Goal: Task Accomplishment & Management: Complete application form

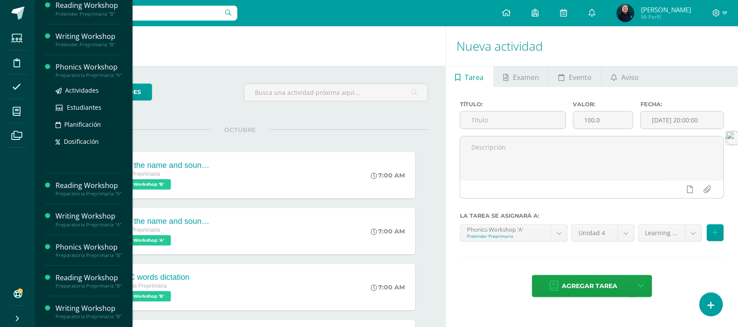
scroll to position [164, 0]
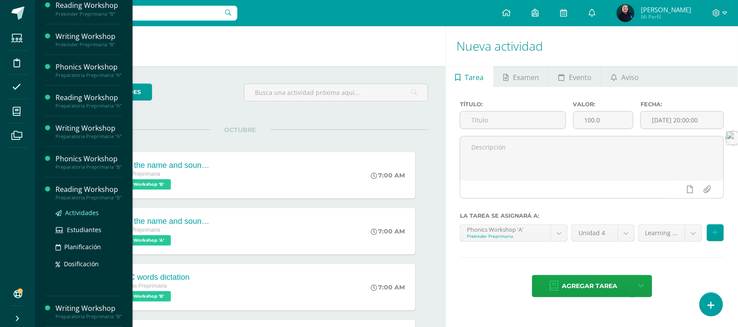
click at [80, 209] on span "Actividades" at bounding box center [82, 213] width 34 height 8
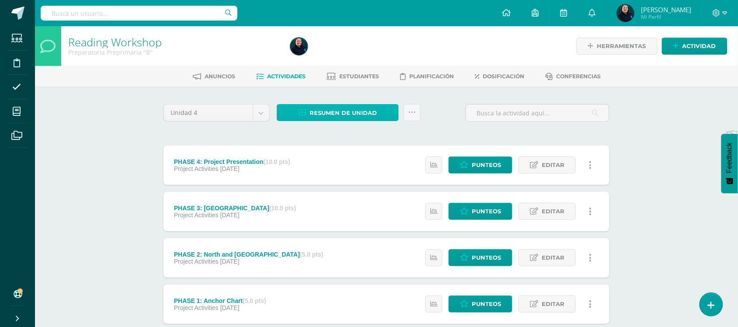
click at [331, 113] on span "Resumen de unidad" at bounding box center [343, 113] width 67 height 16
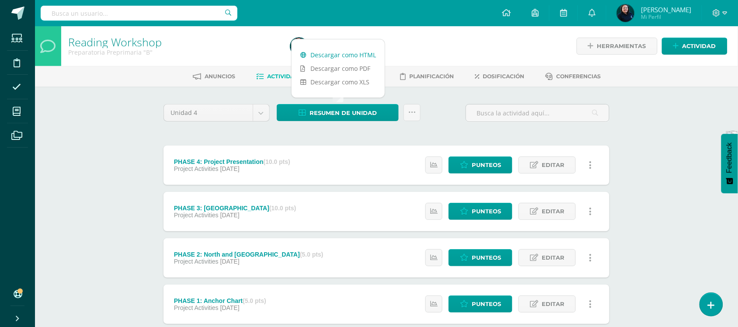
click at [330, 56] on link "Descargar como HTML" at bounding box center [338, 55] width 93 height 14
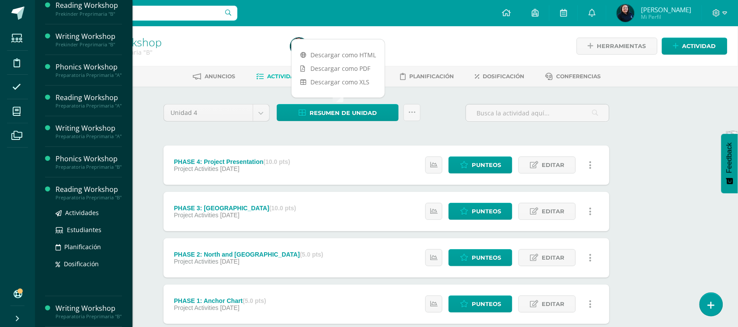
scroll to position [164, 0]
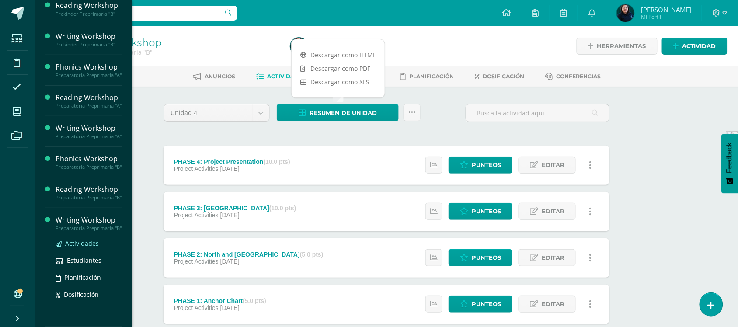
click at [80, 245] on span "Actividades" at bounding box center [82, 243] width 34 height 8
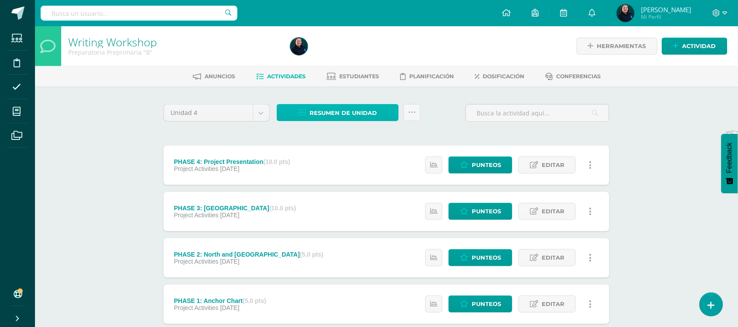
click at [344, 115] on span "Resumen de unidad" at bounding box center [343, 113] width 67 height 16
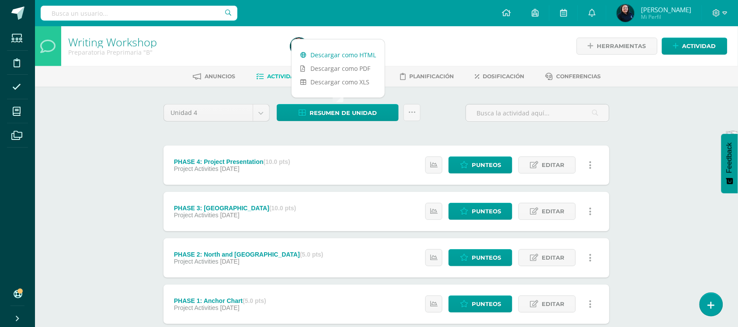
click at [334, 55] on link "Descargar como HTML" at bounding box center [338, 55] width 93 height 14
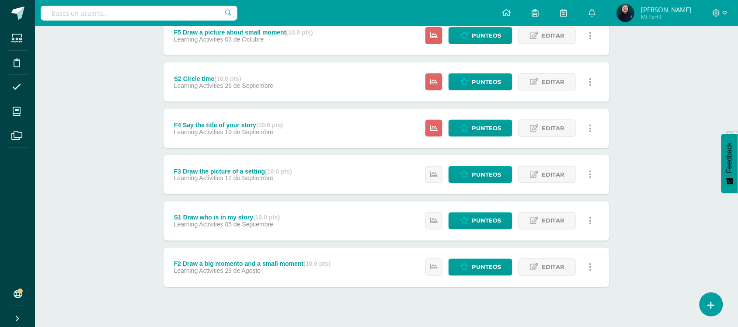
scroll to position [329, 0]
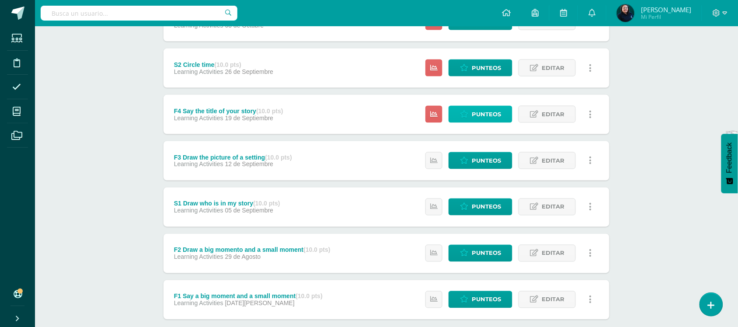
click at [484, 115] on span "Punteos" at bounding box center [486, 114] width 29 height 16
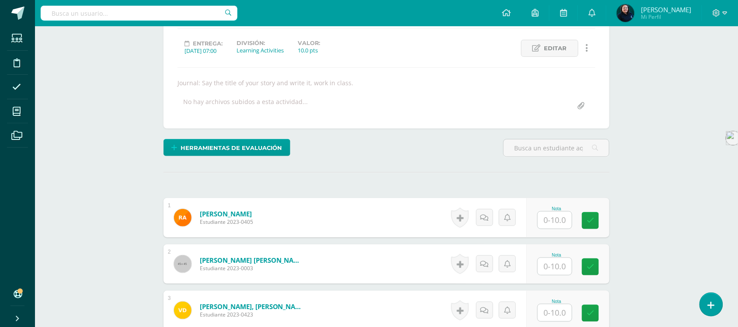
scroll to position [165, 0]
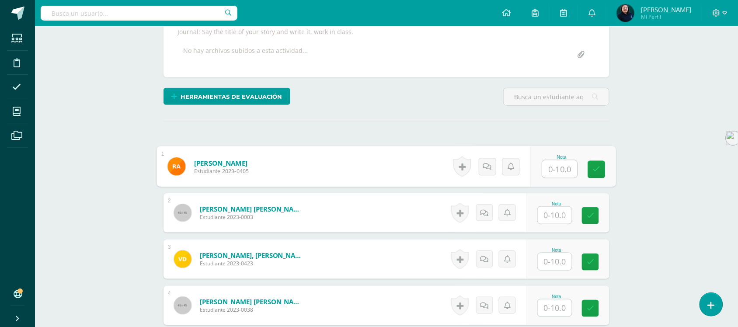
click at [554, 167] on input "text" at bounding box center [560, 168] width 35 height 17
type input "8"
click at [554, 214] on input "text" at bounding box center [555, 215] width 34 height 17
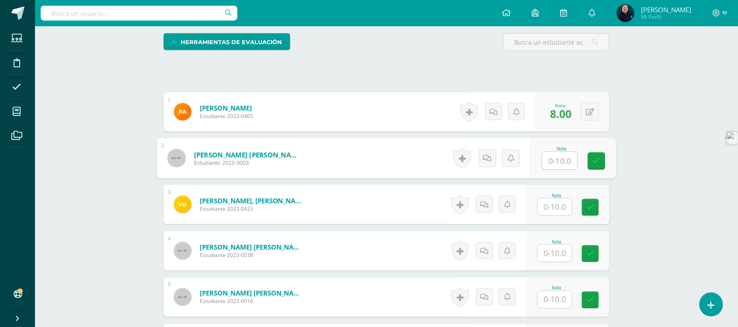
scroll to position [275, 0]
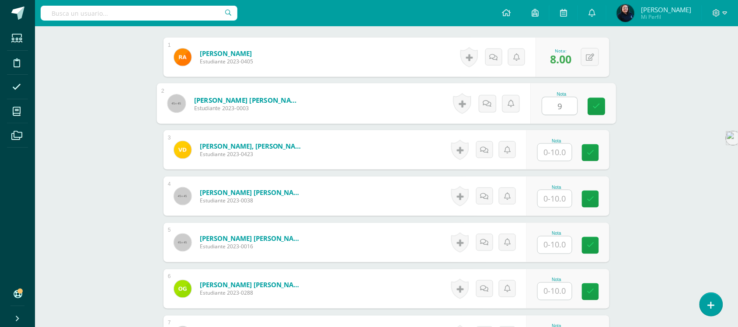
type input "9"
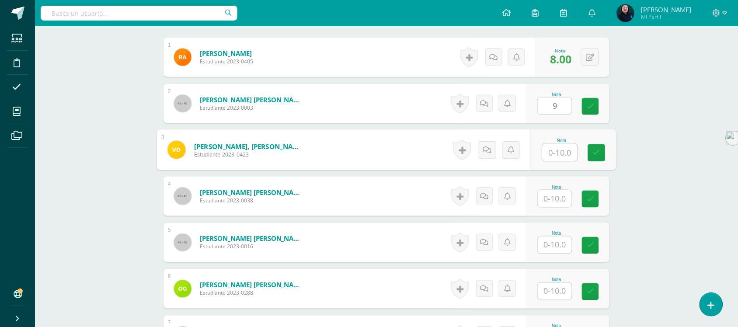
click at [550, 148] on input "text" at bounding box center [560, 152] width 35 height 17
type input "7"
click at [554, 199] on input "text" at bounding box center [555, 198] width 34 height 17
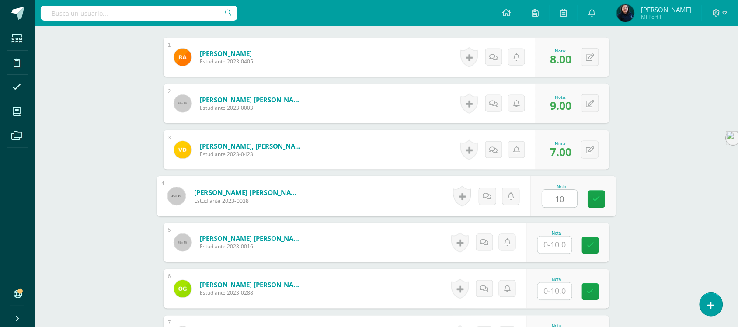
scroll to position [329, 0]
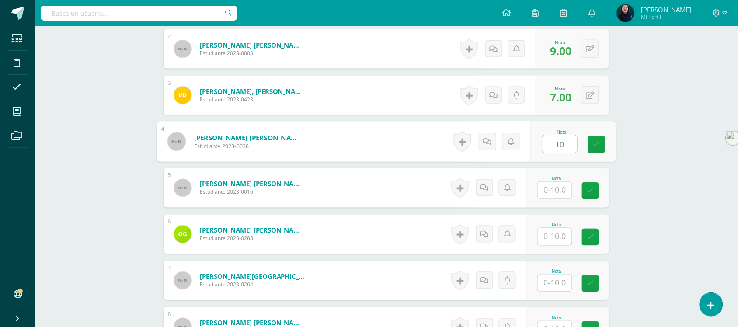
type input "10"
click at [554, 192] on input "text" at bounding box center [555, 190] width 34 height 17
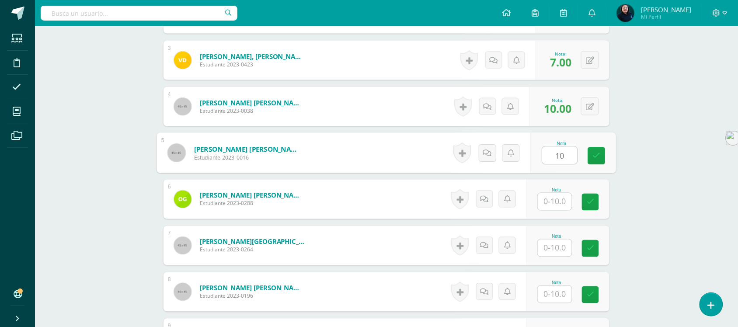
scroll to position [384, 0]
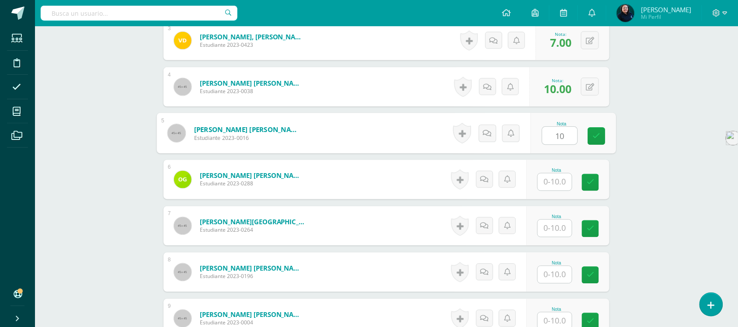
type input "10"
click at [554, 176] on input "text" at bounding box center [555, 182] width 34 height 17
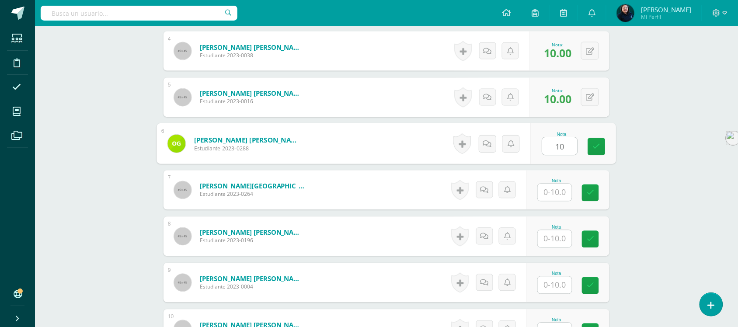
scroll to position [438, 0]
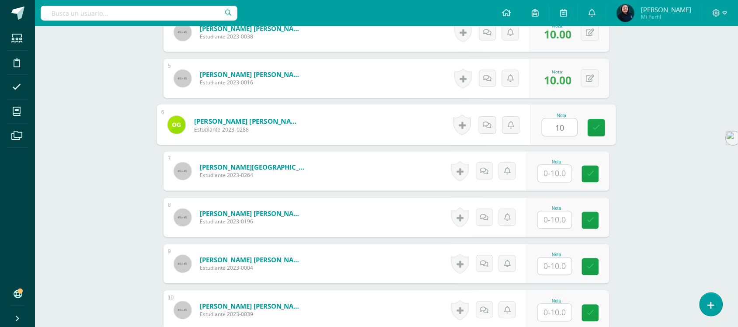
type input "10"
click at [554, 176] on input "text" at bounding box center [555, 173] width 34 height 17
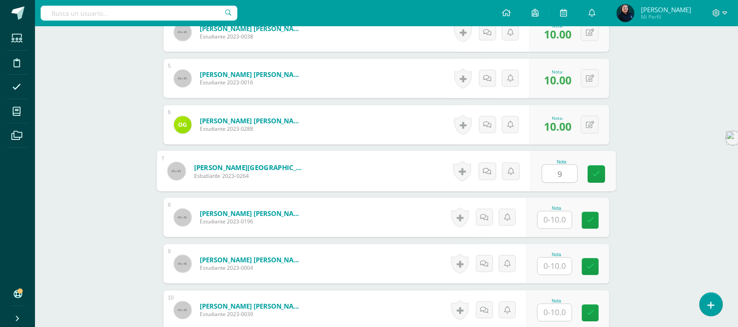
type input "9"
click at [553, 215] on input "text" at bounding box center [555, 220] width 34 height 17
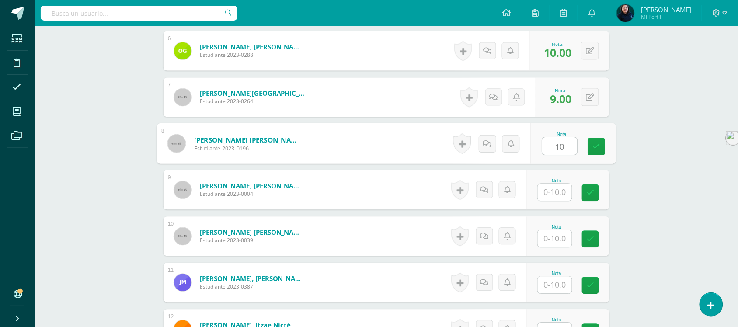
scroll to position [548, 0]
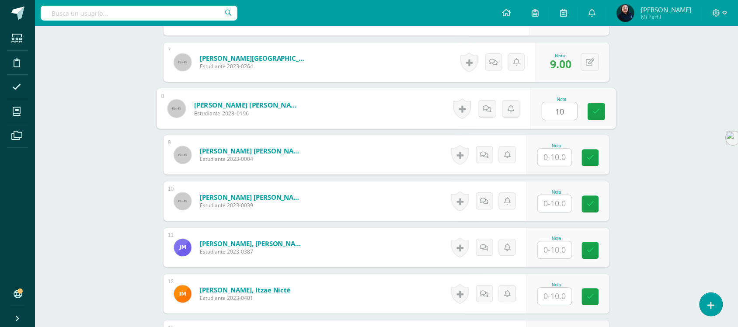
type input "10"
click at [558, 159] on input "text" at bounding box center [555, 157] width 34 height 17
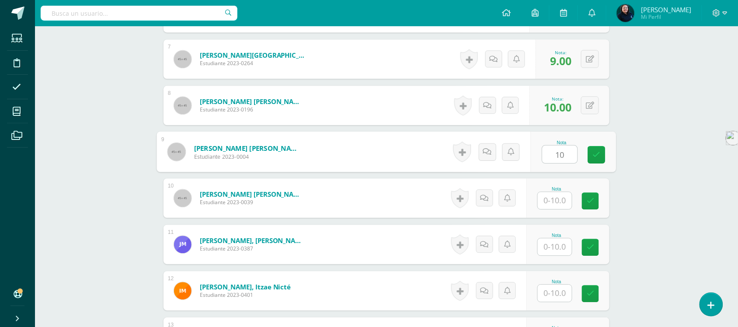
scroll to position [602, 0]
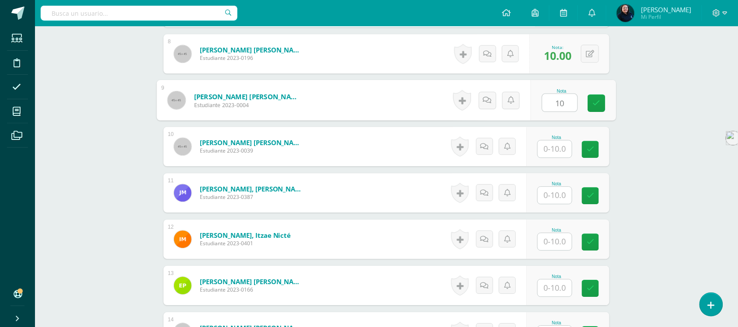
type input "10"
click at [554, 150] on input "text" at bounding box center [555, 148] width 34 height 17
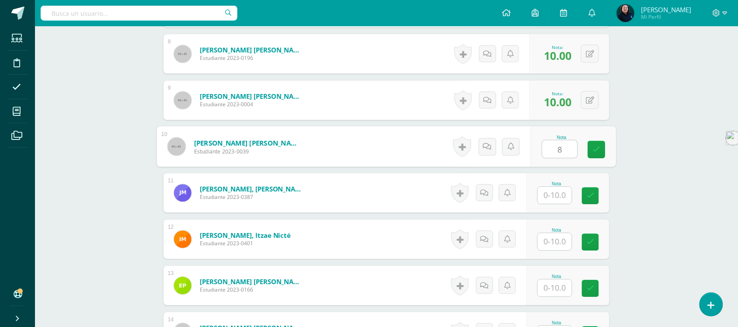
type input "8"
click at [549, 195] on input "text" at bounding box center [555, 195] width 34 height 17
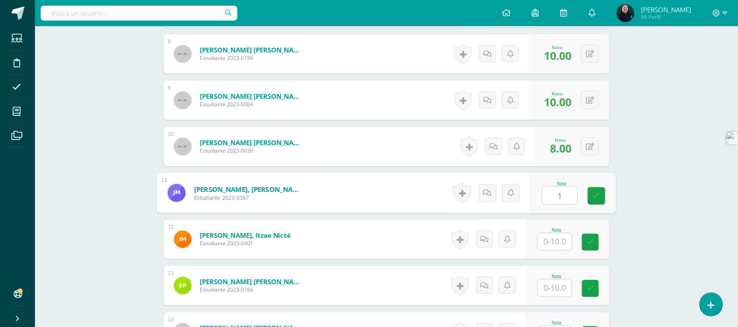
type input "1"
click at [560, 237] on input "text" at bounding box center [555, 241] width 34 height 17
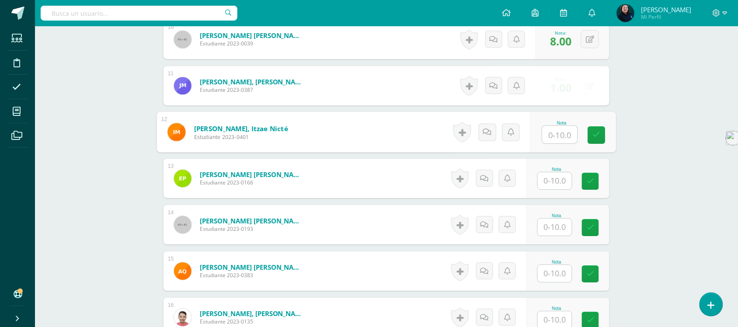
scroll to position [712, 0]
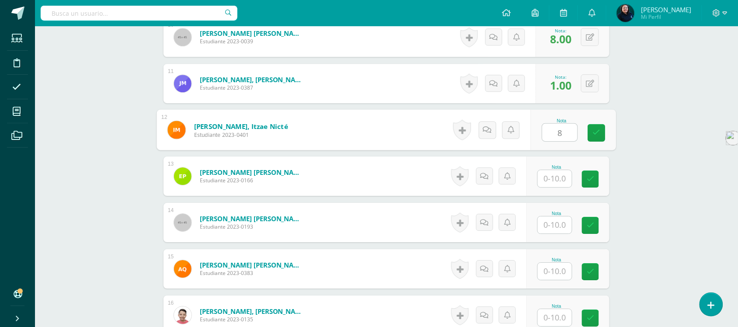
type input "8"
click at [556, 176] on input "text" at bounding box center [555, 178] width 34 height 17
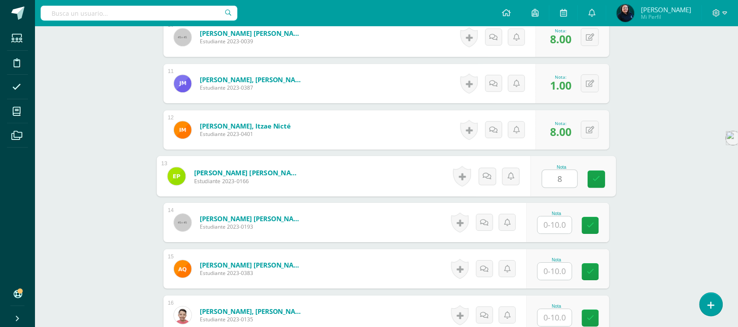
type input "8"
click at [551, 227] on input "text" at bounding box center [555, 224] width 34 height 17
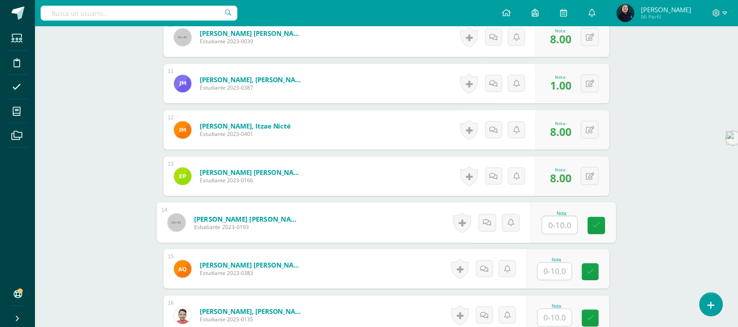
type input "2"
type input "6"
click at [554, 269] on input "text" at bounding box center [555, 271] width 34 height 17
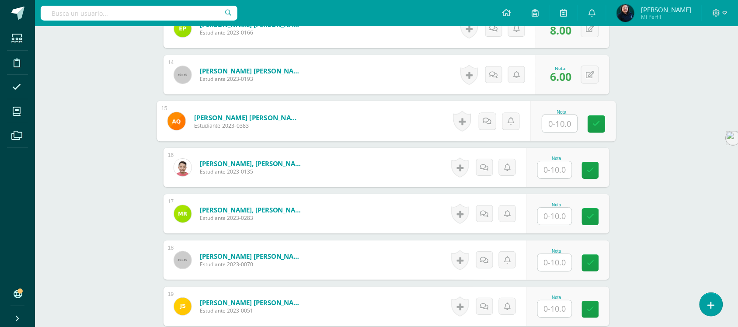
scroll to position [876, 0]
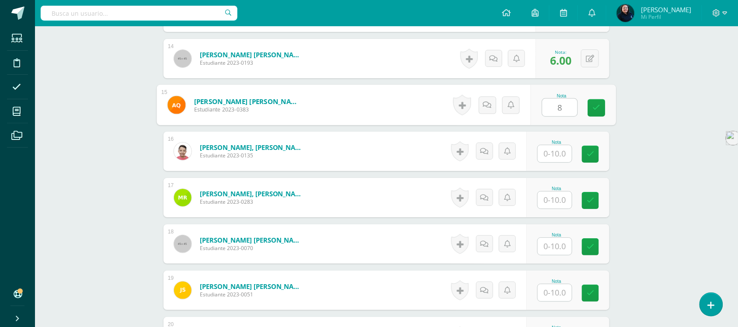
type input "8"
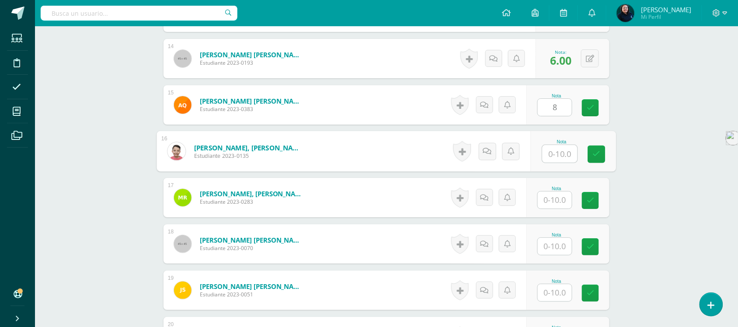
click at [552, 145] on input "text" at bounding box center [560, 153] width 35 height 17
type input "8"
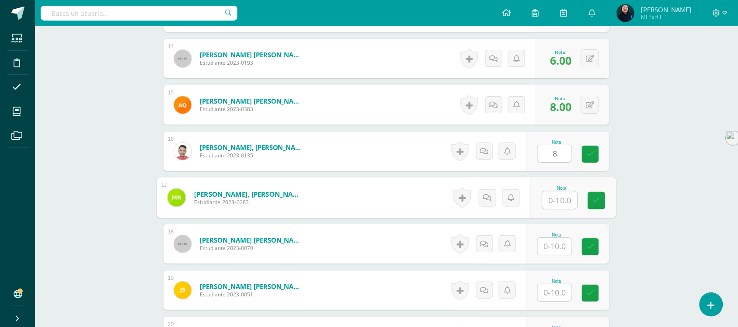
click at [554, 195] on input "text" at bounding box center [560, 199] width 35 height 17
type input "2"
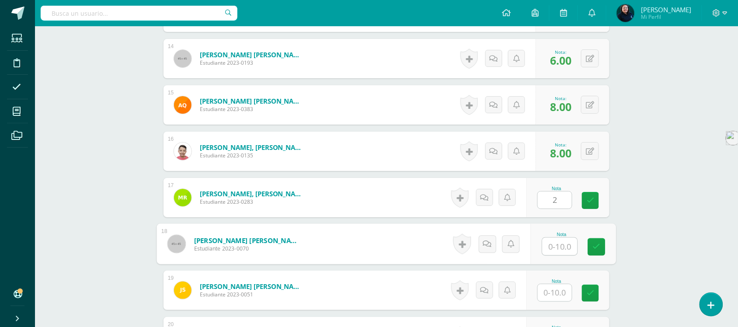
click at [554, 243] on input "text" at bounding box center [560, 246] width 35 height 17
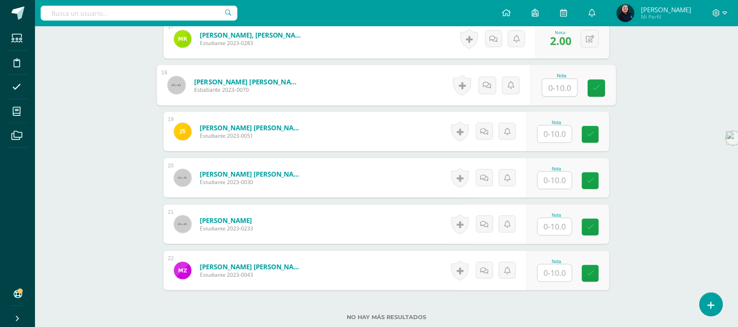
scroll to position [1040, 0]
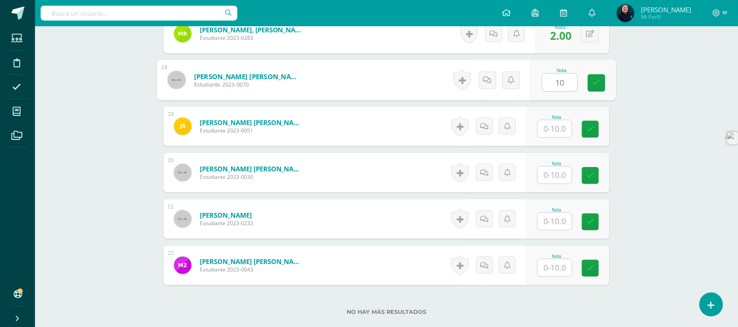
type input "10"
click at [555, 127] on input "text" at bounding box center [555, 128] width 34 height 17
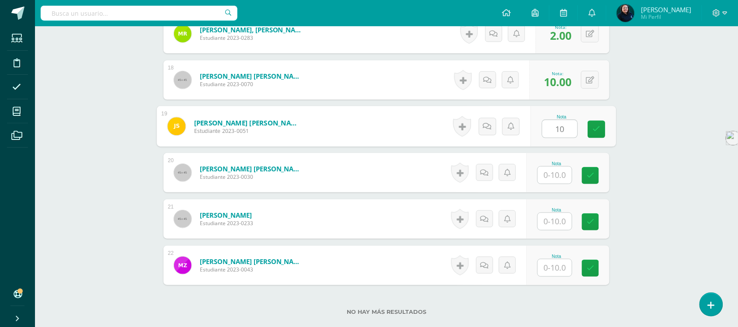
type input "10"
click at [558, 177] on input "text" at bounding box center [555, 175] width 34 height 17
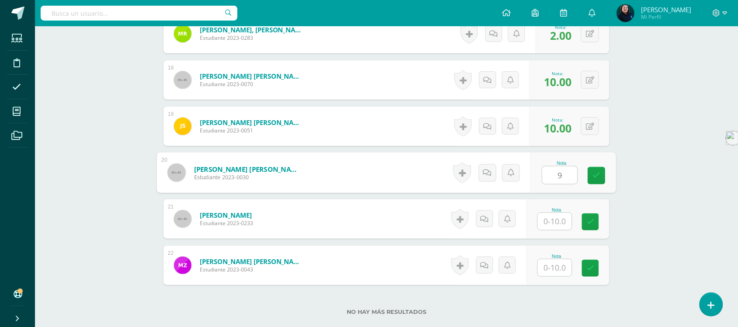
type input "9"
click at [557, 219] on input "text" at bounding box center [555, 221] width 34 height 17
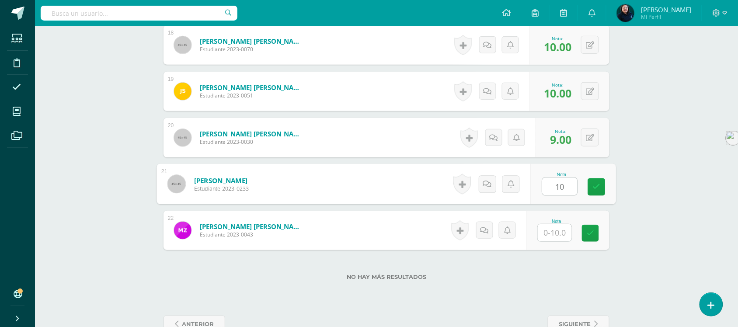
scroll to position [1094, 0]
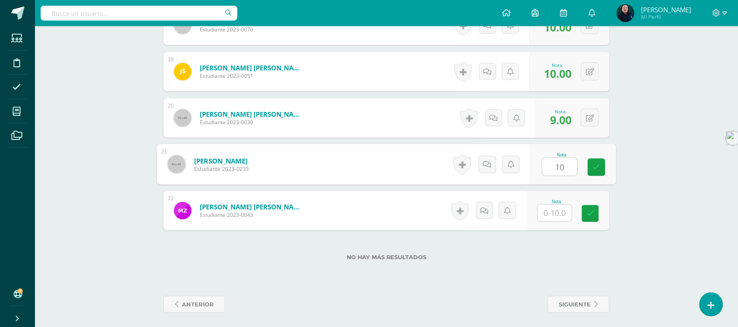
type input "10"
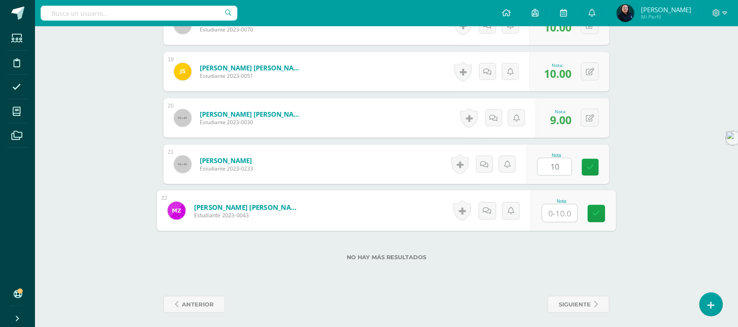
click at [562, 213] on input "text" at bounding box center [560, 213] width 35 height 17
type input "7"
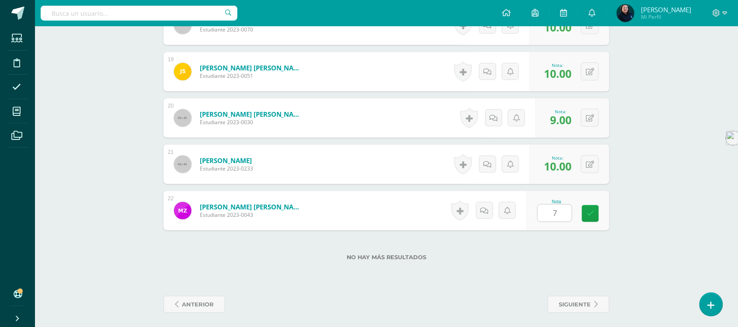
click at [563, 256] on label "No hay más resultados" at bounding box center [386, 257] width 446 height 7
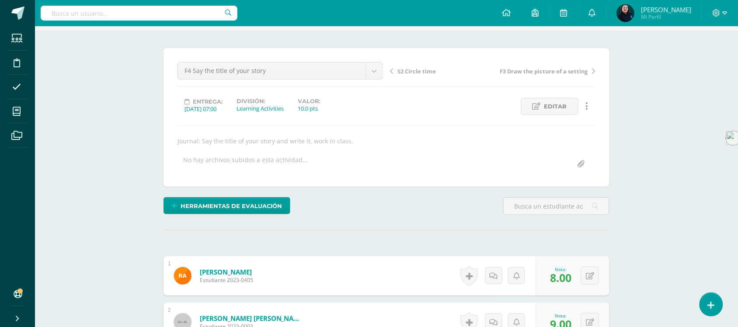
scroll to position [1, 0]
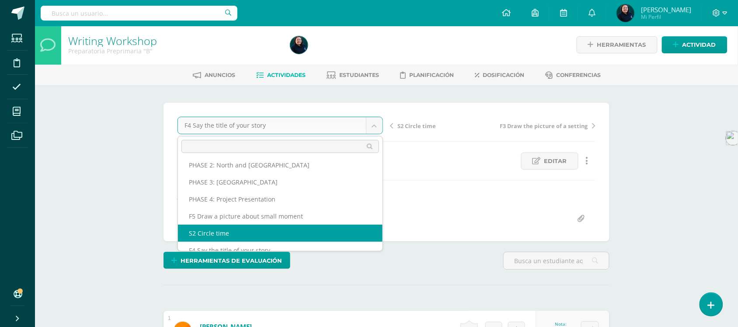
scroll to position [75, 0]
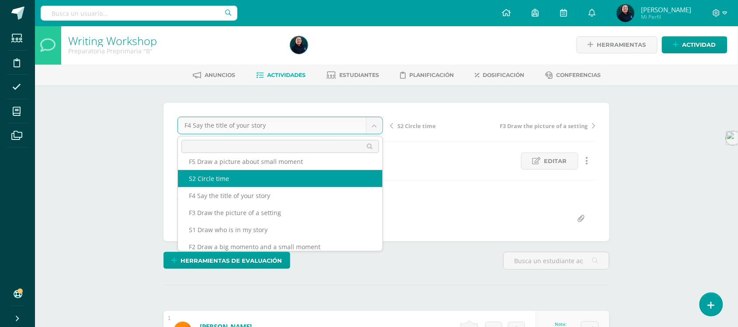
select select "/dashboard/teacher/grade-activity/50049/"
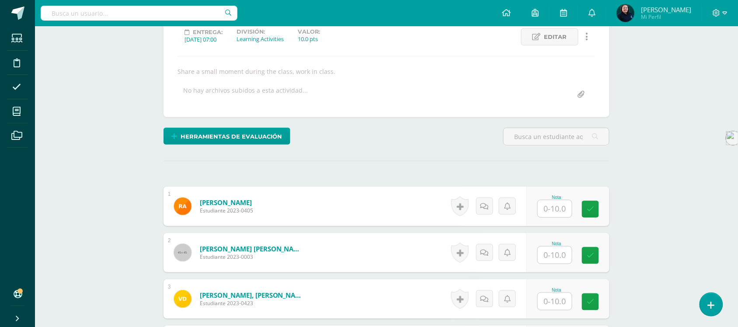
scroll to position [126, 0]
click at [555, 209] on input "text" at bounding box center [555, 208] width 34 height 17
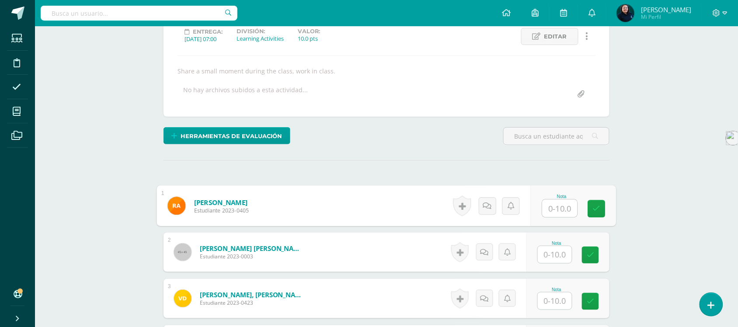
scroll to position [127, 0]
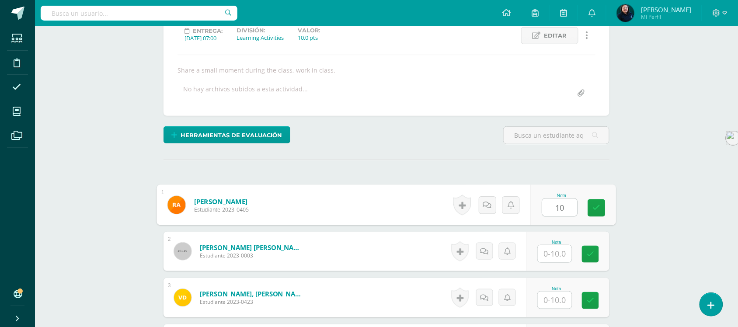
type input "10"
click at [551, 252] on input "text" at bounding box center [555, 253] width 34 height 17
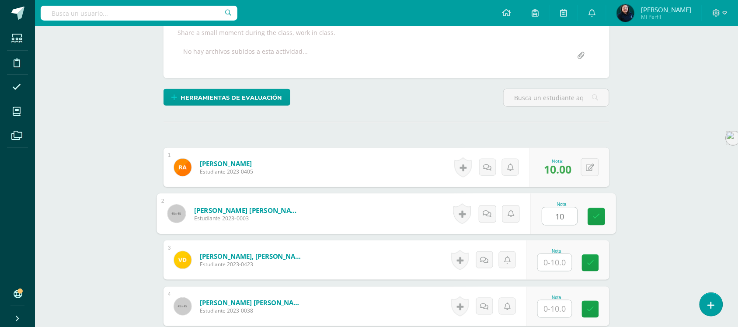
scroll to position [236, 0]
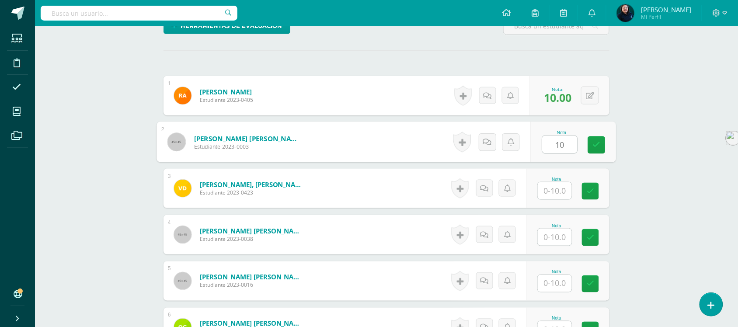
type input "10"
click at [555, 195] on input "text" at bounding box center [555, 190] width 34 height 17
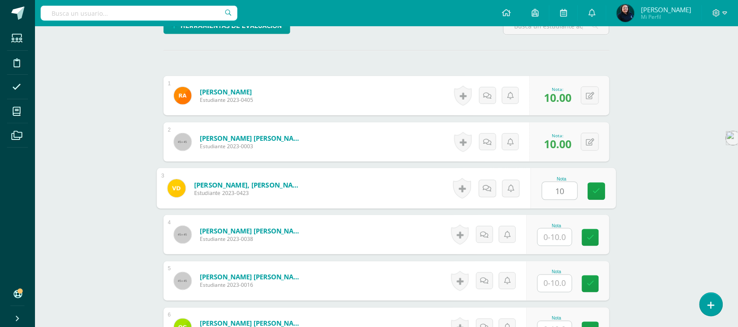
type input "10"
click at [555, 235] on input "text" at bounding box center [555, 237] width 34 height 17
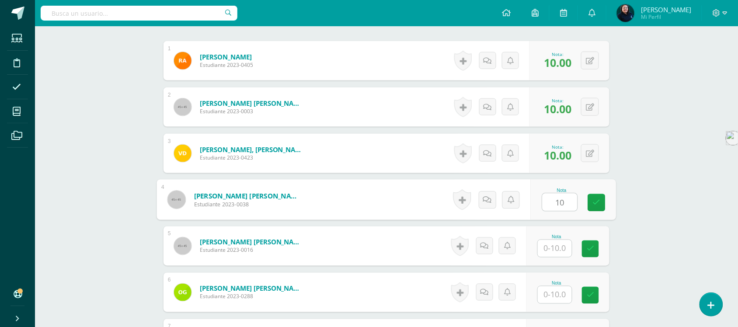
scroll to position [291, 0]
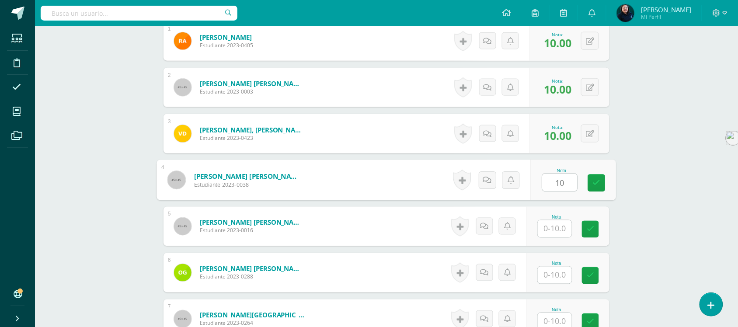
type input "10"
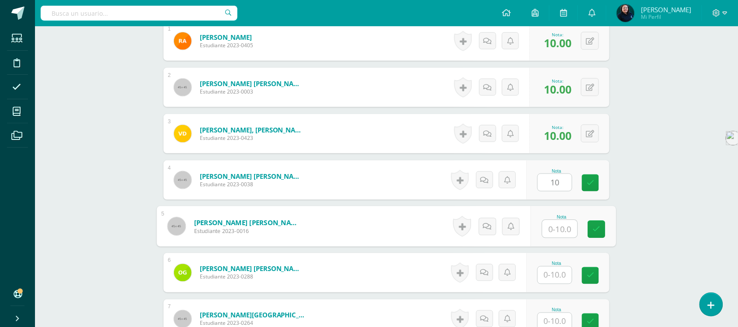
click at [558, 230] on input "text" at bounding box center [560, 228] width 35 height 17
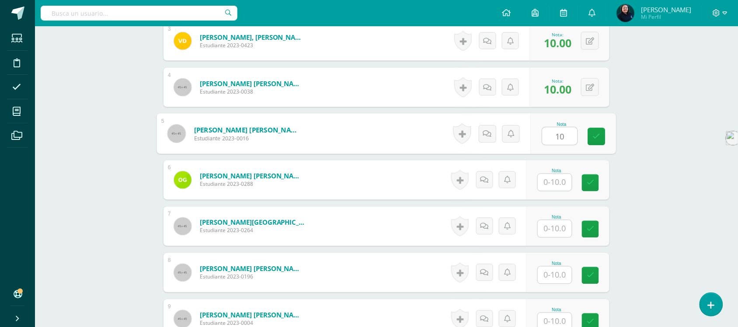
scroll to position [400, 0]
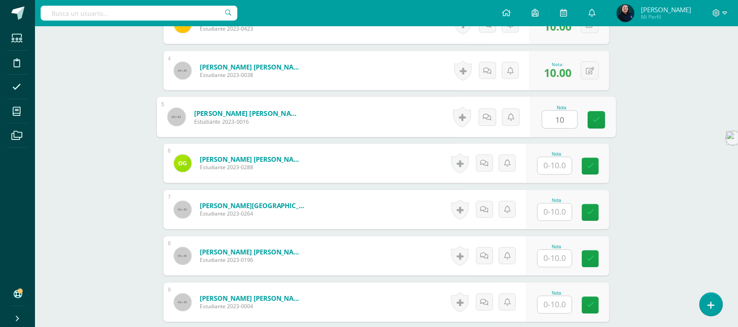
type input "10"
click at [552, 164] on input "text" at bounding box center [555, 165] width 34 height 17
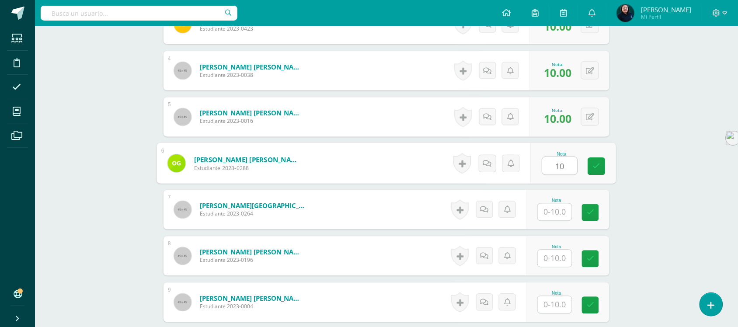
type input "10"
click at [553, 212] on input "text" at bounding box center [555, 212] width 34 height 17
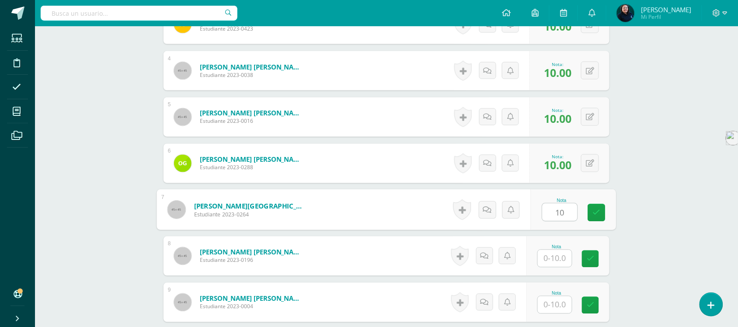
scroll to position [455, 0]
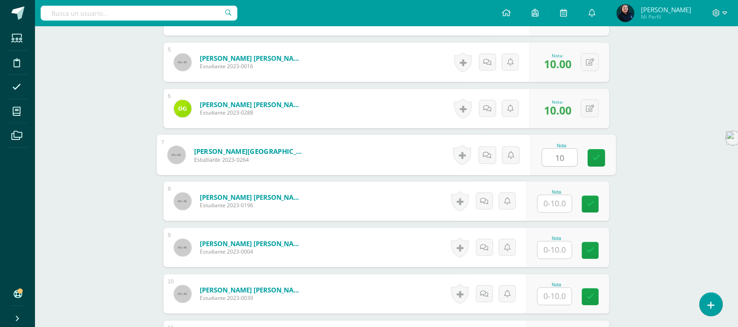
type input "10"
click at [552, 202] on input "text" at bounding box center [555, 203] width 34 height 17
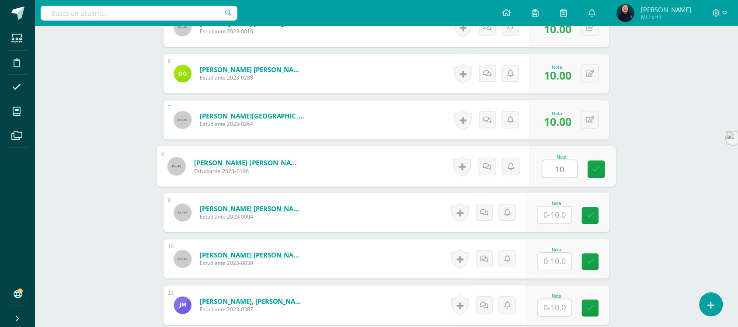
scroll to position [509, 0]
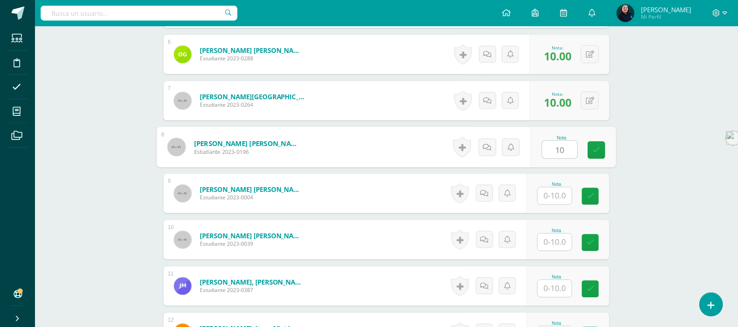
type input "10"
click at [554, 196] on input "text" at bounding box center [555, 195] width 34 height 17
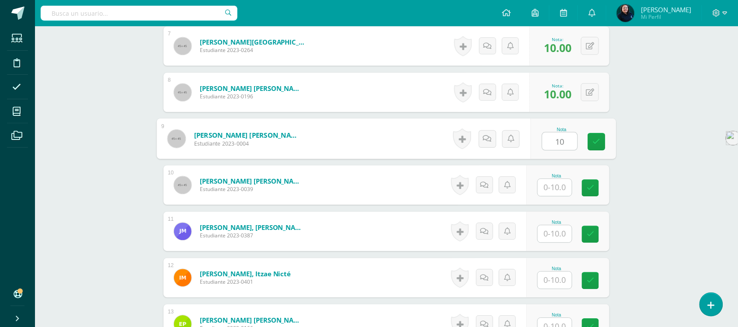
scroll to position [619, 0]
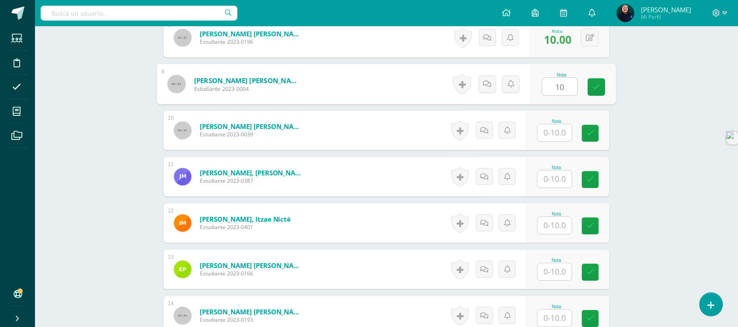
type input "10"
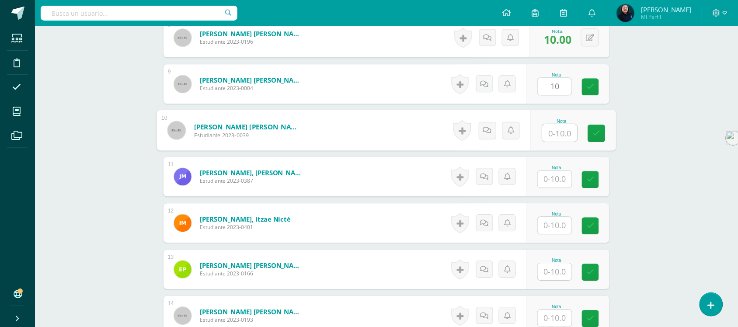
click at [556, 130] on input "text" at bounding box center [560, 132] width 35 height 17
type input "8"
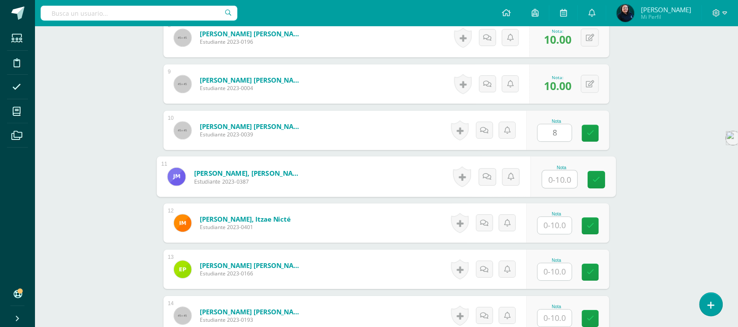
click at [556, 181] on input "text" at bounding box center [560, 178] width 35 height 17
type input "1"
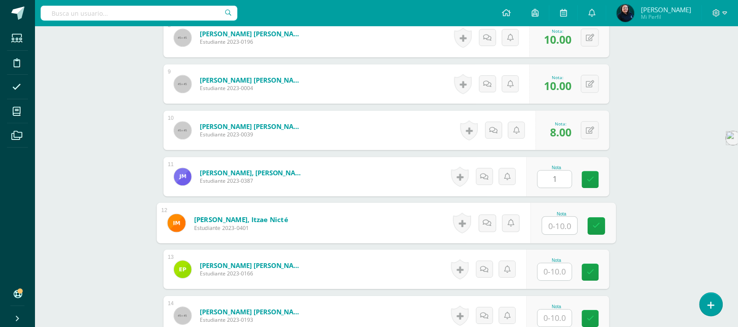
click at [554, 226] on input "text" at bounding box center [560, 225] width 35 height 17
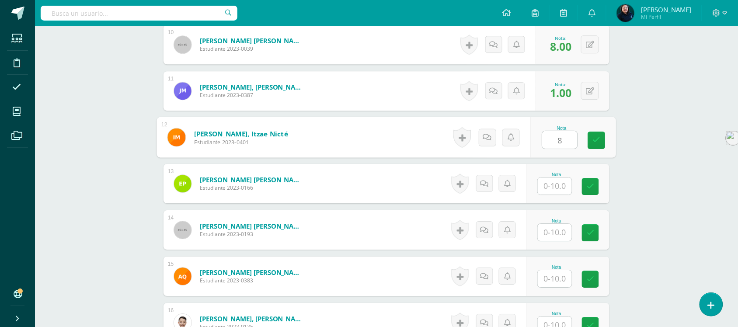
scroll to position [728, 0]
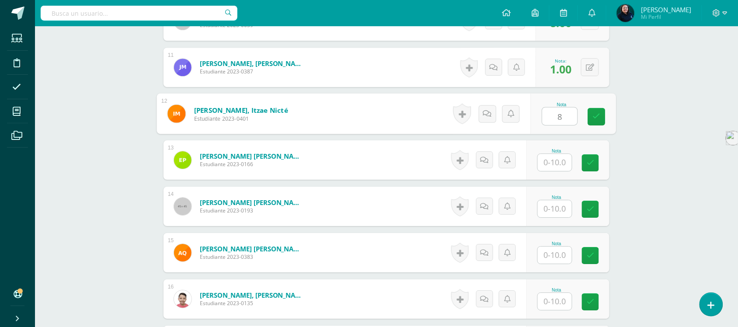
type input "8"
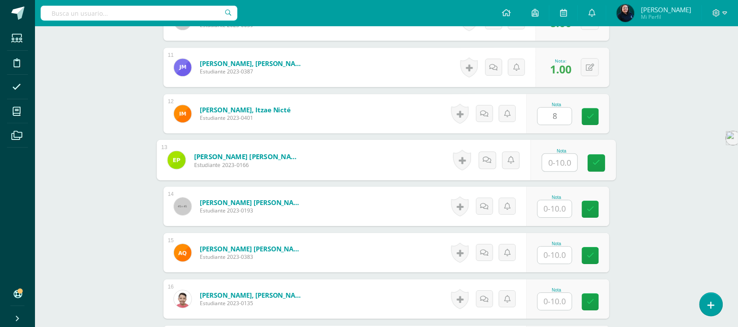
click at [556, 162] on input "text" at bounding box center [560, 162] width 35 height 17
type input "8"
click at [560, 207] on input "text" at bounding box center [555, 208] width 34 height 17
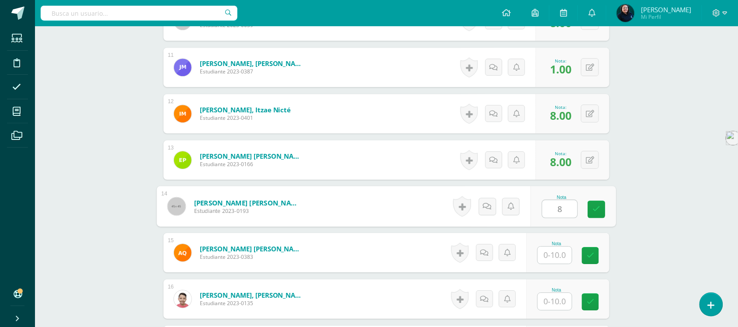
type input "8"
click at [557, 256] on input "text" at bounding box center [555, 255] width 34 height 17
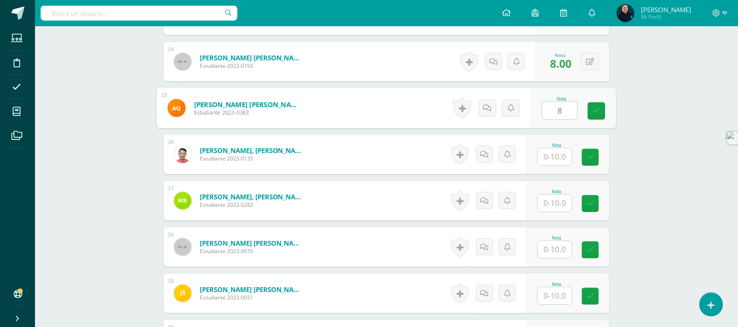
scroll to position [892, 0]
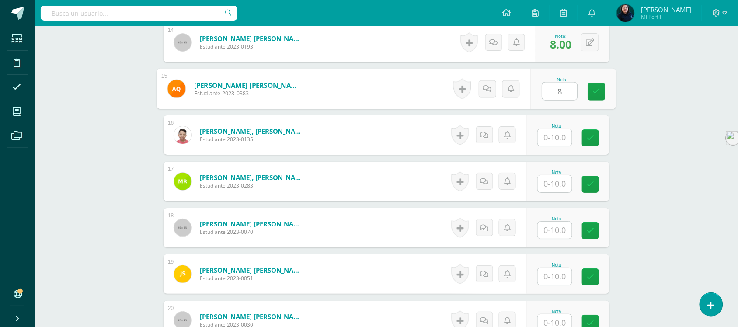
type input "8"
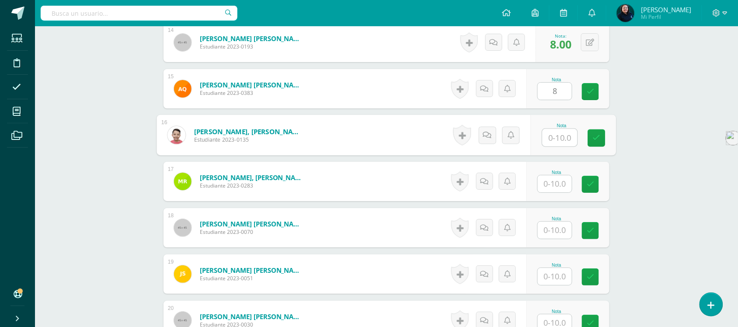
click at [553, 136] on input "text" at bounding box center [560, 137] width 35 height 17
type input "8"
click at [556, 184] on input "text" at bounding box center [555, 183] width 34 height 17
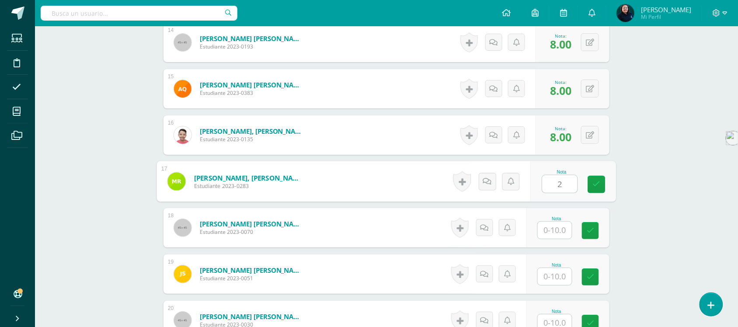
type input "2"
click at [558, 226] on input "text" at bounding box center [555, 230] width 34 height 17
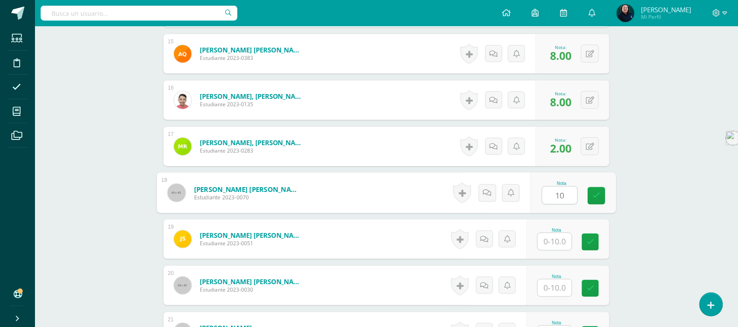
scroll to position [946, 0]
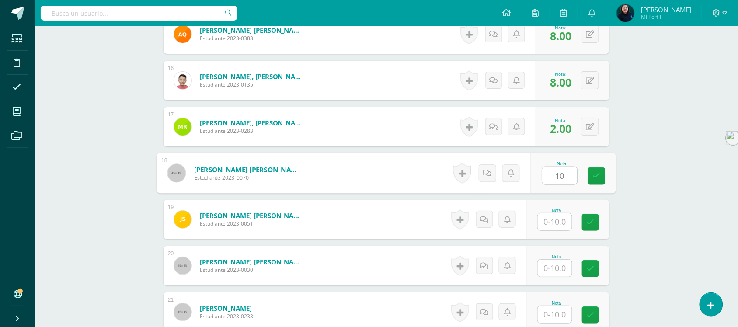
type input "10"
click at [558, 226] on input "text" at bounding box center [555, 221] width 34 height 17
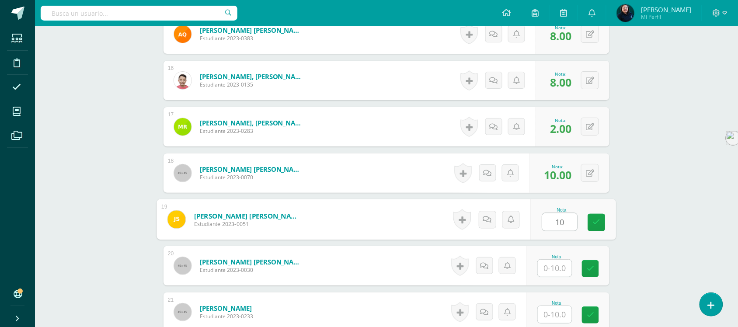
scroll to position [1056, 0]
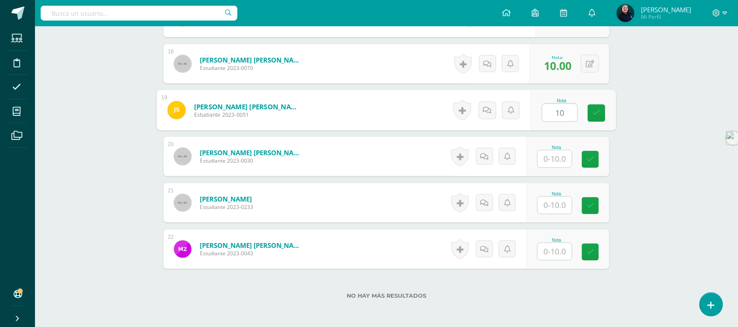
type input "10"
click at [558, 156] on input "text" at bounding box center [555, 158] width 34 height 17
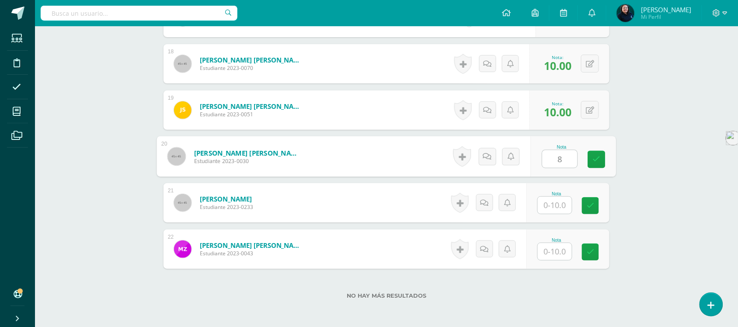
type input "8"
click at [556, 203] on input "text" at bounding box center [555, 205] width 34 height 17
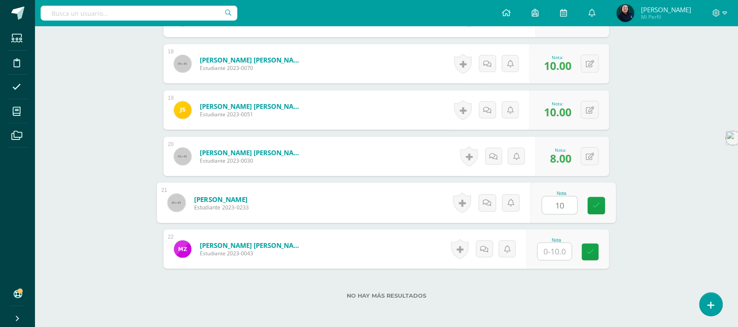
type input "10"
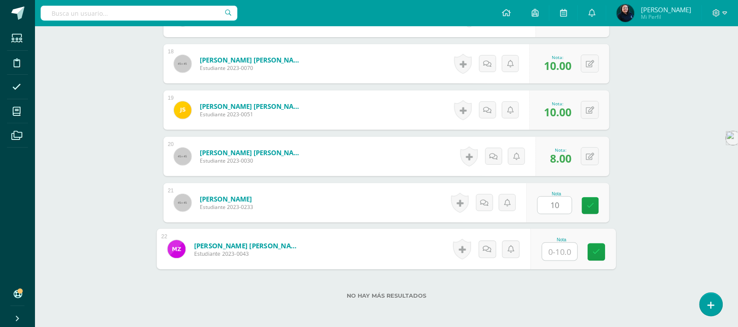
click at [554, 253] on input "text" at bounding box center [560, 251] width 35 height 17
type input "5"
click at [558, 283] on div "No hay más resultados" at bounding box center [386, 289] width 446 height 41
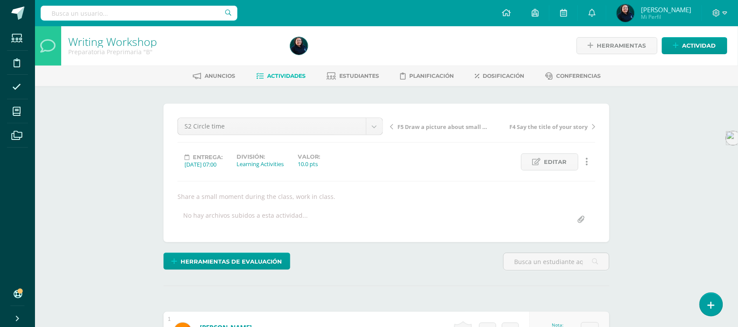
scroll to position [0, 0]
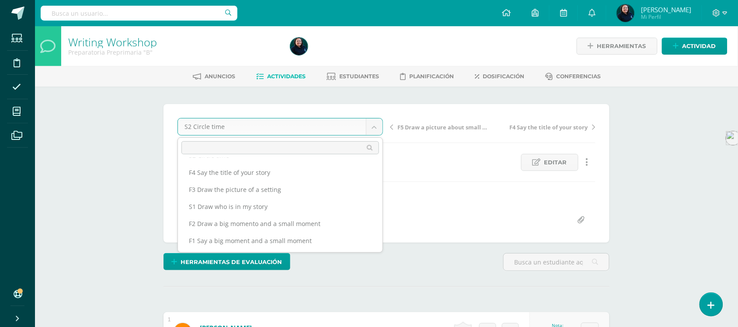
scroll to position [45, 0]
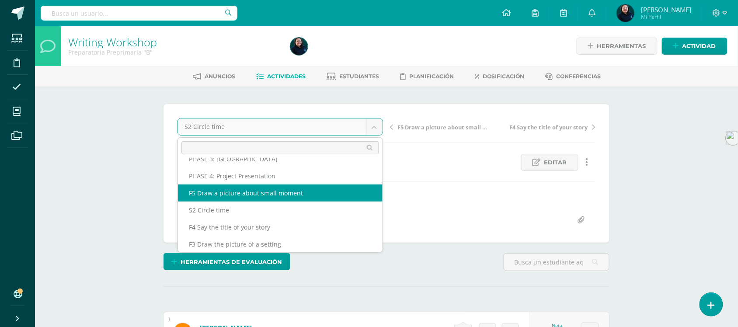
select select "/dashboard/teacher/grade-activity/50051/"
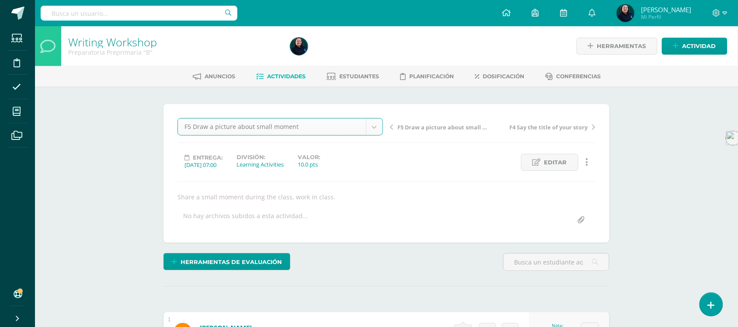
scroll to position [62, 0]
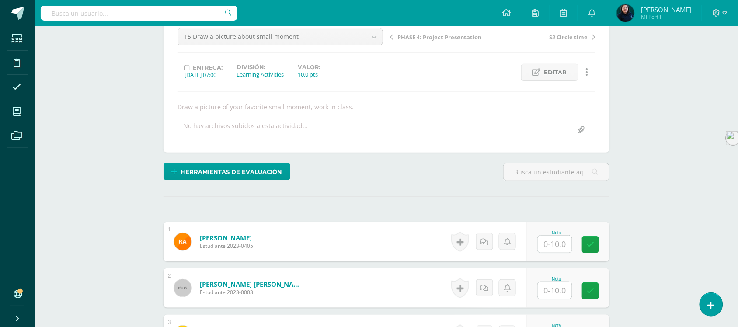
scroll to position [90, 0]
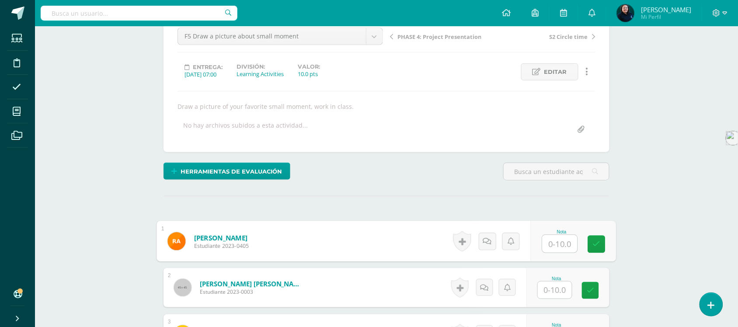
click at [556, 245] on input "text" at bounding box center [560, 243] width 35 height 17
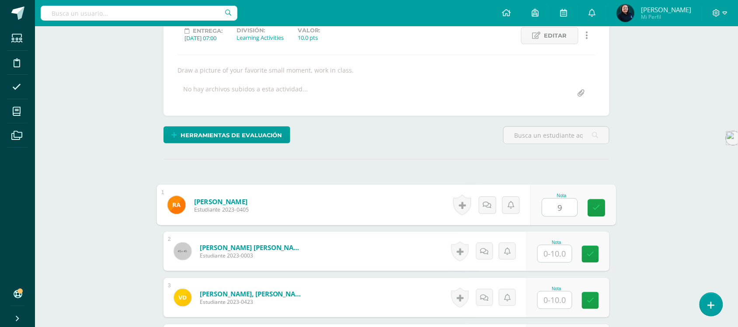
scroll to position [201, 0]
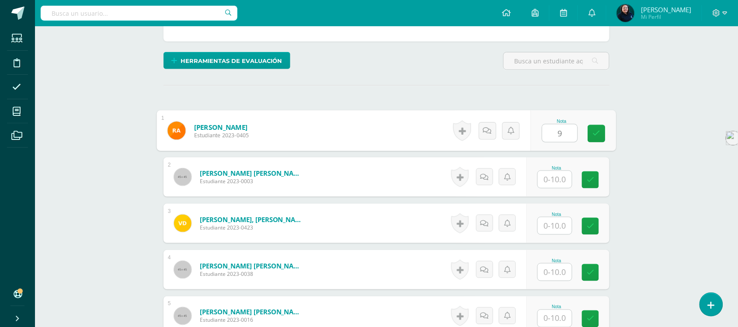
type input "9"
click at [560, 178] on input "text" at bounding box center [555, 179] width 34 height 17
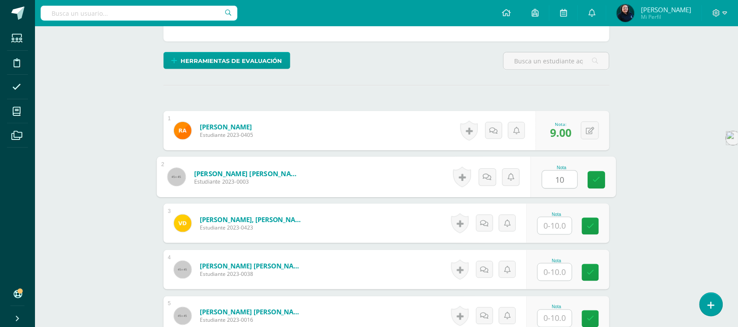
scroll to position [256, 0]
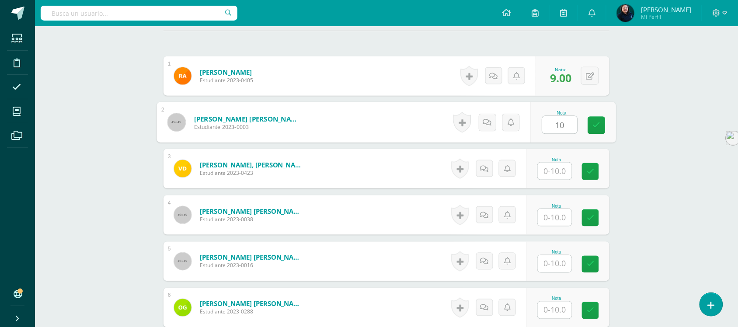
type input "10"
click at [557, 173] on input "text" at bounding box center [555, 171] width 34 height 17
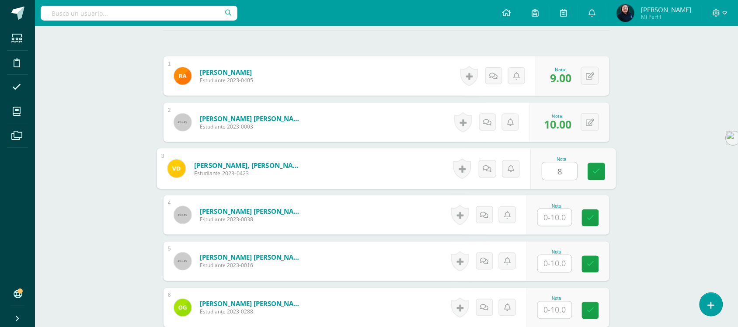
type input "8"
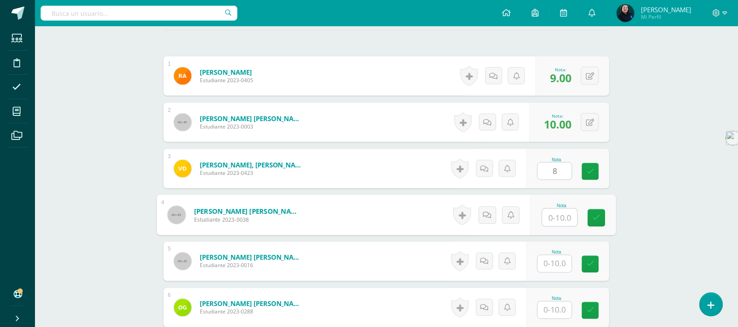
click at [553, 216] on input "text" at bounding box center [560, 217] width 35 height 17
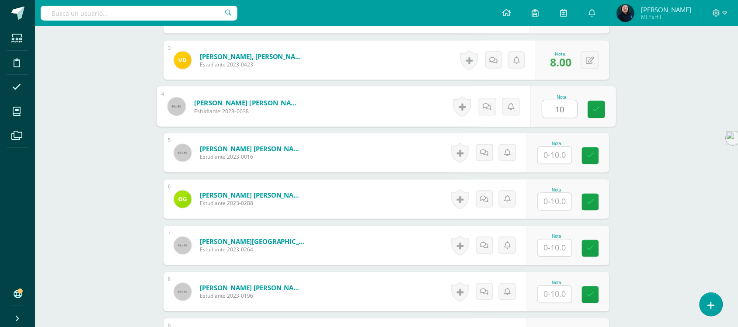
scroll to position [365, 0]
type input "10"
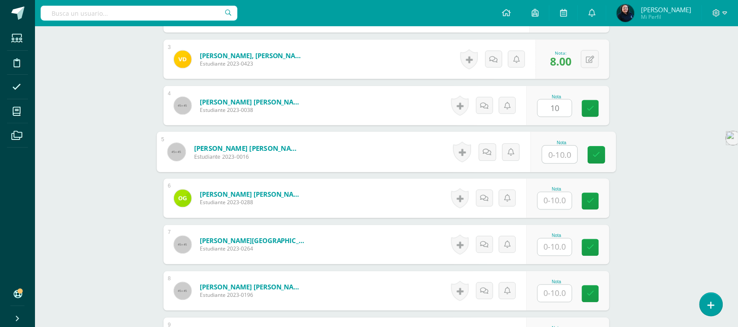
click at [558, 158] on input "text" at bounding box center [560, 154] width 35 height 17
type input "10"
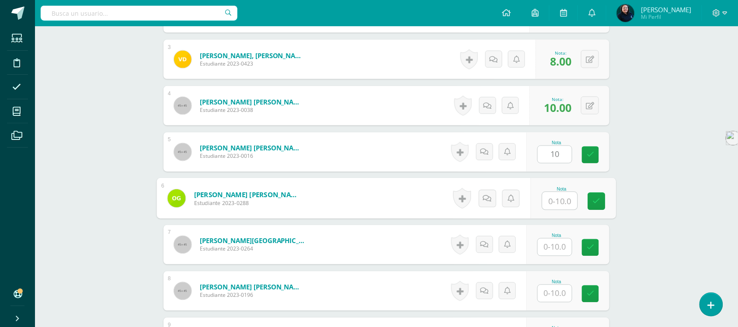
click at [558, 202] on input "text" at bounding box center [560, 200] width 35 height 17
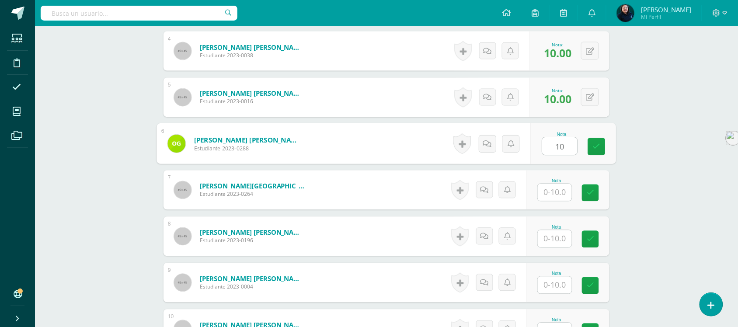
scroll to position [474, 0]
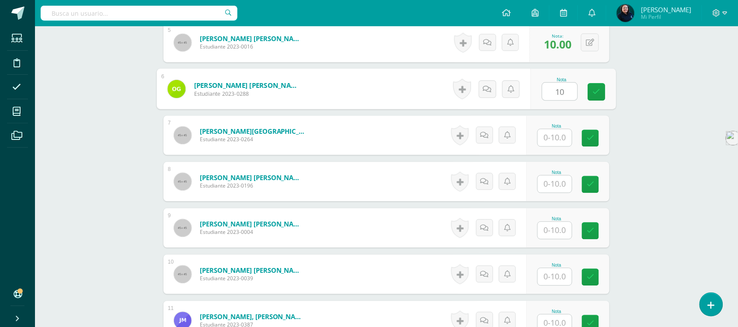
type input "10"
click at [558, 139] on input "text" at bounding box center [555, 137] width 34 height 17
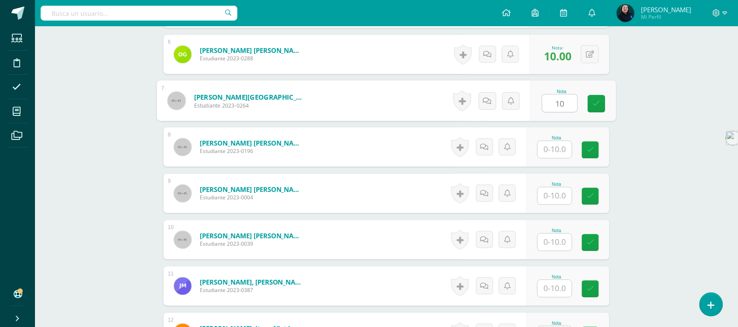
scroll to position [529, 0]
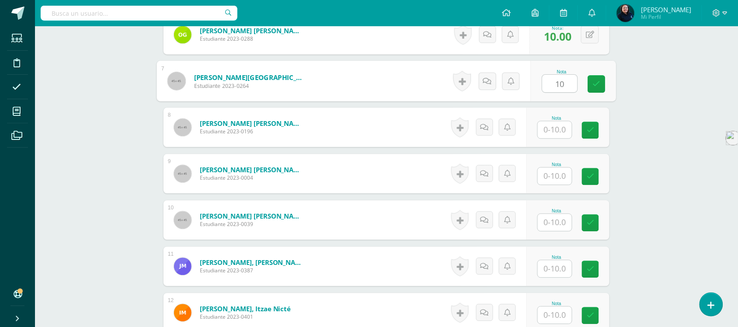
type input "10"
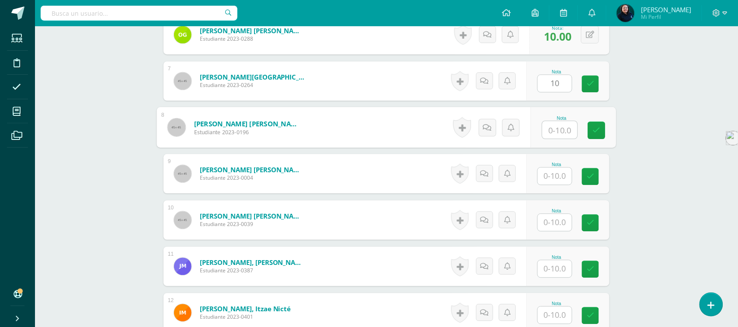
click at [558, 132] on input "text" at bounding box center [560, 129] width 35 height 17
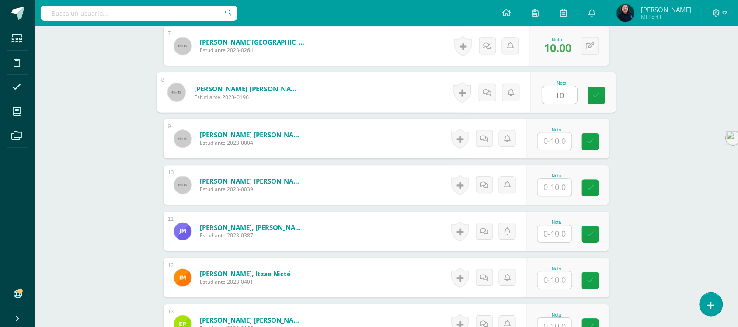
scroll to position [584, 0]
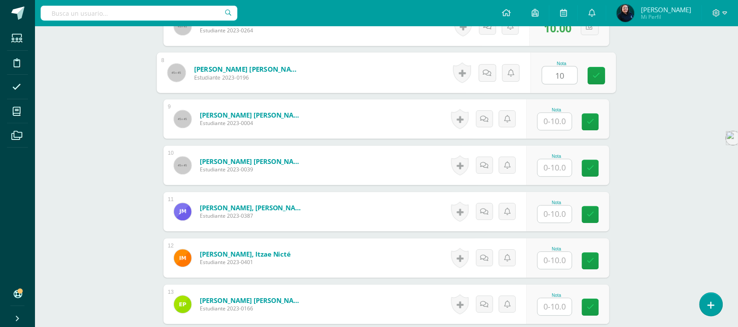
type input "10"
click at [555, 121] on input "text" at bounding box center [555, 121] width 34 height 17
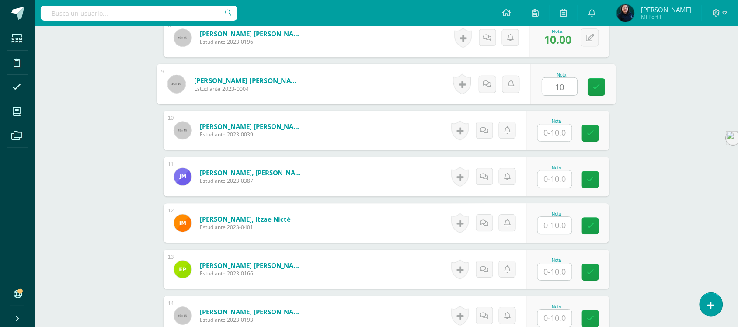
scroll to position [638, 0]
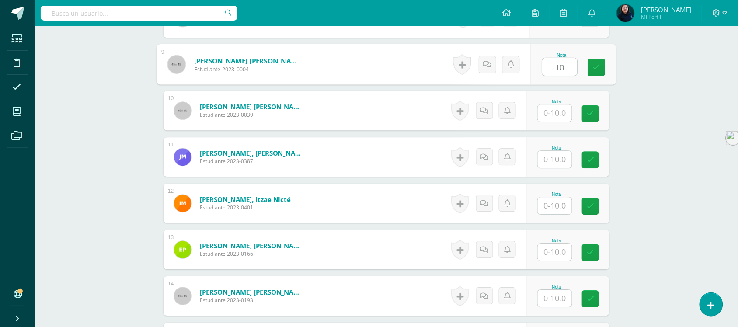
type input "10"
click at [556, 111] on input "text" at bounding box center [555, 112] width 34 height 17
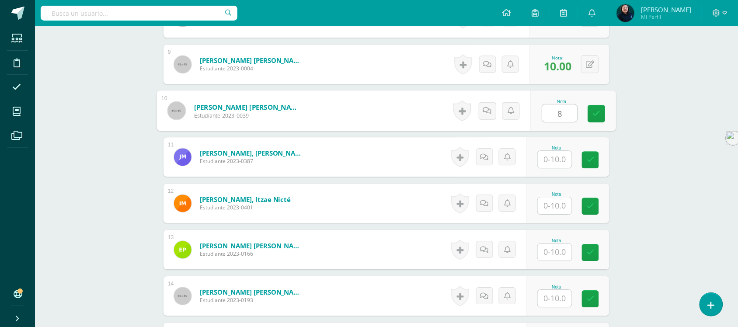
type input "8"
click at [556, 157] on input "text" at bounding box center [555, 159] width 34 height 17
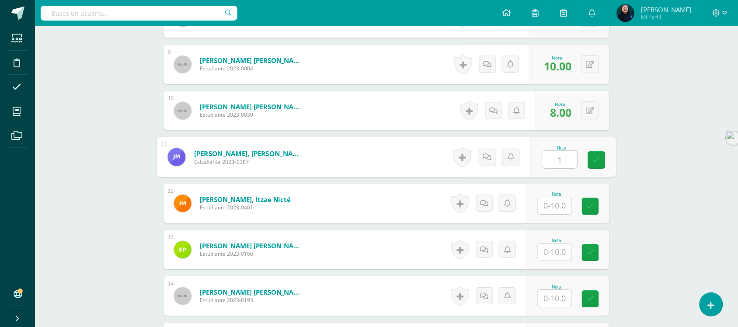
type input "1"
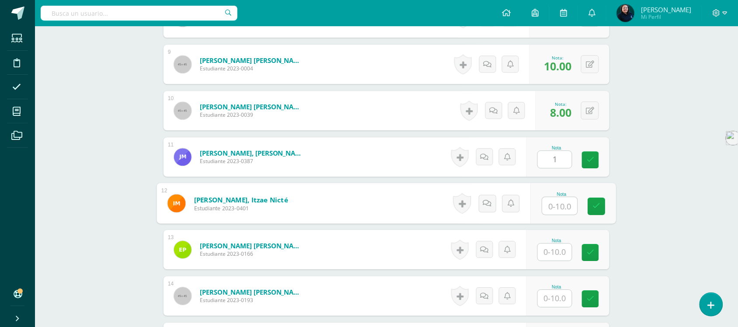
click at [555, 205] on input "text" at bounding box center [560, 205] width 35 height 17
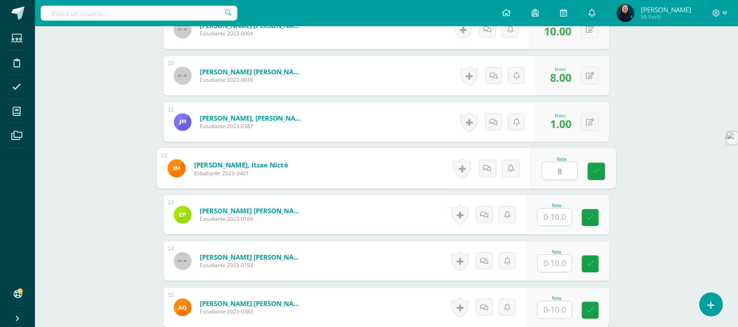
scroll to position [693, 0]
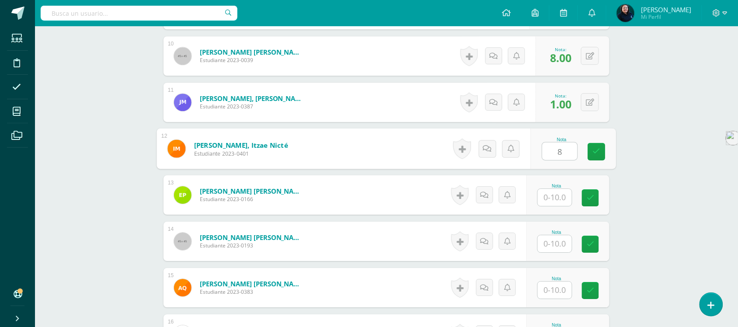
type input "8"
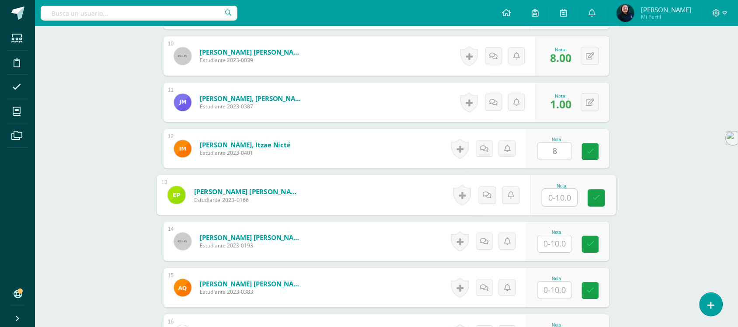
click at [561, 195] on input "text" at bounding box center [560, 197] width 35 height 17
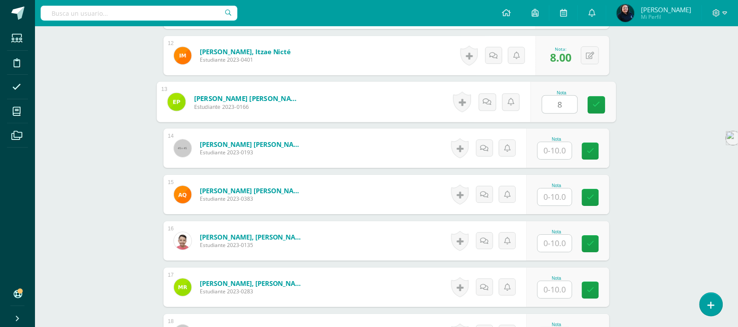
scroll to position [802, 0]
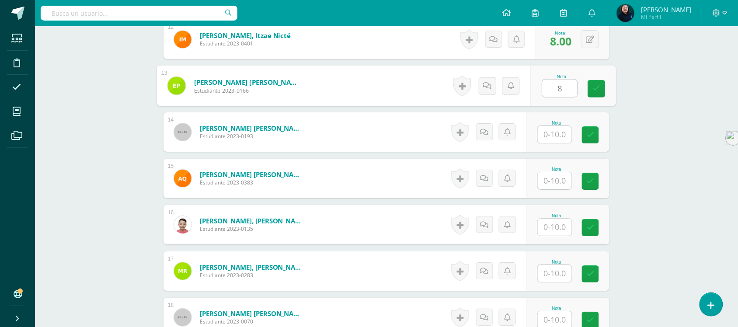
type input "8"
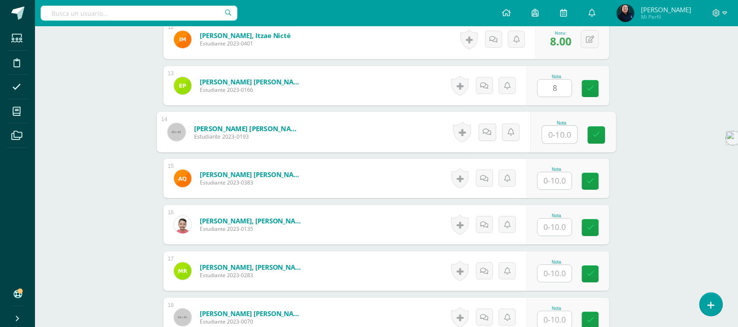
click at [560, 136] on input "text" at bounding box center [560, 134] width 35 height 17
type input "1"
type input "7"
click at [555, 179] on input "text" at bounding box center [555, 180] width 34 height 17
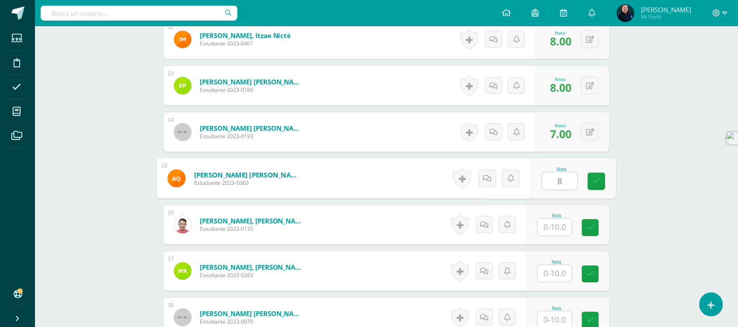
type input "8"
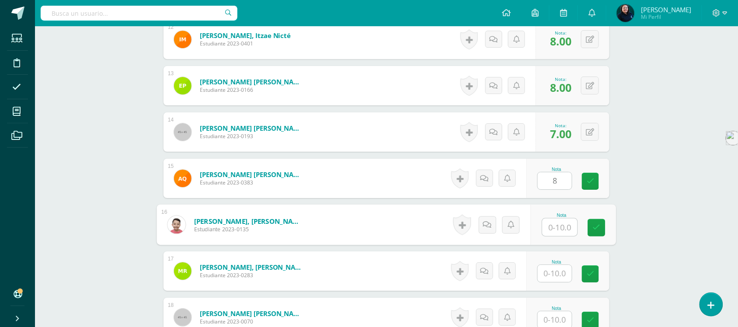
click at [556, 223] on input "text" at bounding box center [560, 227] width 35 height 17
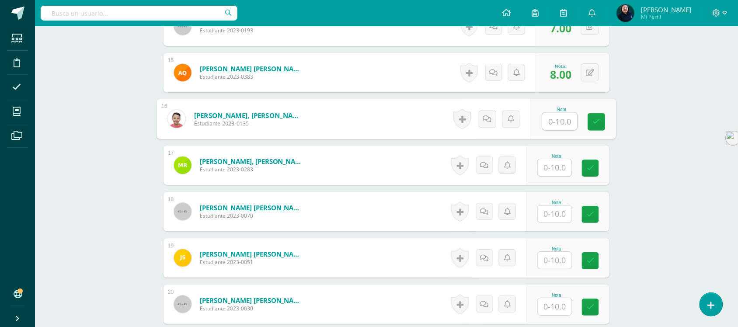
scroll to position [911, 0]
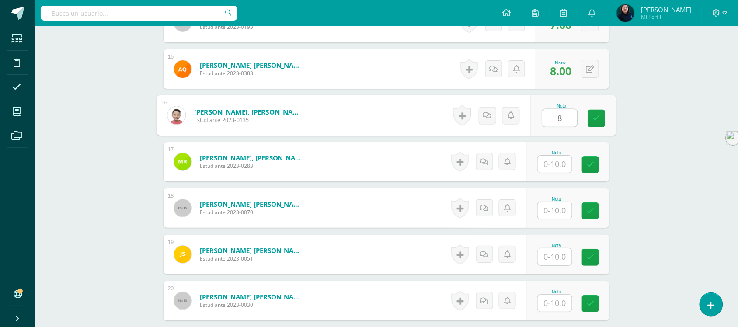
type input "8"
click at [556, 163] on input "text" at bounding box center [555, 164] width 34 height 17
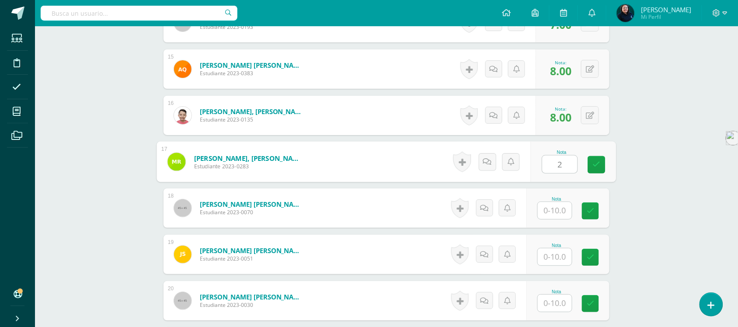
type input "2"
click at [558, 211] on input "text" at bounding box center [555, 210] width 34 height 17
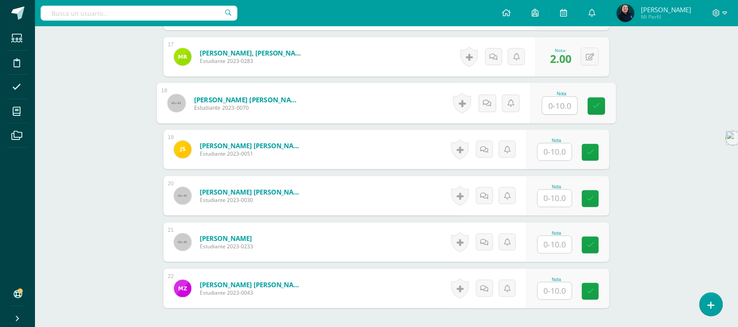
scroll to position [1021, 0]
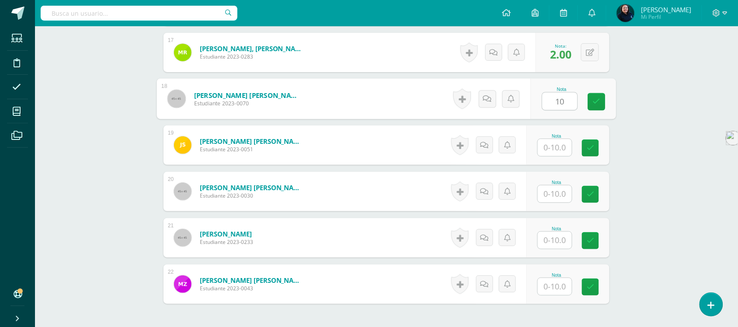
type input "10"
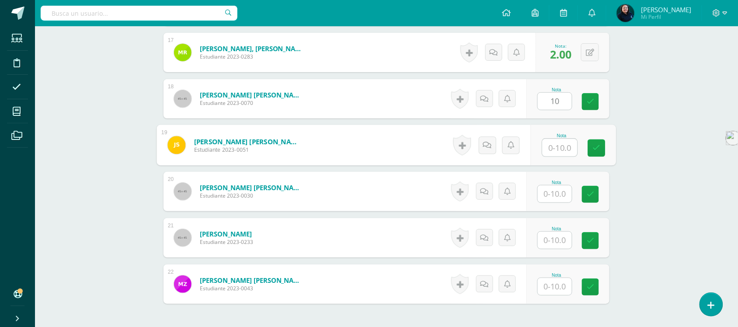
click at [556, 144] on input "text" at bounding box center [560, 147] width 35 height 17
type input "10"
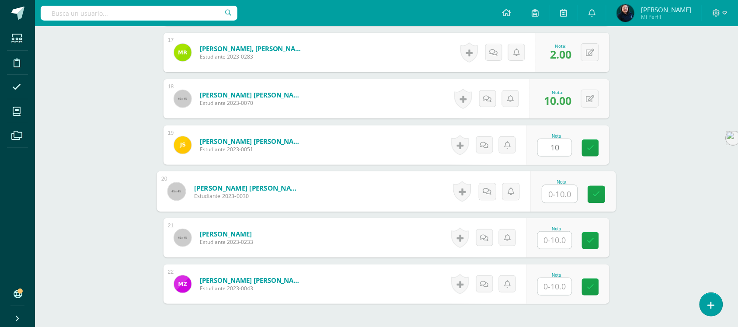
click at [557, 193] on input "text" at bounding box center [560, 193] width 35 height 17
type input "8"
click at [558, 237] on input "text" at bounding box center [555, 240] width 34 height 17
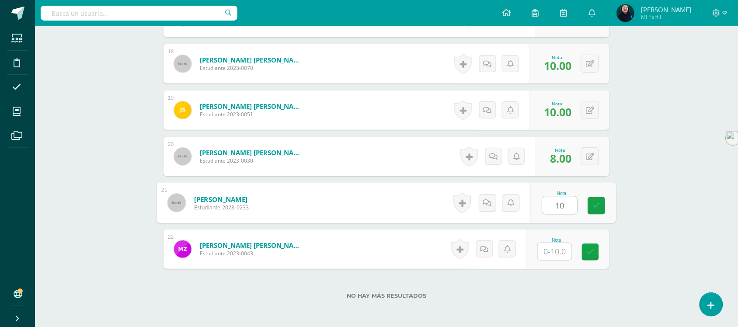
scroll to position [1075, 0]
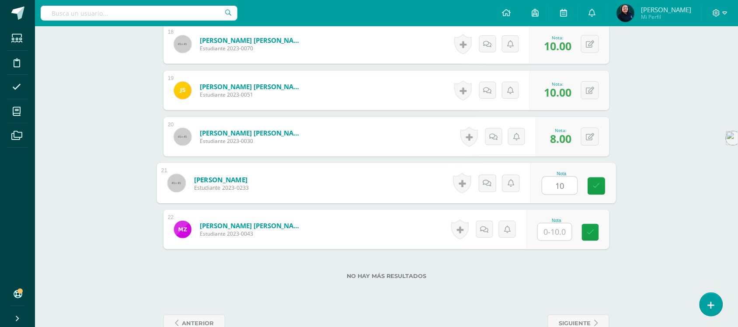
type input "10"
click at [560, 232] on input "text" at bounding box center [555, 231] width 34 height 17
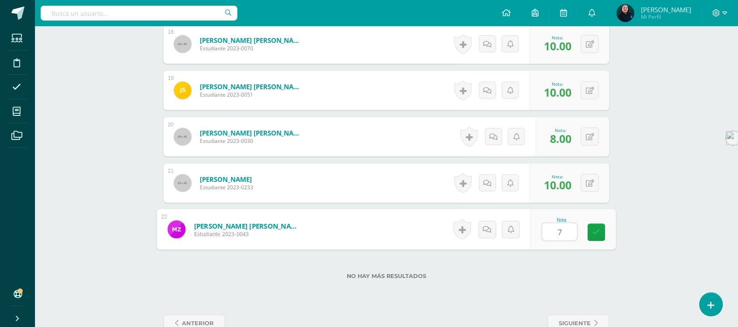
type input "7"
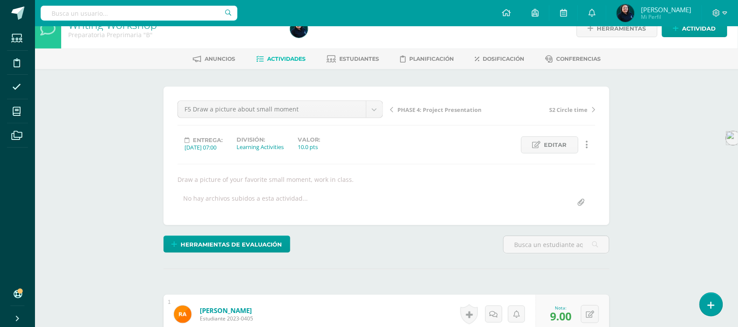
scroll to position [0, 0]
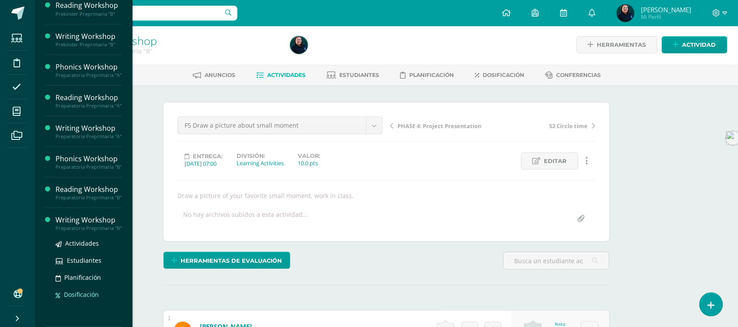
scroll to position [167, 0]
click at [82, 241] on span "Actividades" at bounding box center [82, 243] width 34 height 8
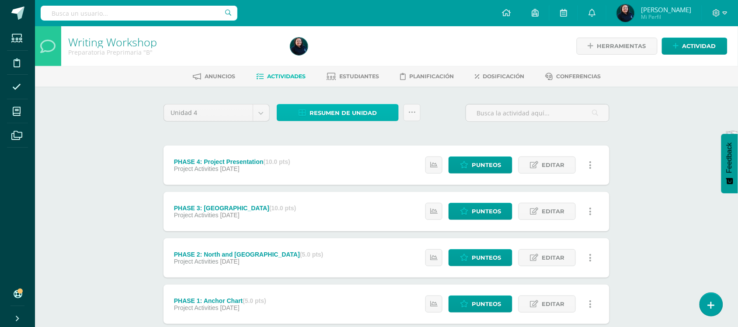
click at [352, 114] on span "Resumen de unidad" at bounding box center [343, 113] width 67 height 16
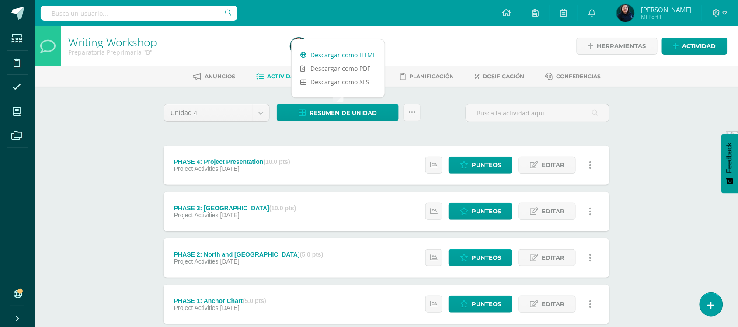
click at [344, 55] on link "Descargar como HTML" at bounding box center [338, 55] width 93 height 14
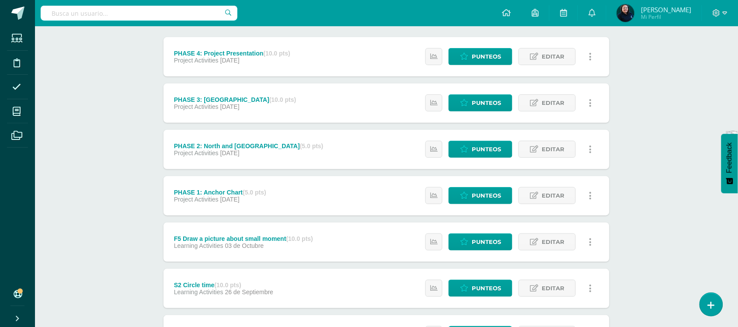
scroll to position [109, 0]
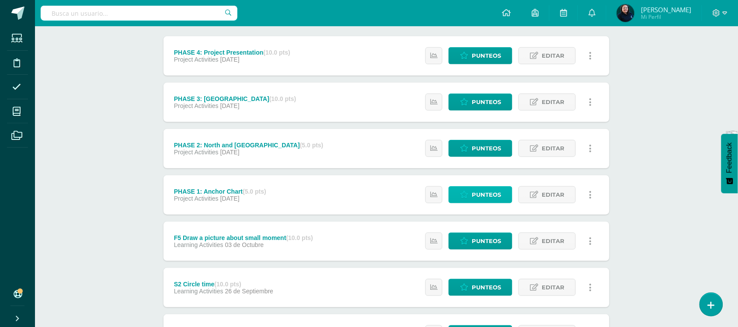
click at [487, 195] on span "Punteos" at bounding box center [486, 195] width 29 height 16
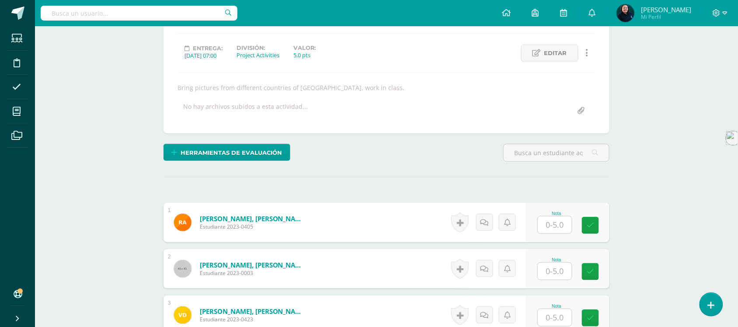
scroll to position [111, 0]
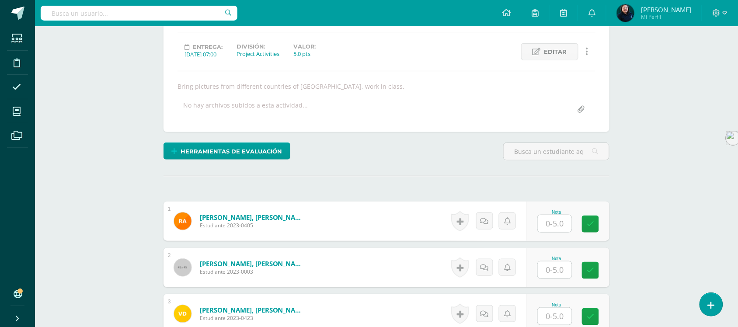
click at [556, 226] on input "text" at bounding box center [555, 223] width 34 height 17
type input "3"
click at [560, 269] on input "text" at bounding box center [560, 269] width 35 height 17
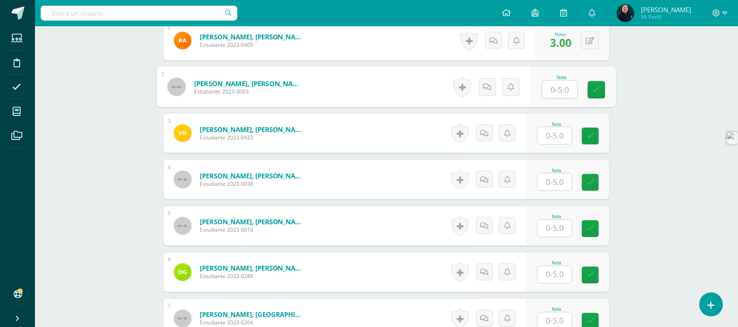
scroll to position [292, 0]
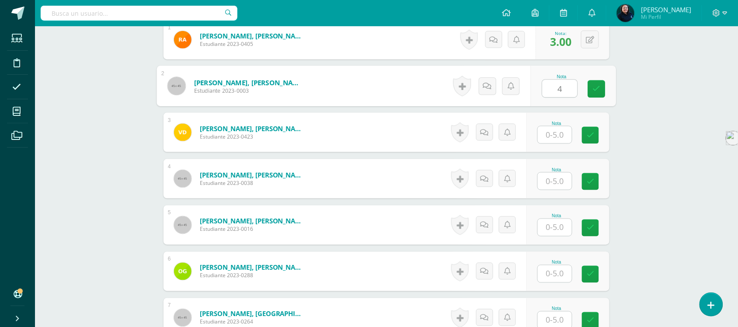
type input "4"
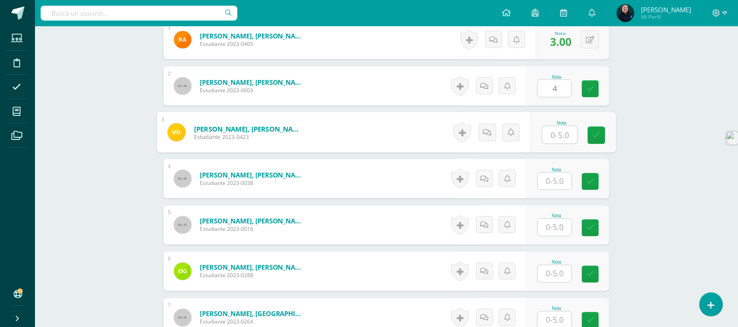
click at [553, 137] on input "text" at bounding box center [560, 134] width 35 height 17
type input "5"
click at [552, 182] on input "text" at bounding box center [555, 181] width 34 height 17
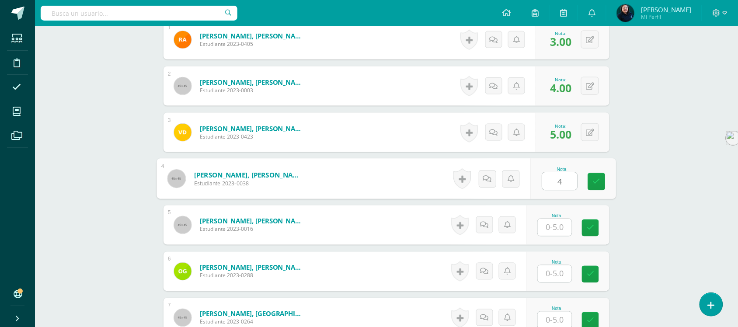
type input "4"
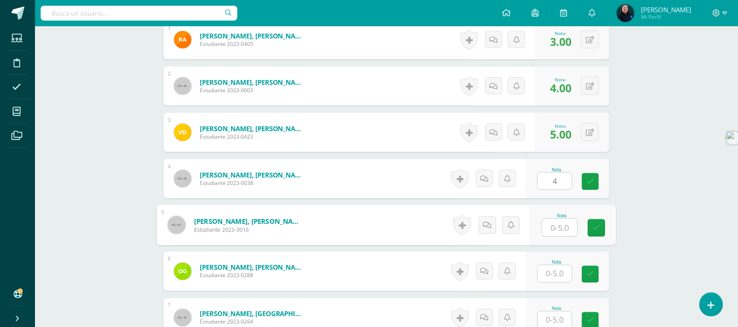
click at [556, 232] on input "text" at bounding box center [560, 227] width 35 height 17
type input "5"
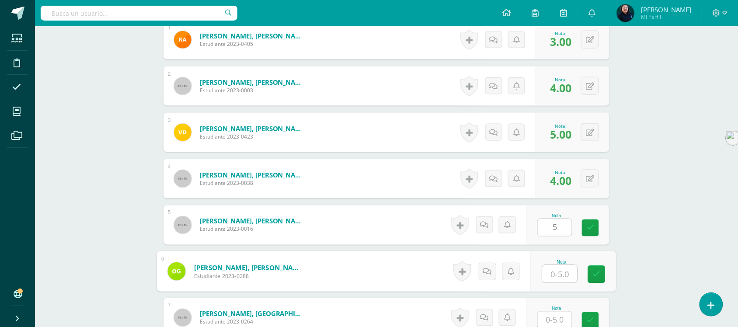
click at [562, 278] on input "text" at bounding box center [560, 273] width 35 height 17
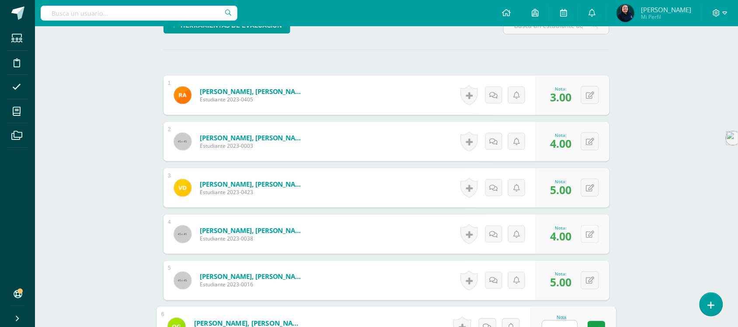
scroll to position [237, 0]
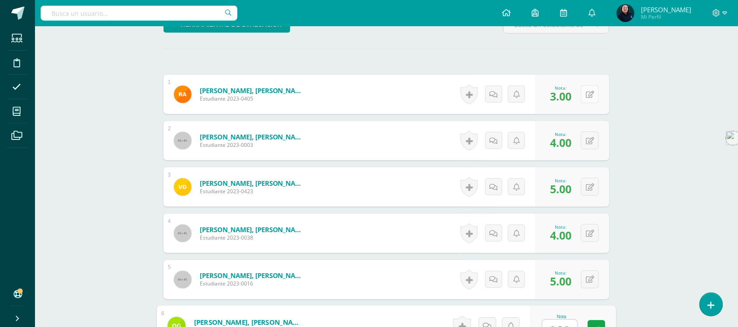
click at [590, 90] on button at bounding box center [590, 94] width 18 height 18
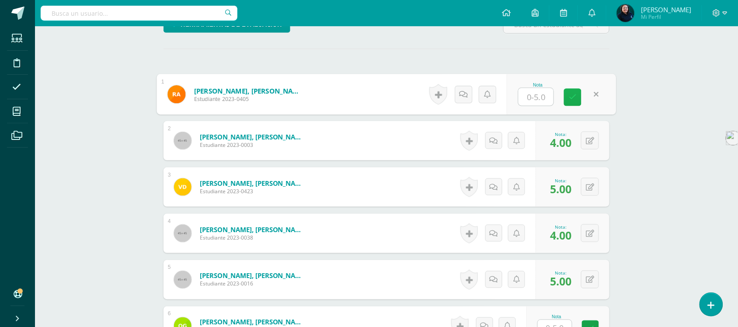
click at [574, 95] on icon at bounding box center [573, 97] width 8 height 7
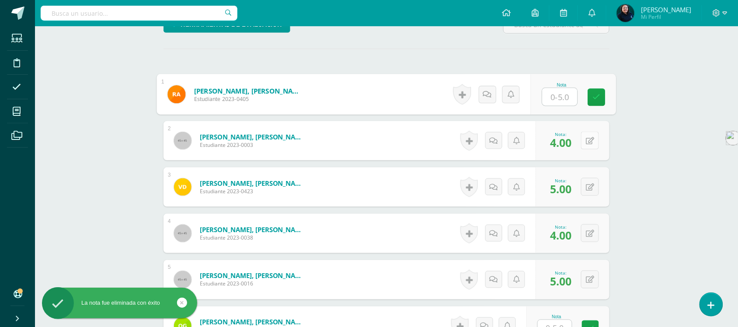
click at [591, 142] on icon at bounding box center [590, 140] width 8 height 7
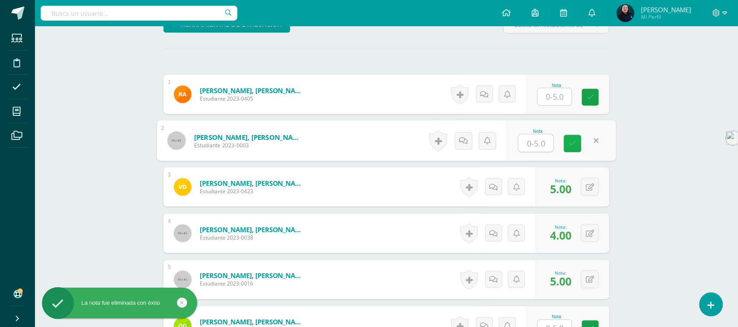
click at [574, 140] on icon at bounding box center [573, 143] width 8 height 7
click at [590, 188] on icon at bounding box center [590, 187] width 8 height 7
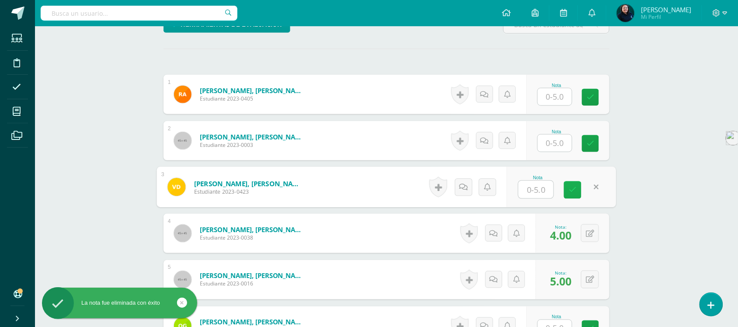
click at [573, 191] on icon at bounding box center [573, 189] width 8 height 7
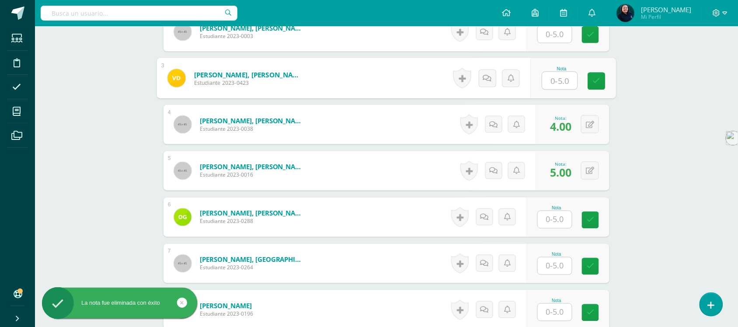
scroll to position [347, 0]
click at [591, 125] on icon at bounding box center [590, 124] width 8 height 7
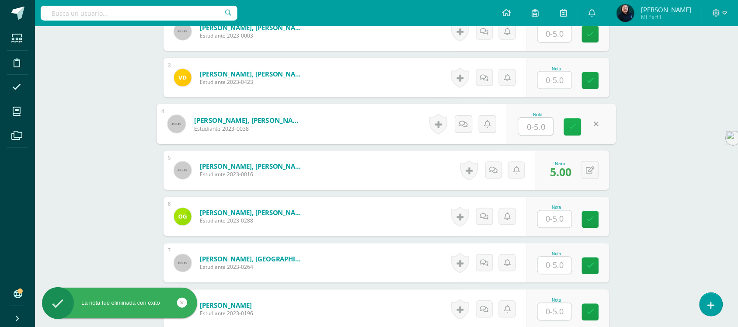
click at [575, 125] on icon at bounding box center [573, 126] width 8 height 7
click at [591, 170] on icon at bounding box center [590, 170] width 8 height 7
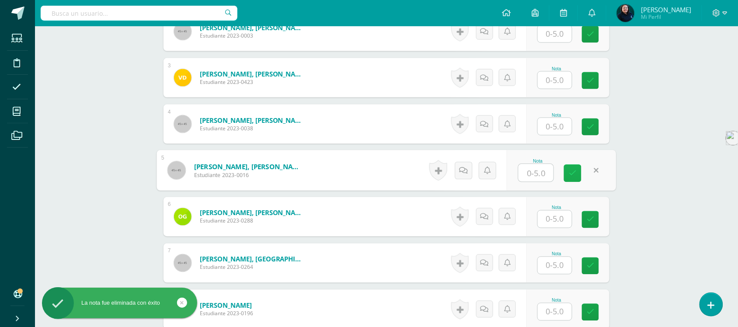
click at [578, 174] on link at bounding box center [572, 173] width 17 height 17
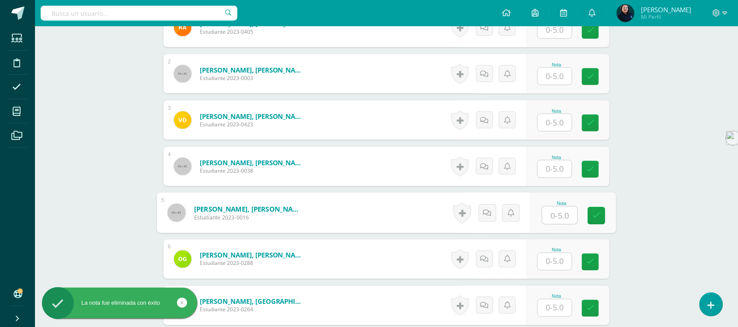
scroll to position [183, 0]
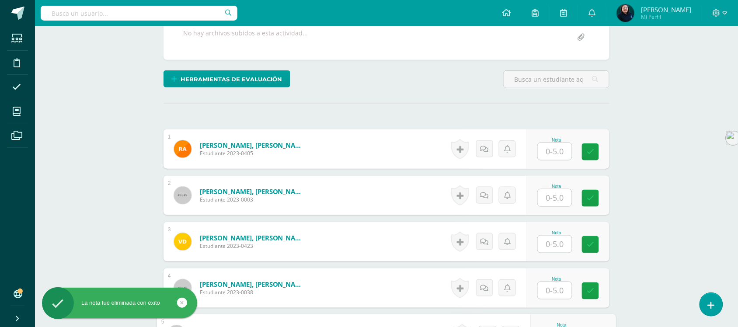
click at [556, 151] on input "text" at bounding box center [555, 151] width 34 height 17
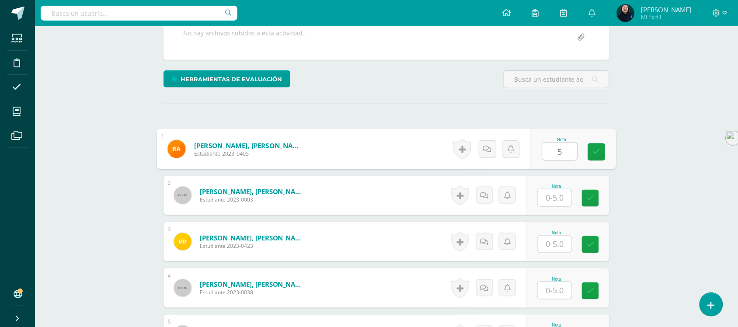
type input "5"
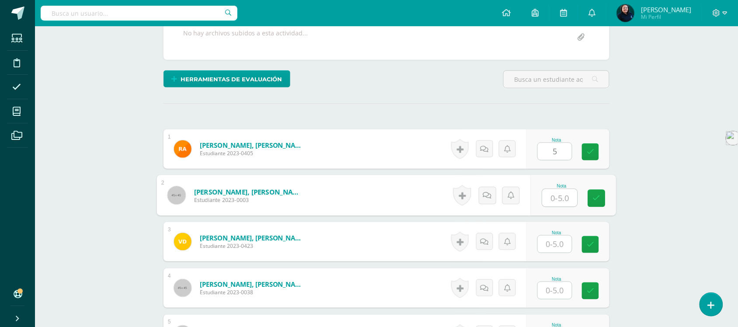
click at [558, 200] on input "text" at bounding box center [560, 197] width 35 height 17
type input "4"
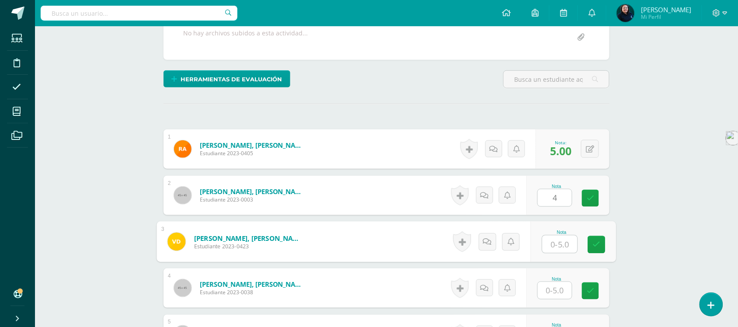
click at [555, 240] on input "text" at bounding box center [560, 244] width 35 height 17
type input "4"
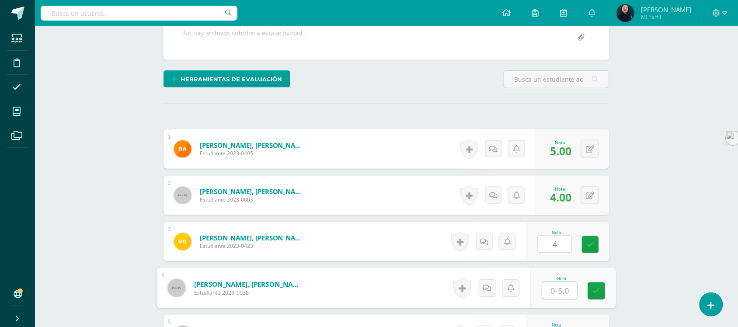
click at [552, 293] on input "text" at bounding box center [560, 290] width 35 height 17
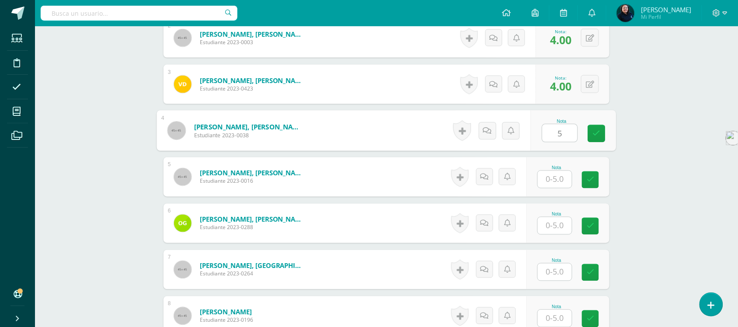
scroll to position [342, 0]
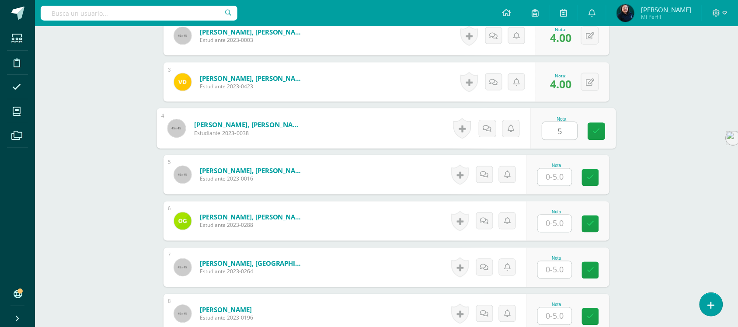
type input "5"
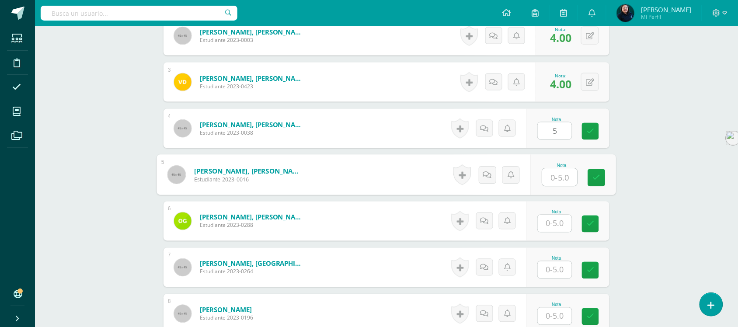
click at [550, 175] on input "text" at bounding box center [560, 177] width 35 height 17
type input "5"
click at [557, 221] on input "text" at bounding box center [555, 223] width 34 height 17
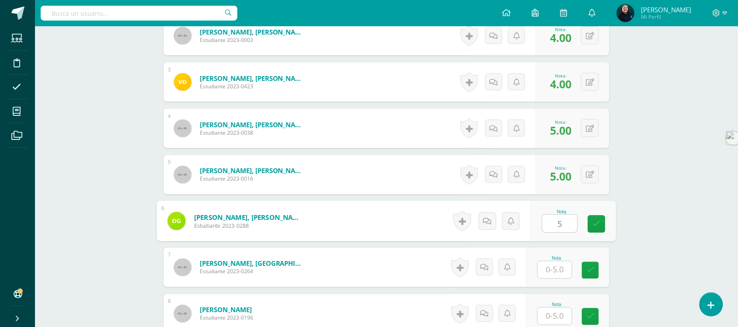
type input "5"
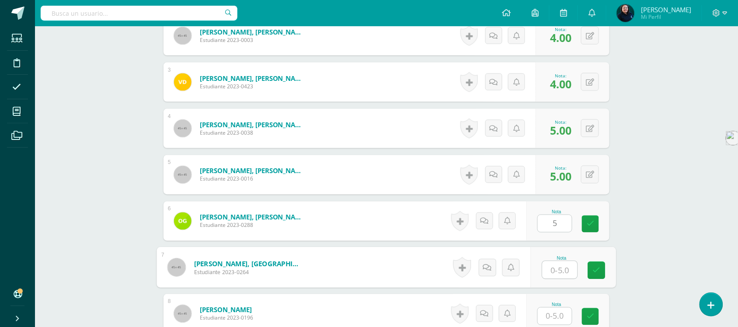
click at [558, 274] on input "text" at bounding box center [560, 269] width 35 height 17
type input "5"
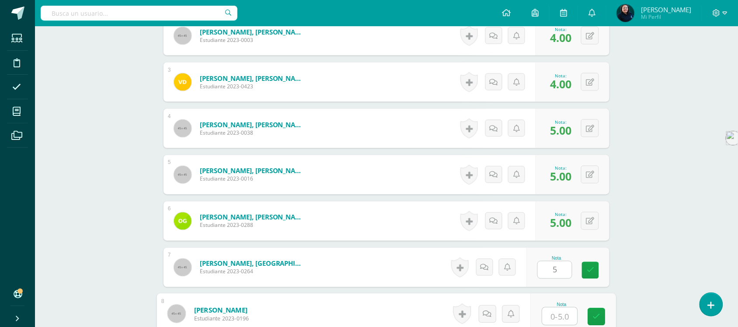
click at [556, 315] on input "text" at bounding box center [560, 316] width 35 height 17
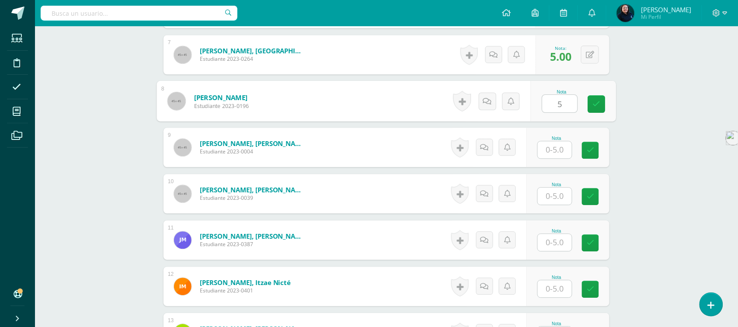
scroll to position [556, 0]
type input "5"
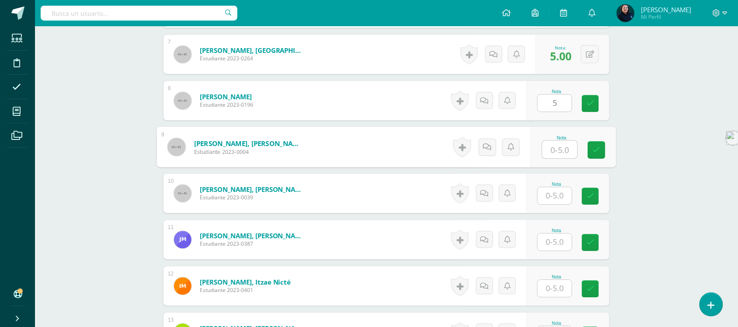
click at [555, 147] on input "text" at bounding box center [560, 149] width 35 height 17
type input "5"
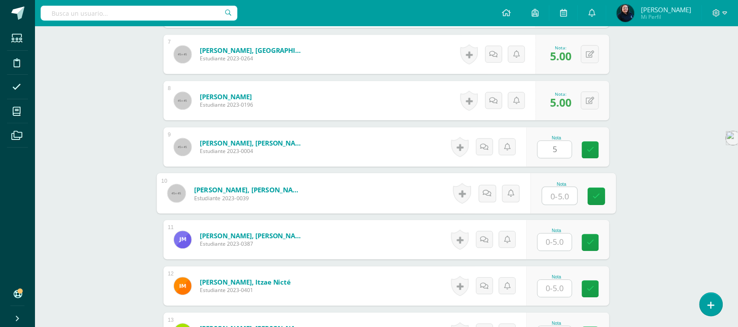
click at [551, 195] on input "text" at bounding box center [560, 195] width 35 height 17
type input "4"
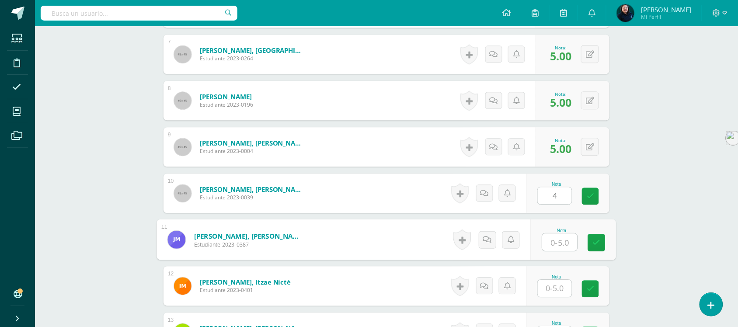
click at [552, 244] on input "text" at bounding box center [560, 241] width 35 height 17
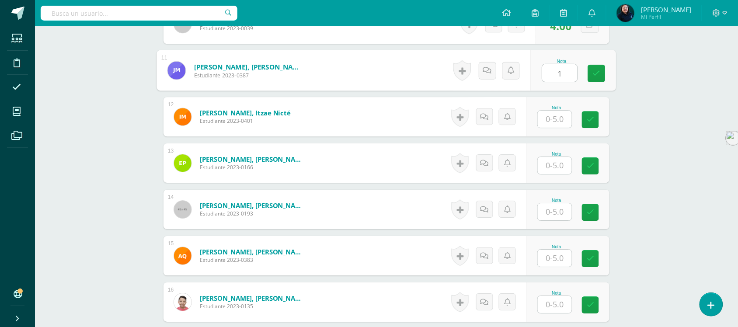
scroll to position [726, 0]
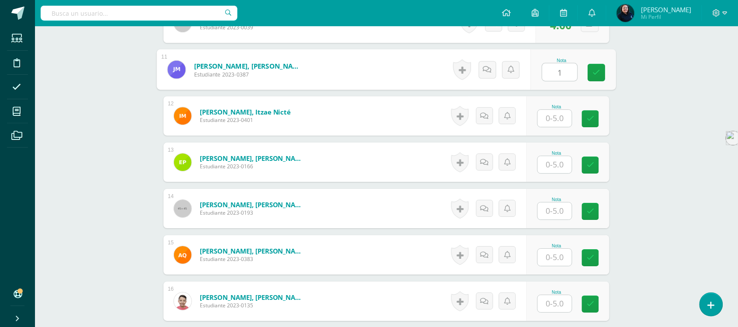
type input "1"
click at [548, 117] on input "text" at bounding box center [555, 118] width 34 height 17
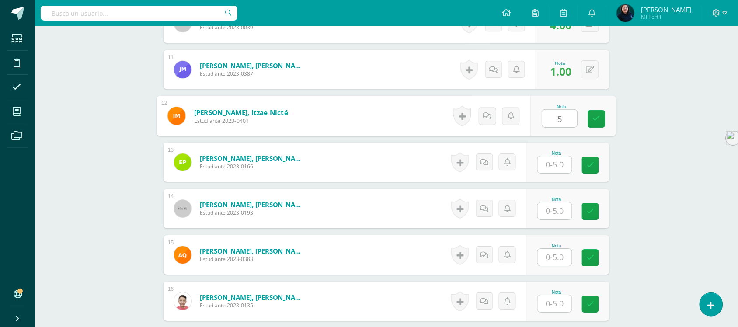
type input "5"
click at [554, 160] on input "text" at bounding box center [555, 164] width 34 height 17
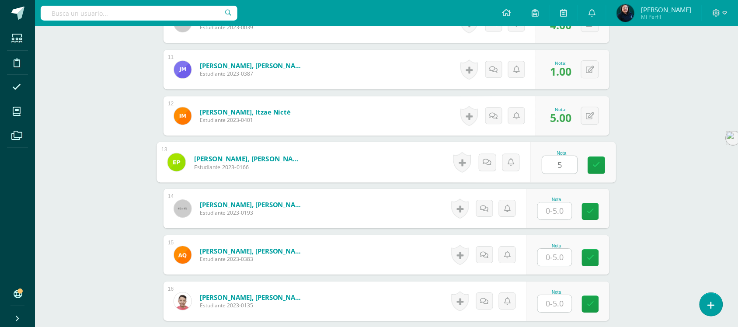
type input "5"
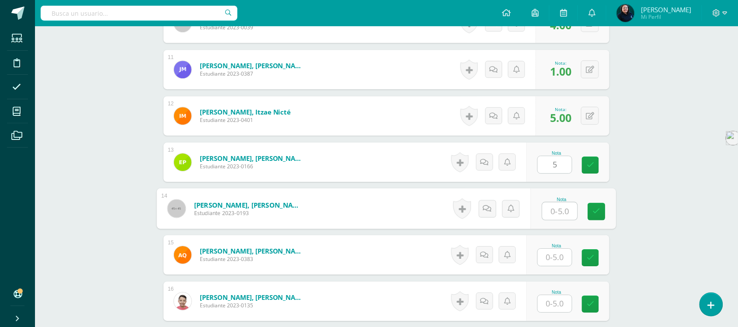
click at [554, 211] on input "text" at bounding box center [560, 210] width 35 height 17
type input "4"
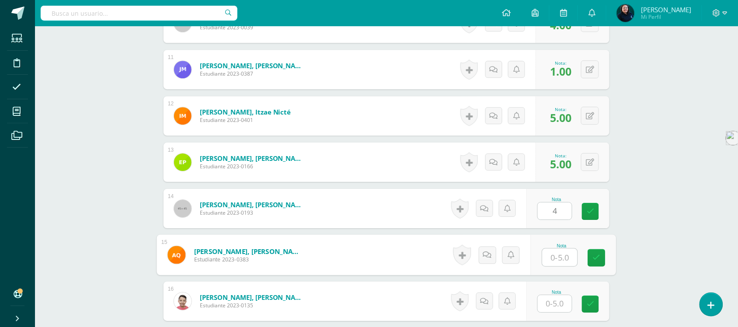
click at [550, 253] on input "text" at bounding box center [560, 257] width 35 height 17
type input "5"
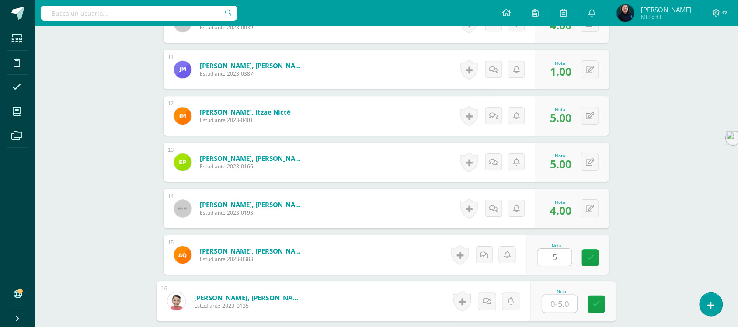
click at [555, 303] on input "text" at bounding box center [560, 303] width 35 height 17
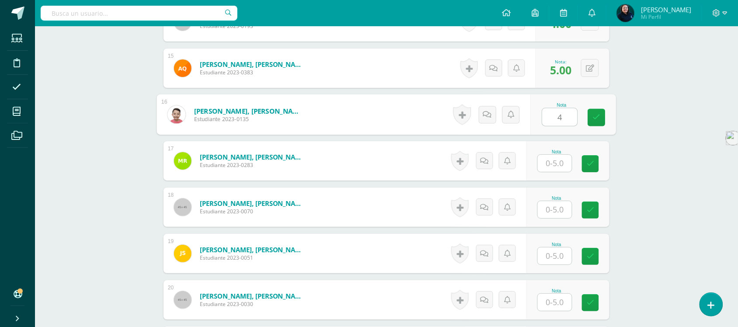
scroll to position [923, 0]
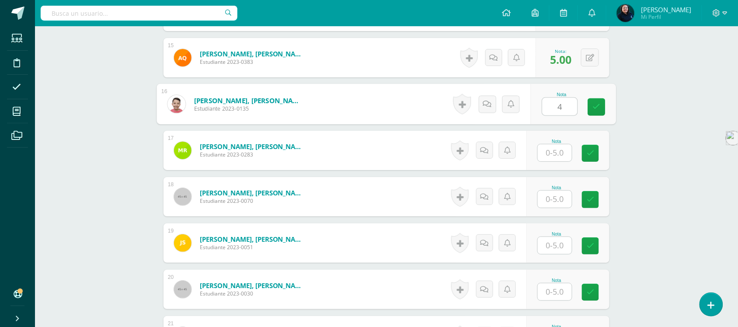
type input "4"
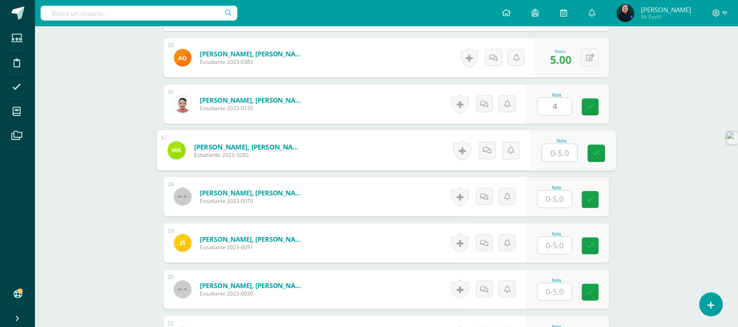
click at [556, 156] on input "text" at bounding box center [560, 152] width 35 height 17
type input "1"
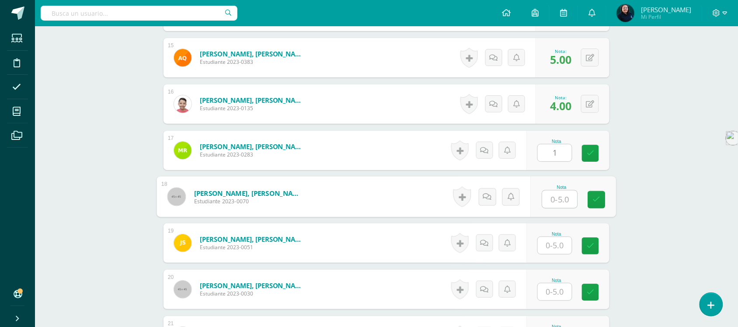
click at [554, 199] on input "text" at bounding box center [560, 199] width 35 height 17
type input "5"
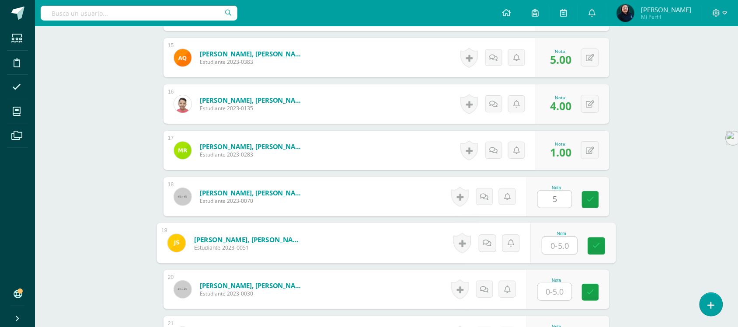
click at [550, 250] on input "text" at bounding box center [560, 245] width 35 height 17
type input "5"
click at [551, 286] on input "text" at bounding box center [555, 291] width 34 height 17
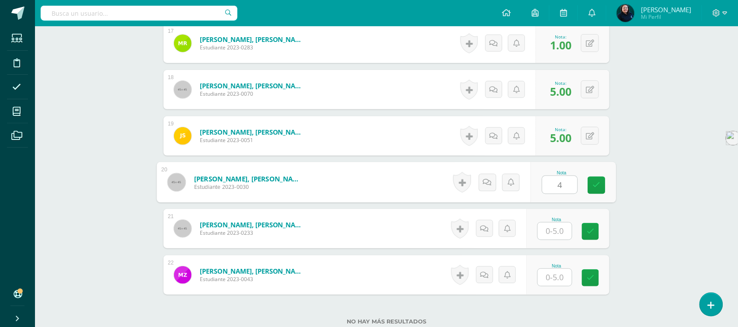
scroll to position [1051, 0]
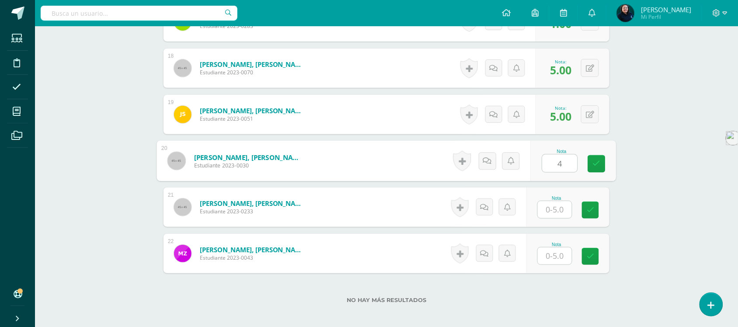
type input "4"
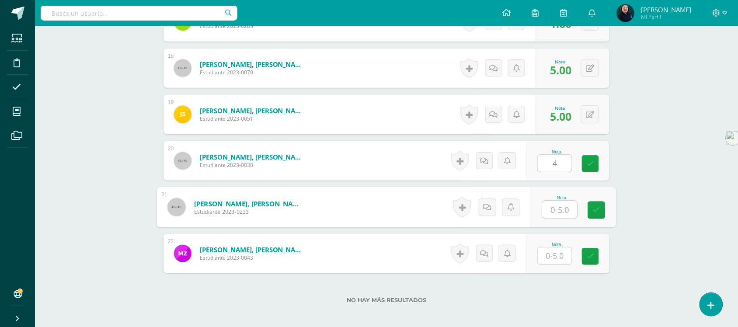
click at [553, 209] on input "text" at bounding box center [560, 209] width 35 height 17
type input "5"
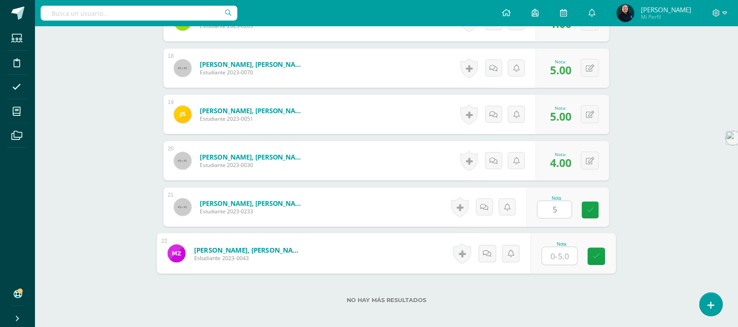
click at [559, 263] on input "text" at bounding box center [560, 255] width 35 height 17
type input "2"
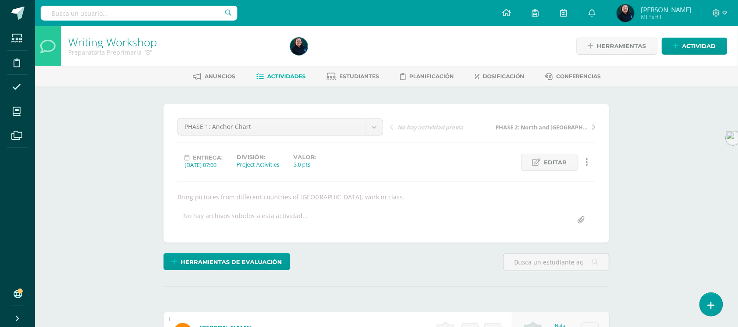
scroll to position [0, 0]
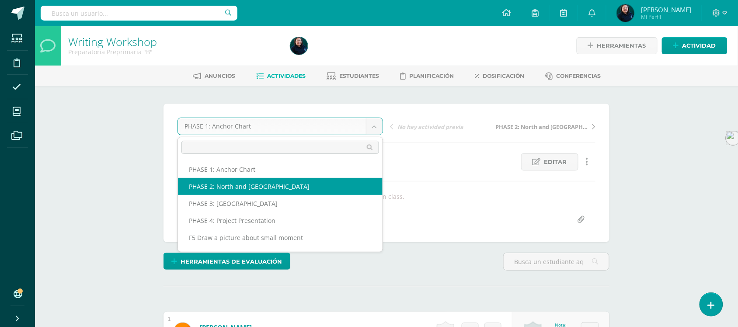
scroll to position [1, 0]
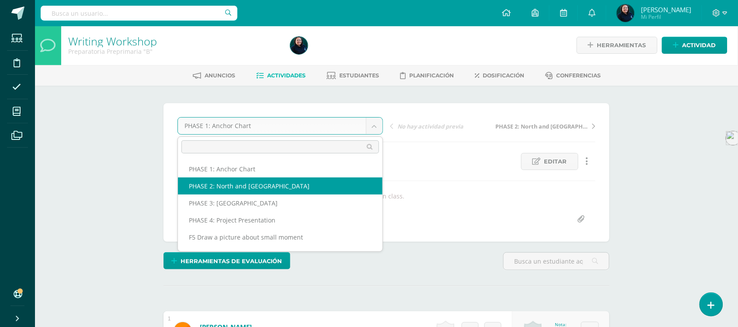
select select "/dashboard/teacher/grade-activity/50996/"
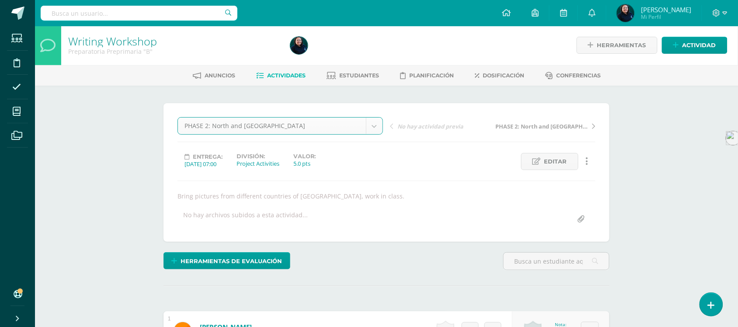
scroll to position [1, 0]
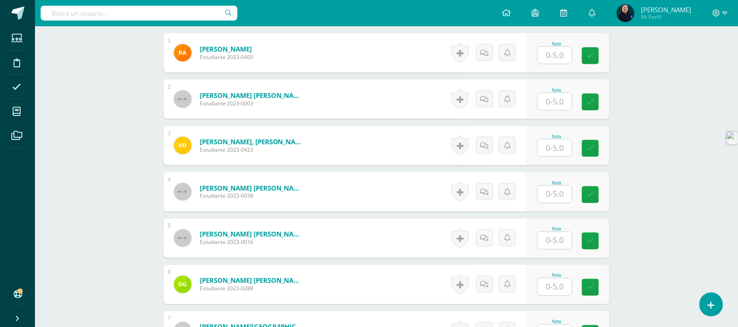
scroll to position [296, 0]
click at [556, 52] on input "text" at bounding box center [555, 54] width 34 height 17
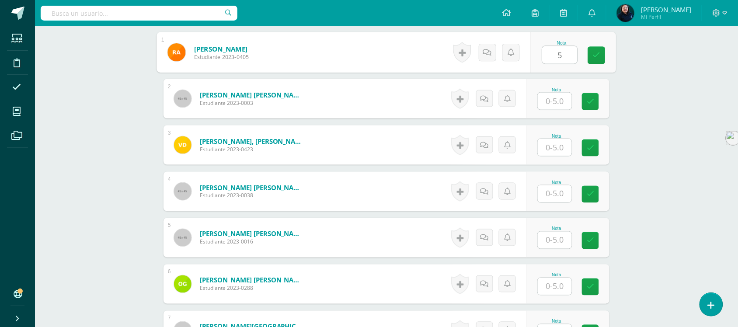
type input "5"
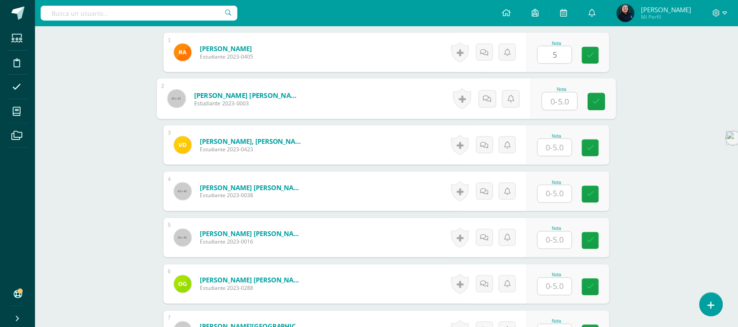
click at [558, 93] on input "text" at bounding box center [560, 101] width 35 height 17
type input "5"
click at [558, 139] on input "text" at bounding box center [555, 147] width 34 height 17
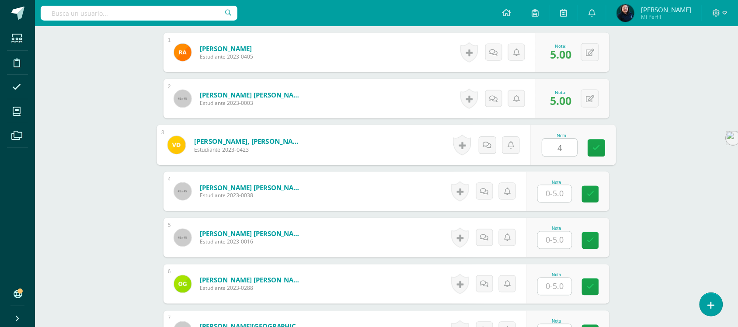
type input "4"
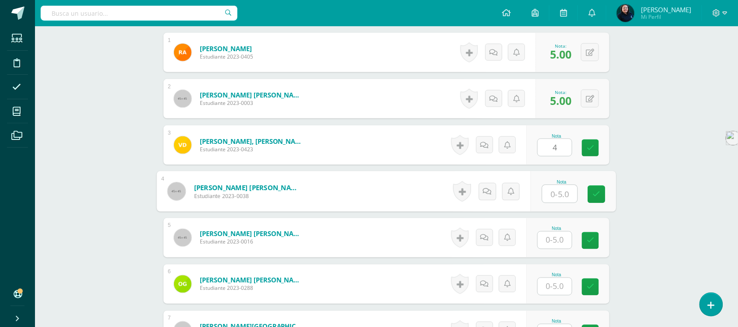
click at [554, 186] on input "text" at bounding box center [560, 193] width 35 height 17
type input "5"
click at [554, 236] on input "text" at bounding box center [555, 240] width 34 height 17
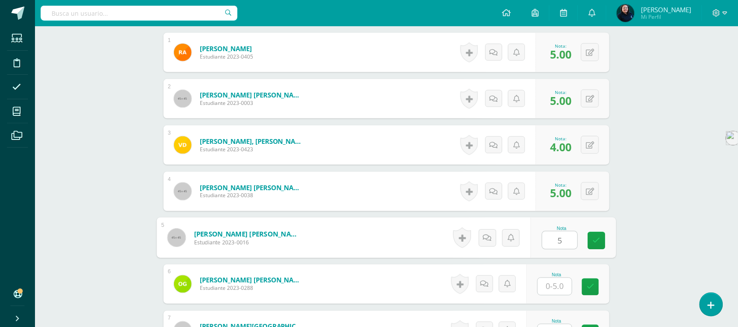
type input "5"
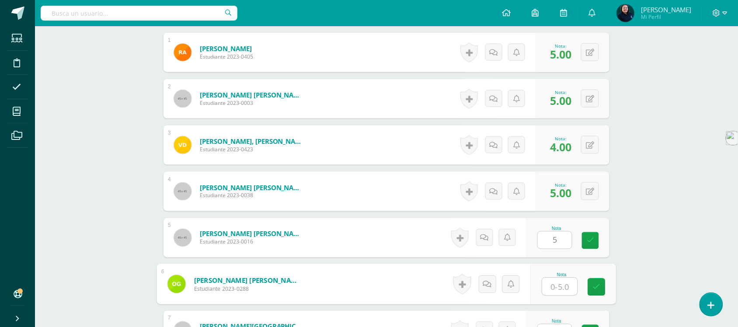
click at [554, 278] on input "text" at bounding box center [560, 286] width 35 height 17
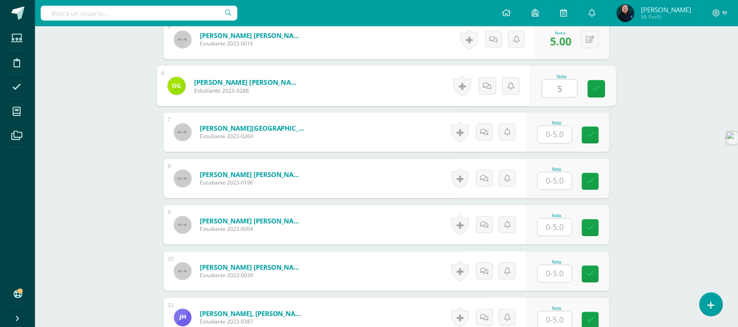
scroll to position [501, 0]
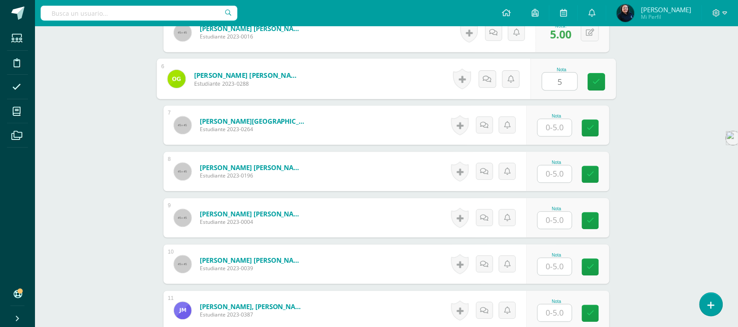
type input "5"
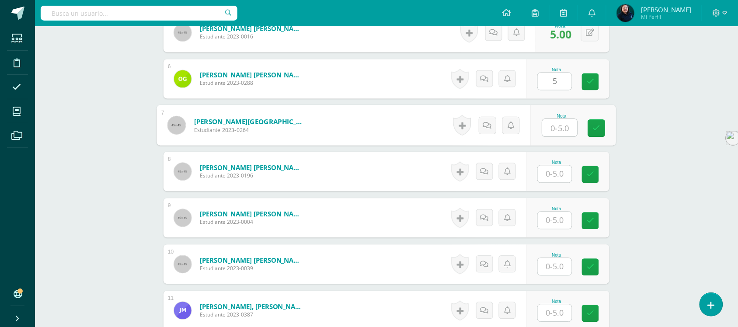
click at [553, 119] on input "text" at bounding box center [560, 127] width 35 height 17
type input "4"
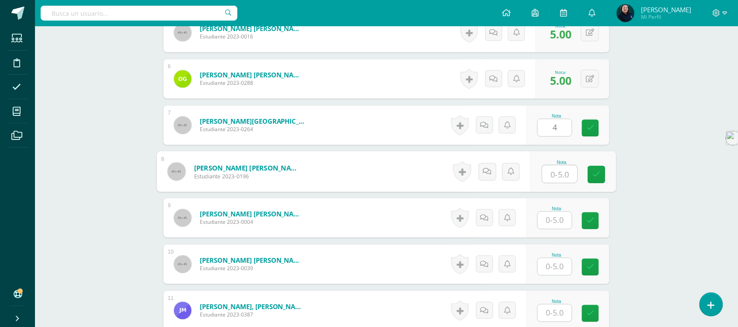
click at [561, 165] on input "text" at bounding box center [560, 173] width 35 height 17
type input "5"
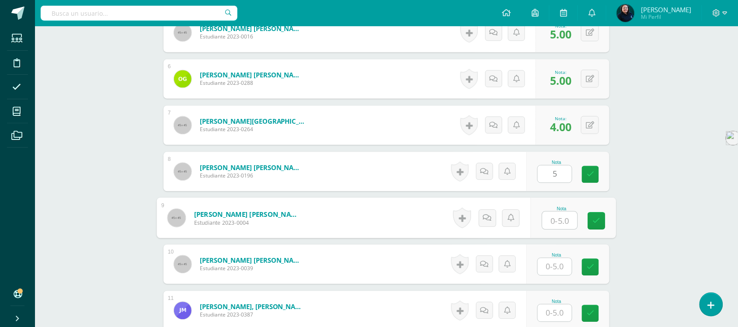
click at [555, 213] on input "text" at bounding box center [560, 220] width 35 height 17
type input "5"
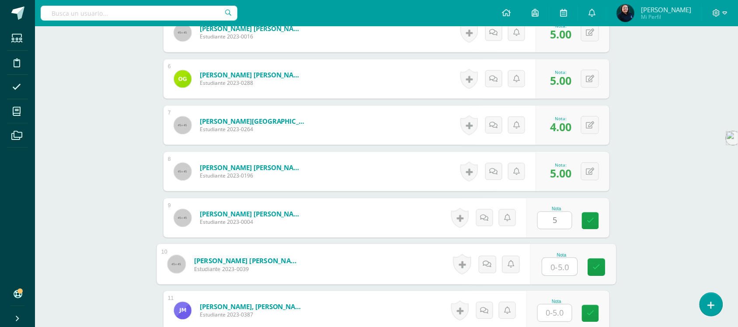
click at [557, 258] on input "text" at bounding box center [560, 266] width 35 height 17
type input "3"
click at [556, 304] on input "text" at bounding box center [555, 312] width 34 height 17
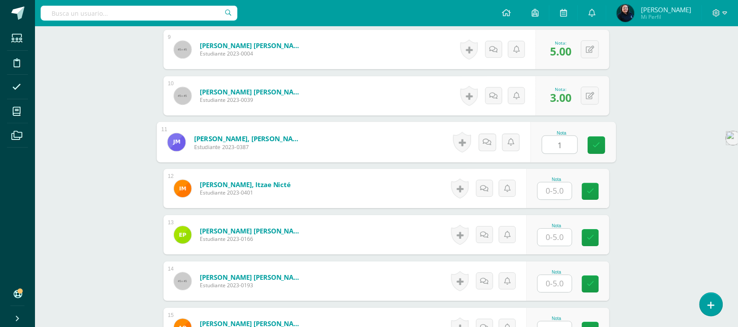
scroll to position [698, 0]
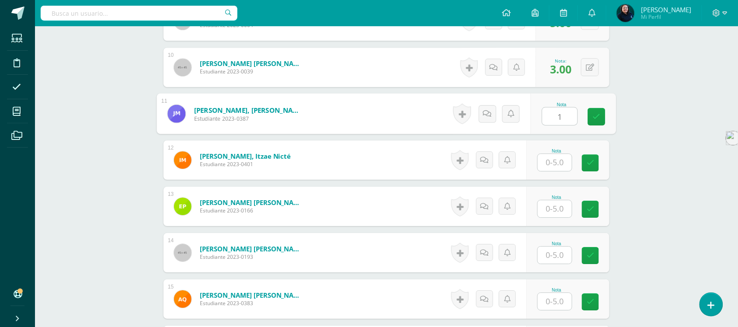
type input "1"
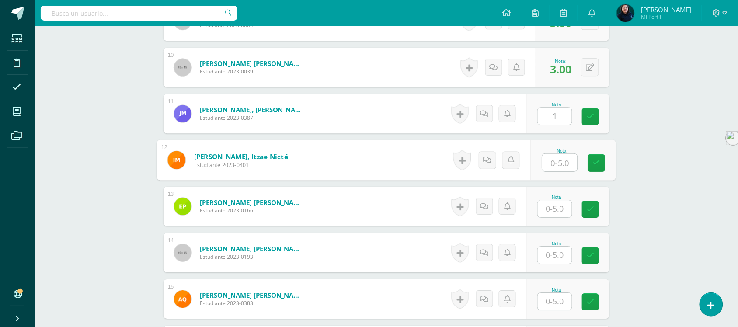
click at [553, 154] on input "text" at bounding box center [560, 162] width 35 height 17
type input "4"
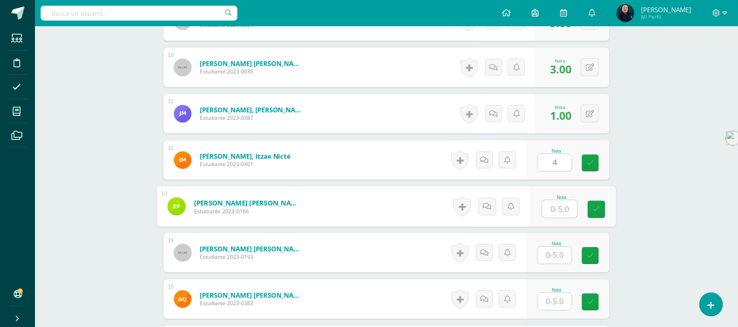
click at [556, 200] on input "text" at bounding box center [560, 208] width 35 height 17
type input "4"
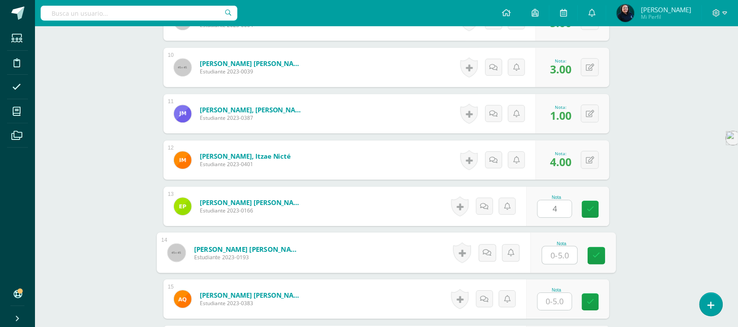
click at [554, 247] on input "text" at bounding box center [560, 255] width 35 height 17
type input "3"
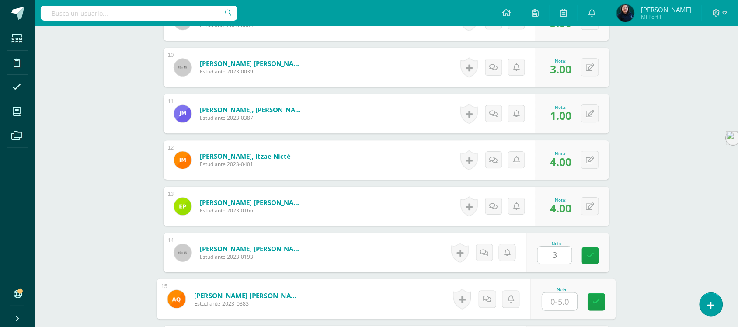
click at [557, 298] on input "text" at bounding box center [560, 301] width 35 height 17
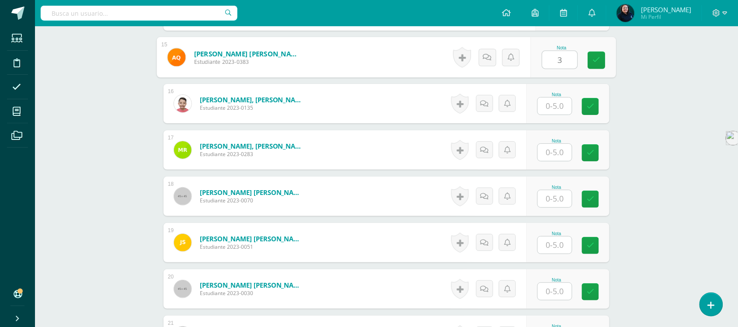
scroll to position [940, 0]
type input "3"
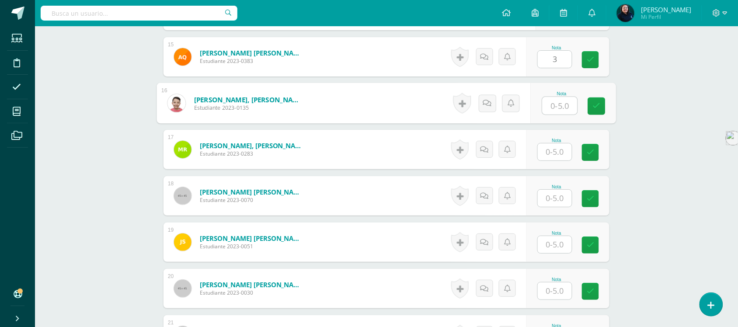
click at [552, 98] on input "text" at bounding box center [560, 105] width 35 height 17
type input "4"
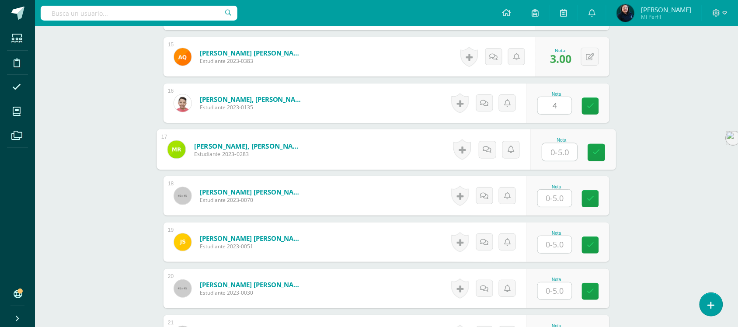
click at [555, 143] on input "text" at bounding box center [560, 151] width 35 height 17
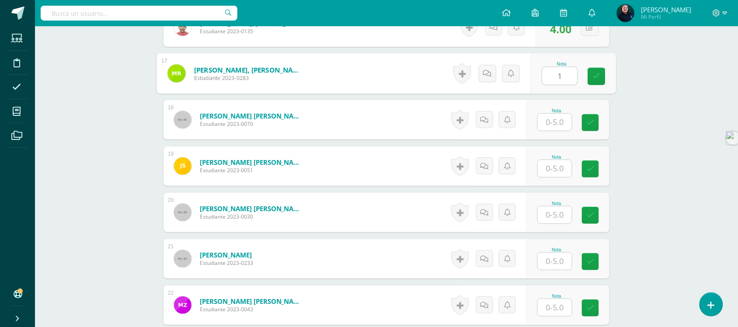
scroll to position [1017, 0]
type input "1"
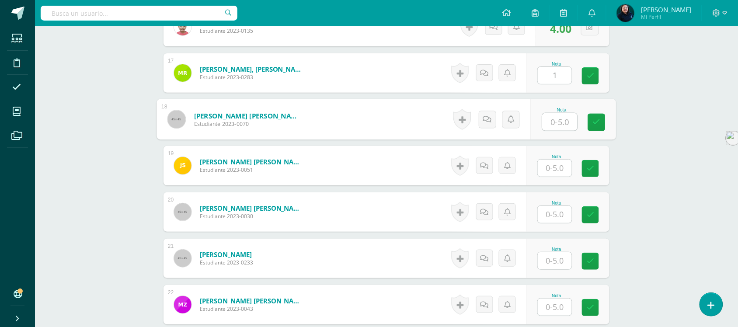
click at [552, 113] on input "text" at bounding box center [560, 121] width 35 height 17
type input "5"
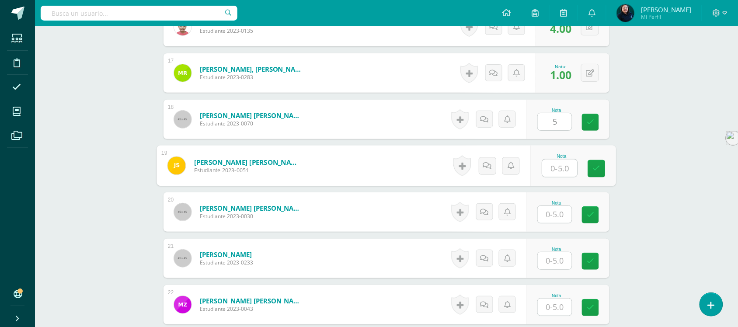
click at [552, 160] on input "text" at bounding box center [560, 168] width 35 height 17
type input "5"
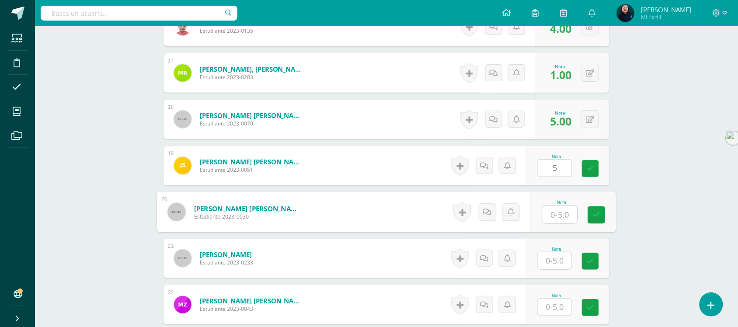
click at [553, 206] on input "text" at bounding box center [560, 214] width 35 height 17
type input "5"
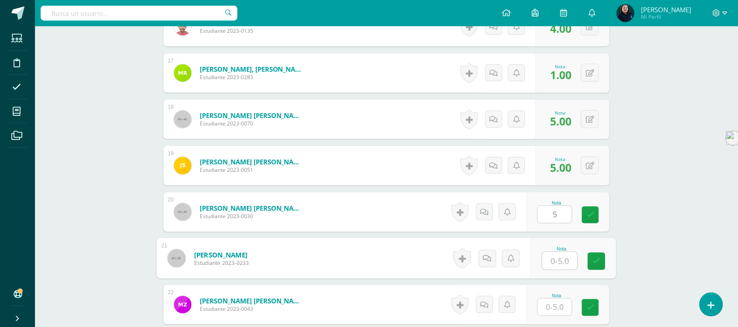
click at [550, 252] on input "text" at bounding box center [560, 260] width 35 height 17
type input "5"
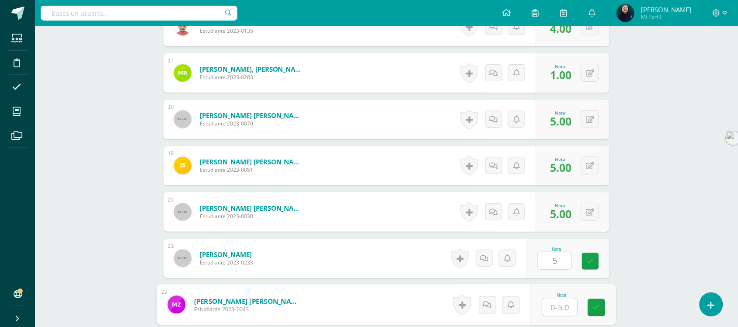
click at [556, 299] on input "text" at bounding box center [560, 307] width 35 height 17
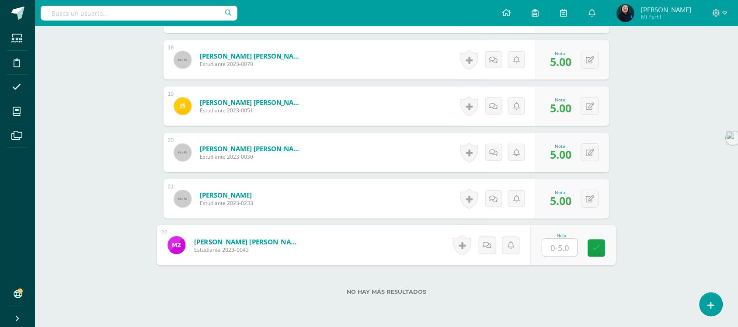
scroll to position [1077, 0]
type input "2"
click at [559, 288] on label "No hay más resultados" at bounding box center [386, 291] width 446 height 7
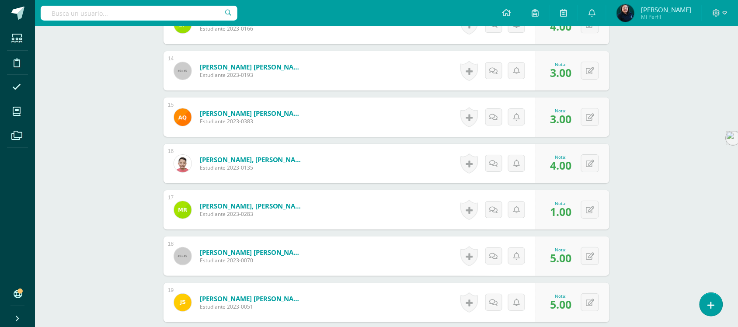
scroll to position [809, 0]
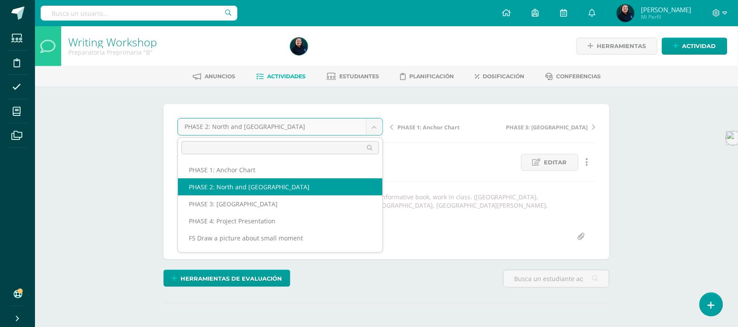
scroll to position [0, 0]
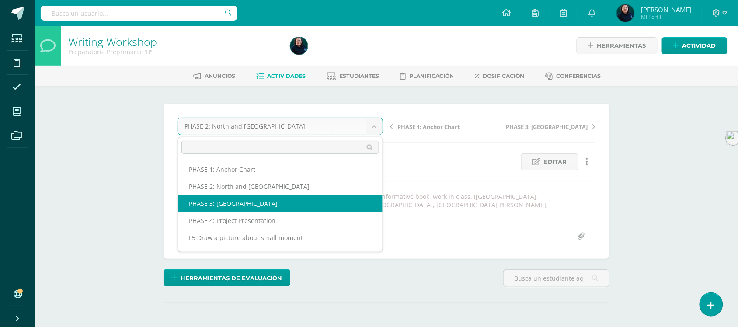
select select "/dashboard/teacher/grade-activity/51002/"
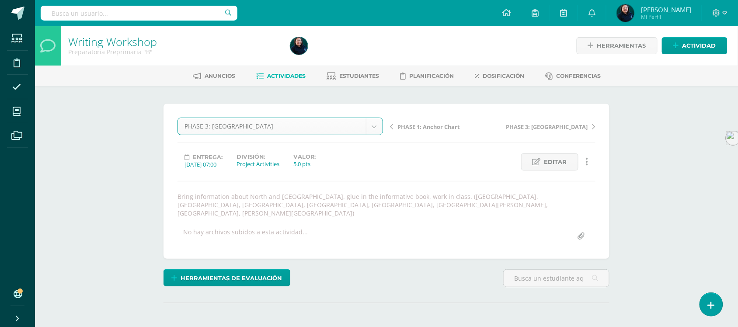
scroll to position [1, 0]
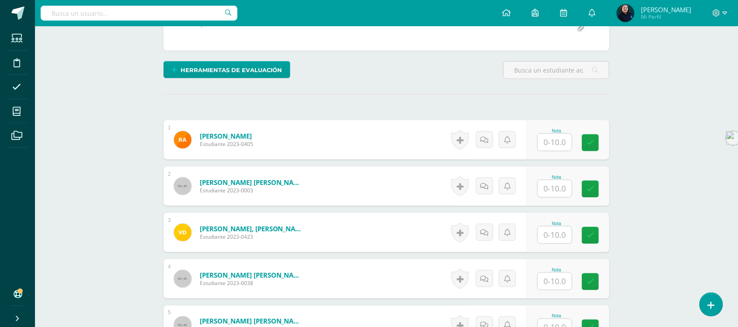
scroll to position [220, 0]
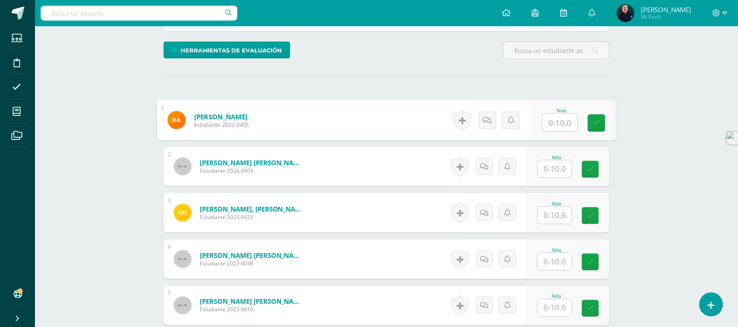
click at [556, 118] on input "text" at bounding box center [560, 122] width 35 height 17
type input "8"
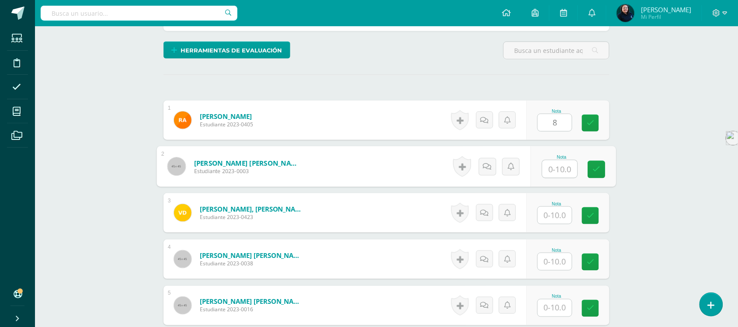
click at [554, 164] on input "text" at bounding box center [560, 168] width 35 height 17
type input "9"
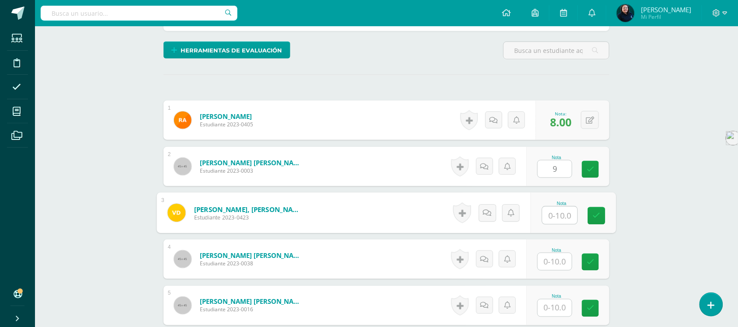
click at [555, 207] on input "text" at bounding box center [560, 215] width 35 height 17
type input "8"
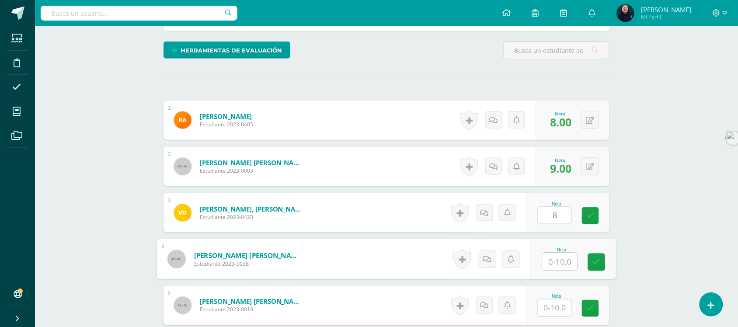
click at [554, 257] on input "text" at bounding box center [560, 261] width 35 height 17
type input "10"
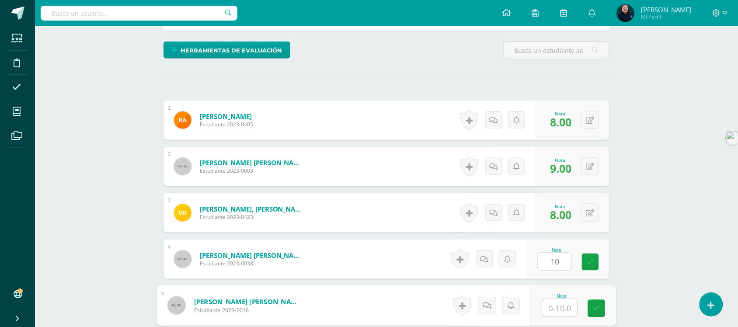
click at [558, 300] on input "text" at bounding box center [560, 307] width 35 height 17
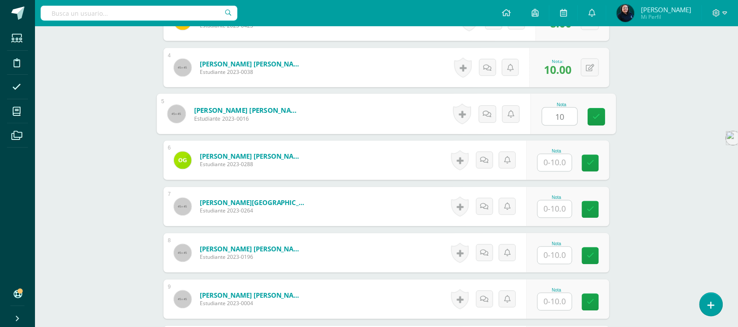
scroll to position [412, 0]
type input "10"
click at [555, 156] on input "text" at bounding box center [555, 162] width 34 height 17
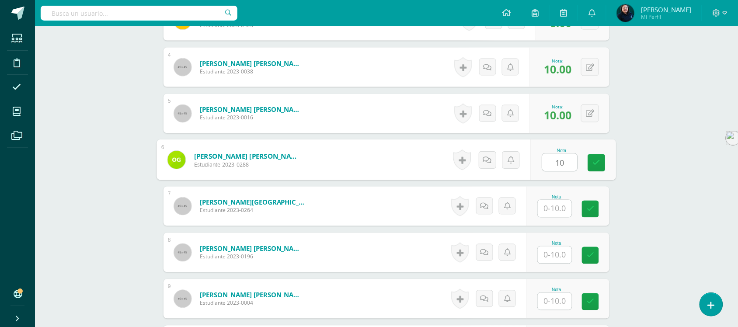
type input "10"
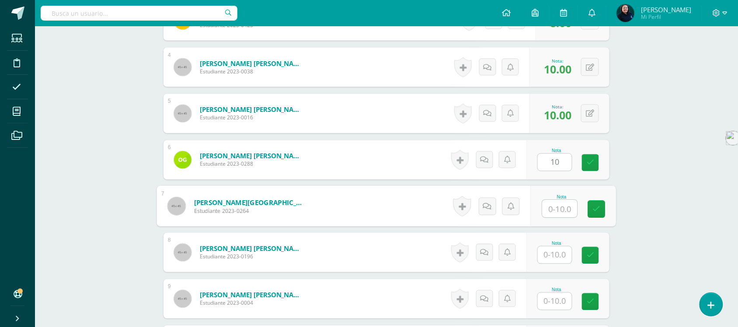
click at [552, 200] on input "text" at bounding box center [560, 208] width 35 height 17
click at [552, 200] on input "10" at bounding box center [560, 208] width 35 height 17
type input "10"
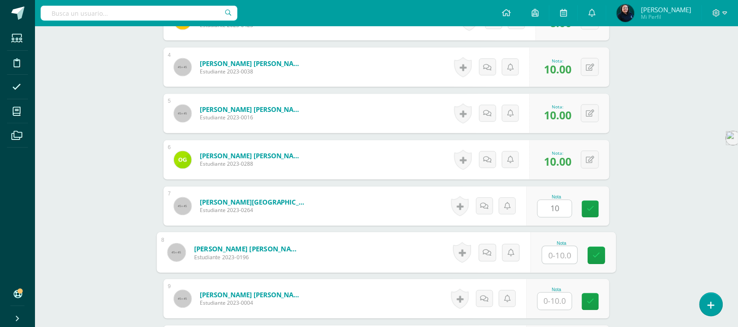
click at [556, 247] on input "text" at bounding box center [560, 255] width 35 height 17
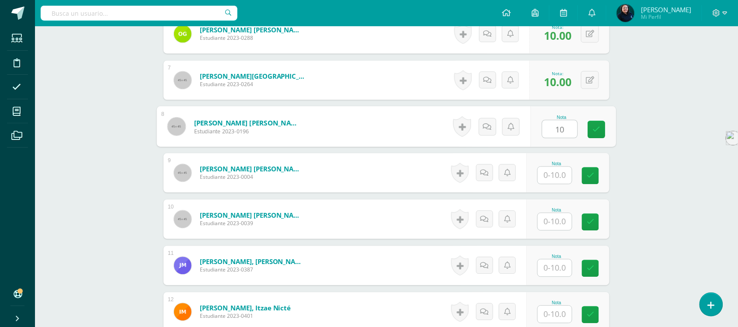
scroll to position [544, 0]
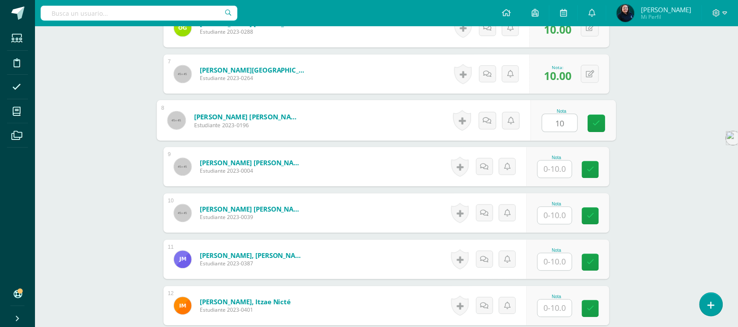
type input "10"
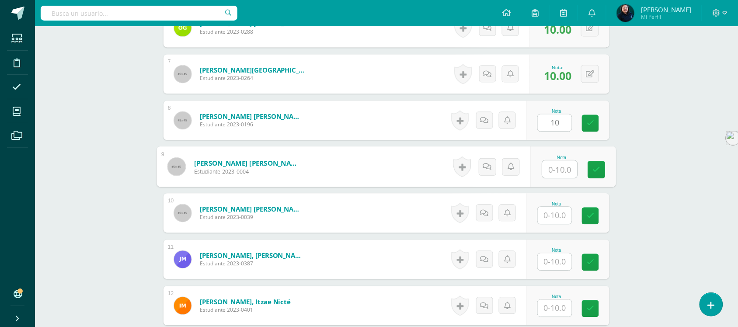
click at [552, 160] on input "text" at bounding box center [560, 168] width 35 height 17
type input "10"
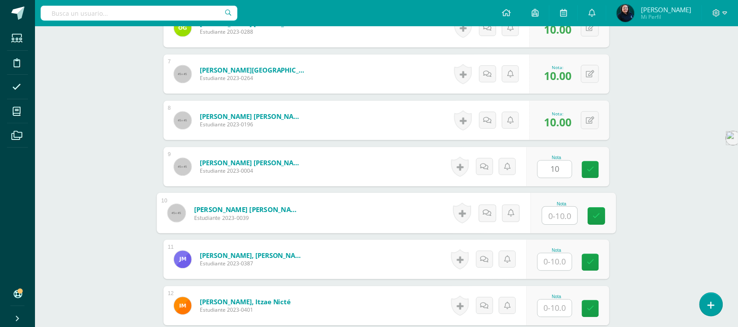
click at [558, 208] on input "text" at bounding box center [560, 215] width 35 height 17
type input "8"
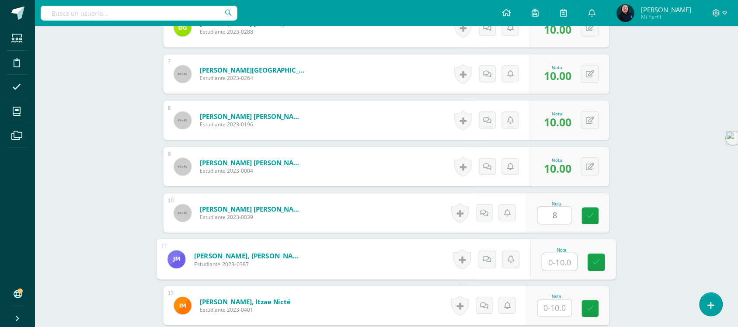
click at [558, 258] on input "text" at bounding box center [560, 261] width 35 height 17
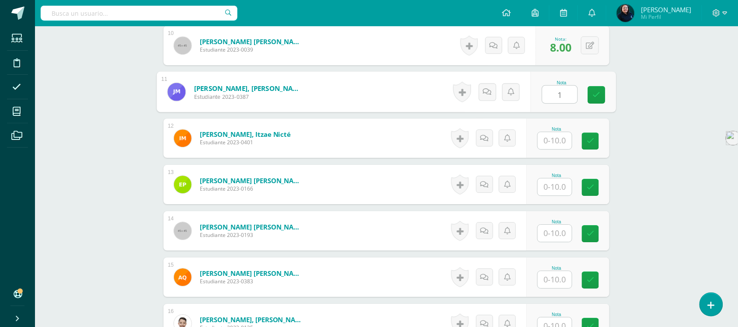
scroll to position [716, 0]
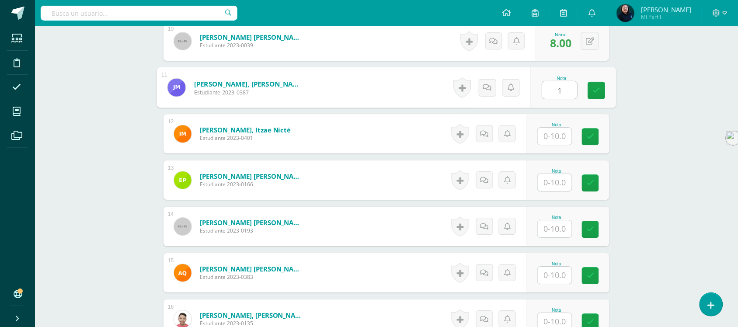
type input "1"
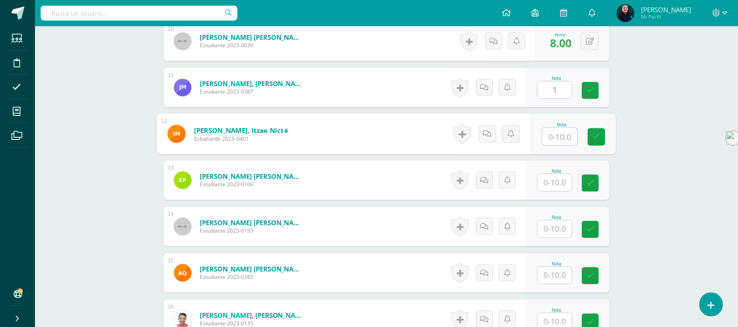
click at [553, 128] on input "text" at bounding box center [560, 136] width 35 height 17
type input "8"
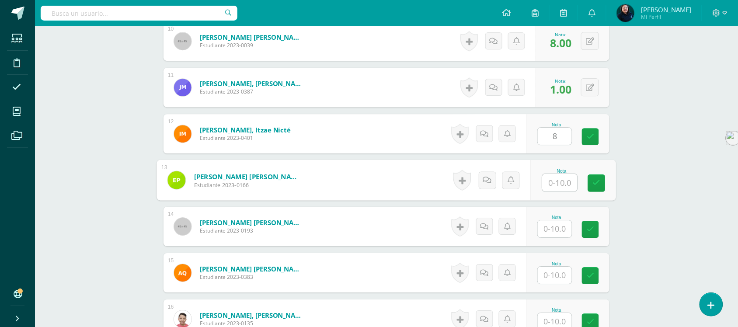
click at [554, 174] on input "text" at bounding box center [560, 182] width 35 height 17
type input "8"
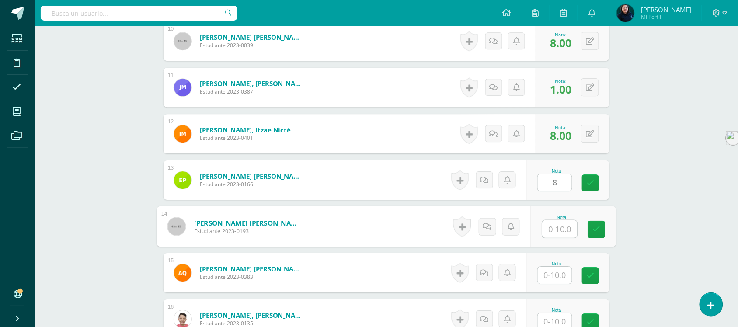
click at [554, 220] on input "text" at bounding box center [560, 228] width 35 height 17
type input "8"
click at [554, 267] on input "text" at bounding box center [555, 275] width 34 height 17
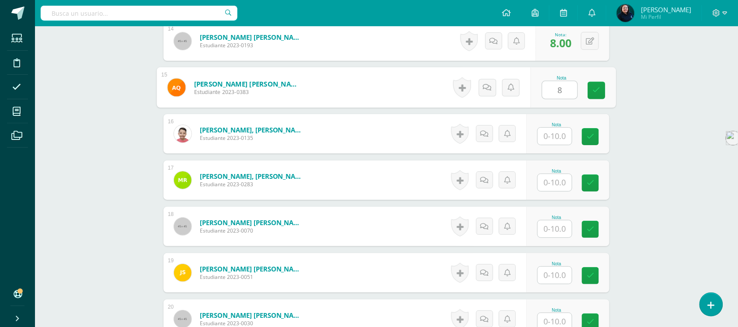
scroll to position [902, 0]
type input "8"
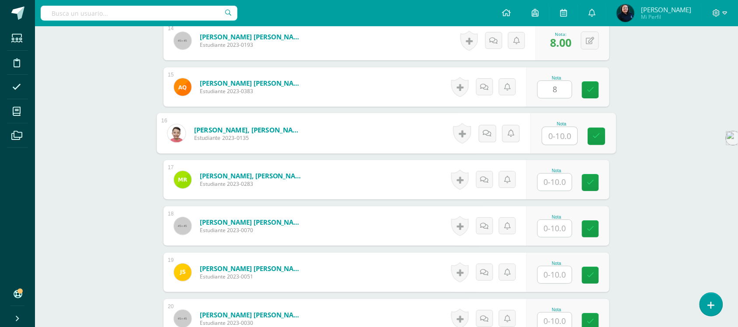
click at [552, 127] on input "text" at bounding box center [560, 135] width 35 height 17
type input "8"
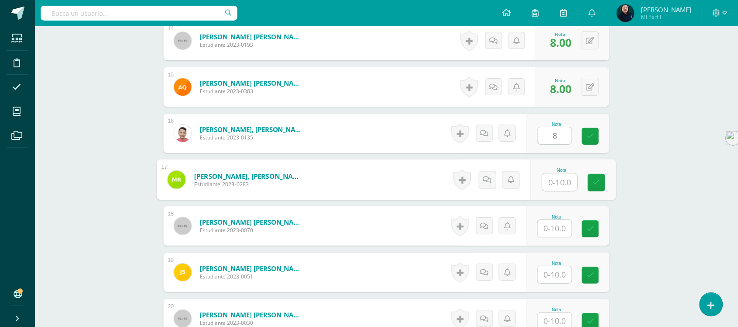
click at [554, 174] on input "text" at bounding box center [560, 182] width 35 height 17
type input "1"
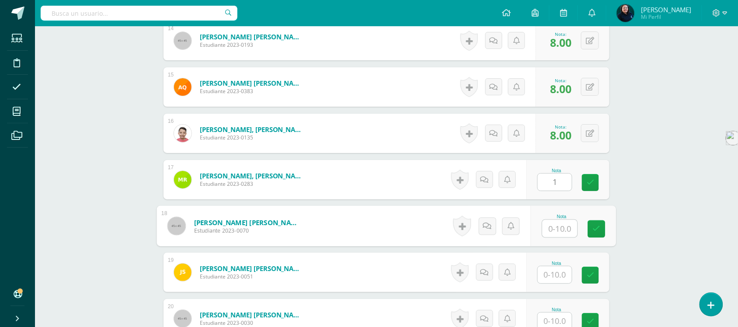
click at [552, 221] on input "text" at bounding box center [560, 228] width 35 height 17
type input "10"
click at [556, 266] on input "text" at bounding box center [555, 274] width 34 height 17
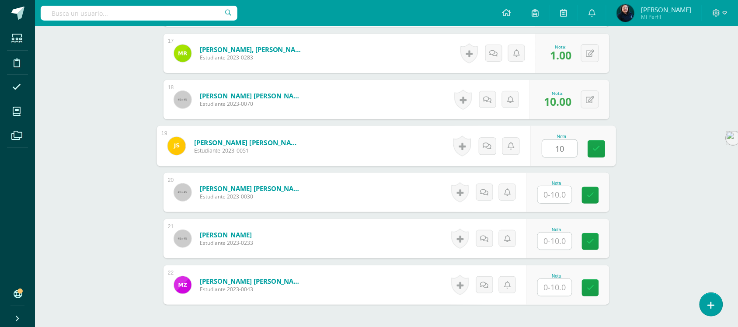
scroll to position [1029, 0]
type input "10"
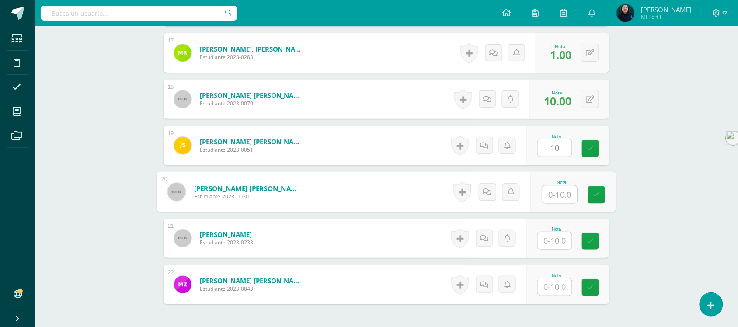
click at [553, 186] on input "text" at bounding box center [560, 194] width 35 height 17
type input "8"
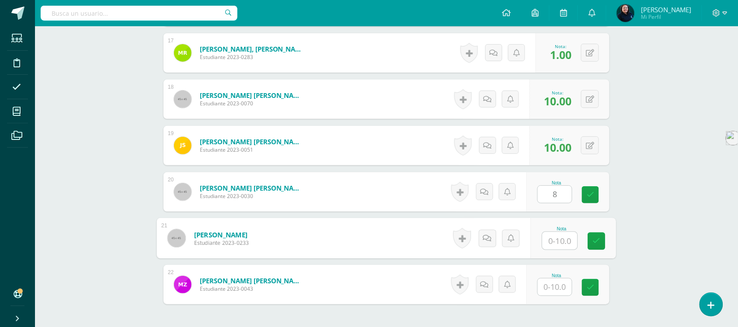
click at [553, 232] on input "text" at bounding box center [560, 240] width 35 height 17
type input "10"
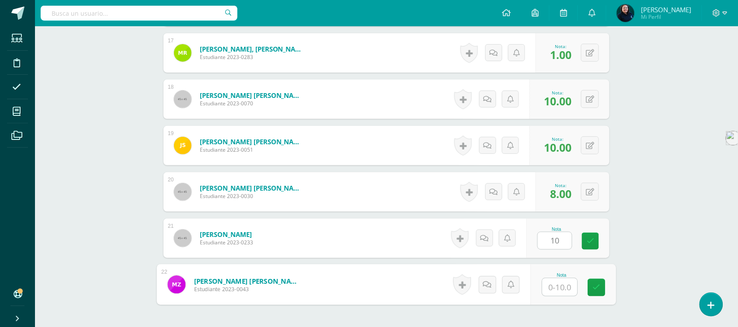
click at [558, 278] on input "text" at bounding box center [560, 286] width 35 height 17
type input "3"
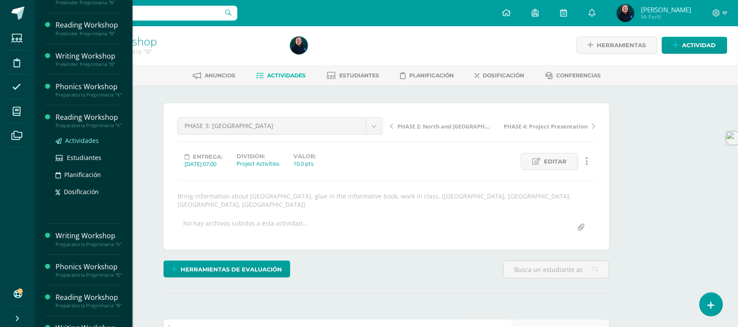
scroll to position [1, 0]
click at [76, 145] on span "Actividades" at bounding box center [82, 140] width 34 height 8
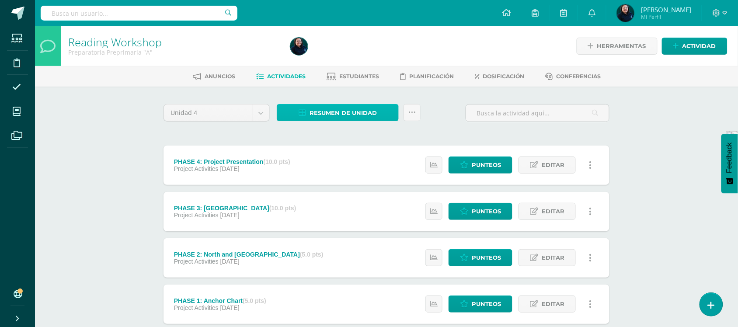
click at [352, 112] on span "Resumen de unidad" at bounding box center [343, 113] width 67 height 16
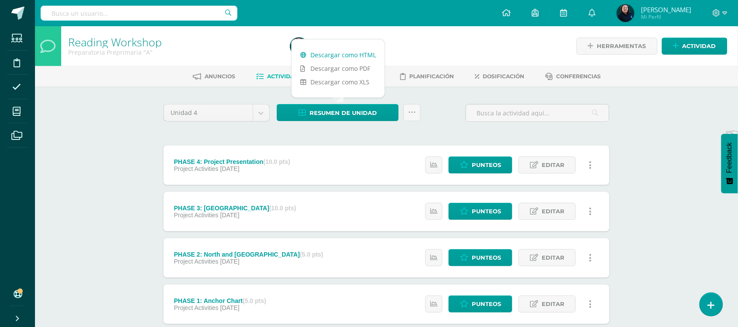
click at [326, 55] on link "Descargar como HTML" at bounding box center [338, 55] width 93 height 14
click at [330, 56] on link "Descargar como HTML" at bounding box center [338, 55] width 93 height 14
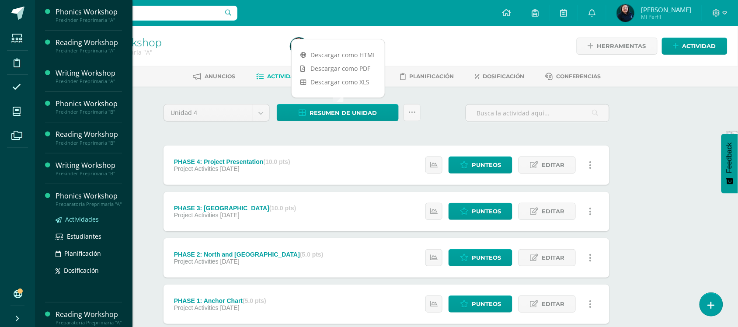
click at [73, 223] on span "Actividades" at bounding box center [82, 219] width 34 height 8
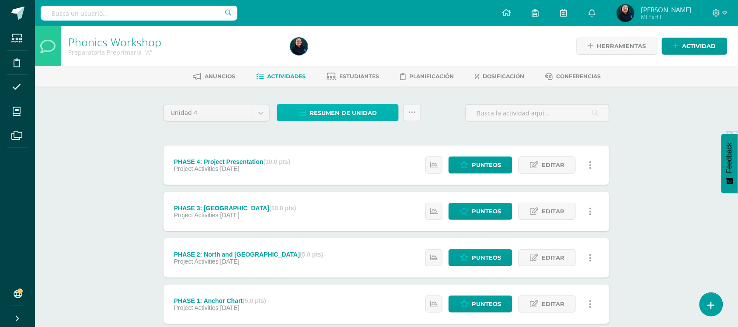
click at [321, 115] on span "Resumen de unidad" at bounding box center [343, 113] width 67 height 16
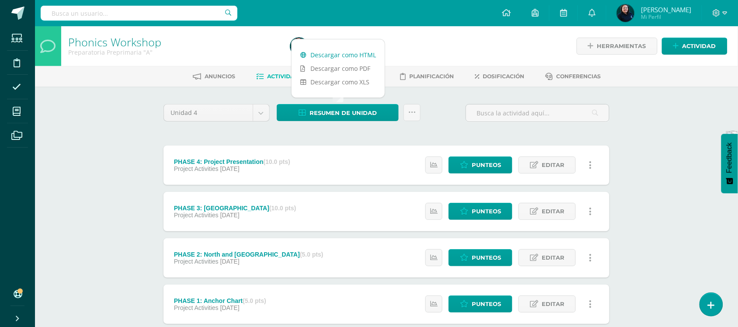
click at [325, 57] on link "Descargar como HTML" at bounding box center [338, 55] width 93 height 14
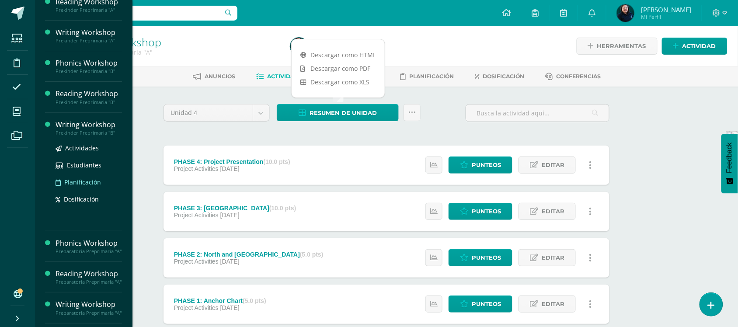
scroll to position [164, 0]
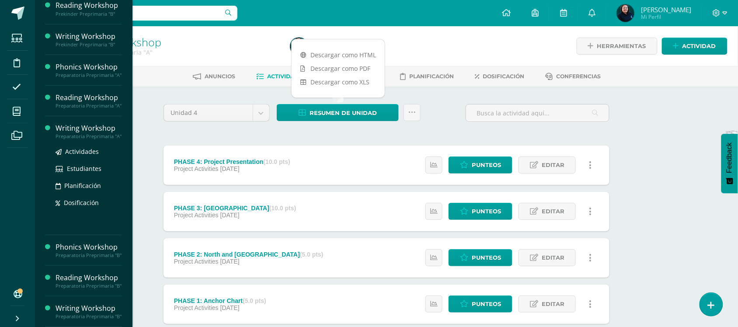
click at [74, 123] on div "Writing Workshop" at bounding box center [89, 128] width 66 height 10
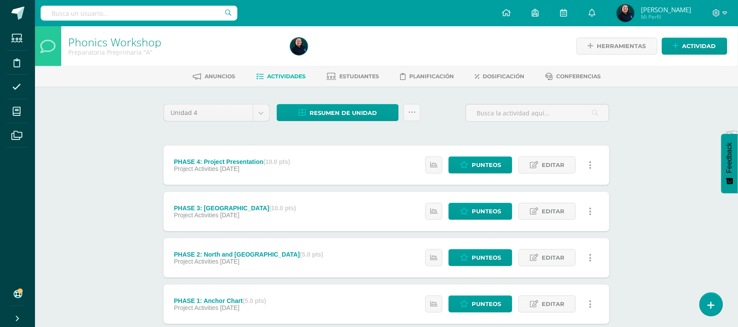
scroll to position [79, 0]
click at [346, 111] on span "Resumen de unidad" at bounding box center [343, 113] width 67 height 16
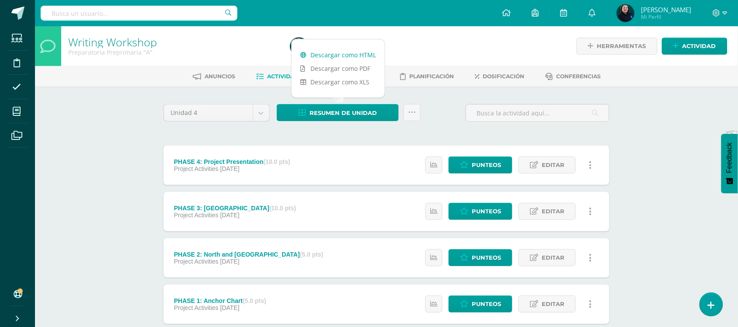
click at [340, 55] on link "Descargar como HTML" at bounding box center [338, 55] width 93 height 14
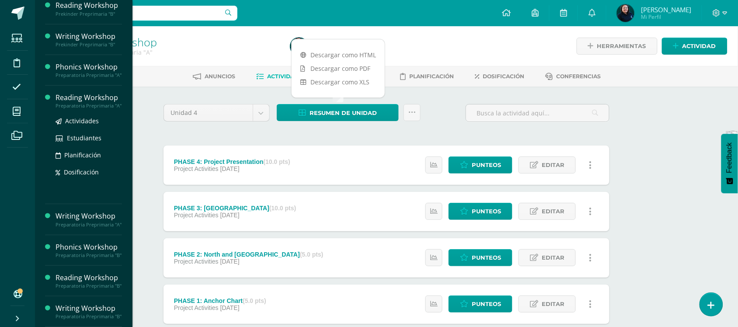
scroll to position [167, 0]
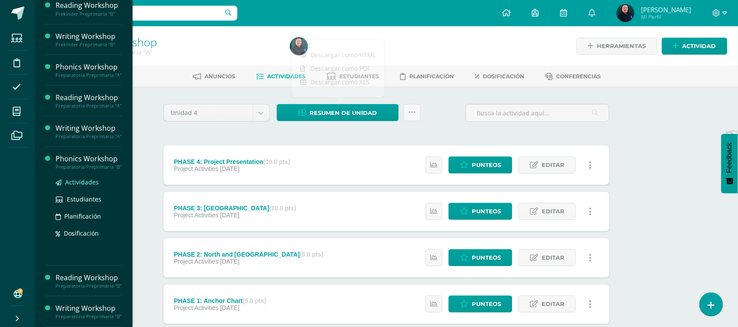
click at [82, 178] on span "Actividades" at bounding box center [82, 182] width 34 height 8
